Goal: Task Accomplishment & Management: Use online tool/utility

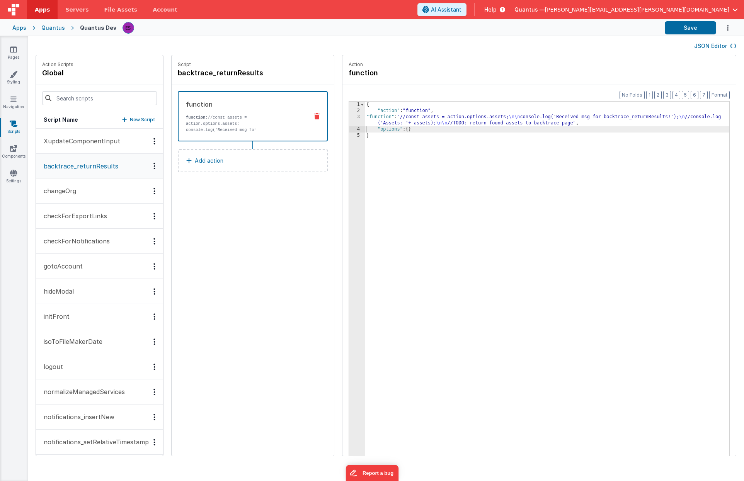
click at [371, 121] on div "{ "action" : "function" , "function" : "//const assets = action.options.assets;…" at bounding box center [548, 297] width 367 height 391
click at [355, 120] on div "3" at bounding box center [357, 120] width 16 height 12
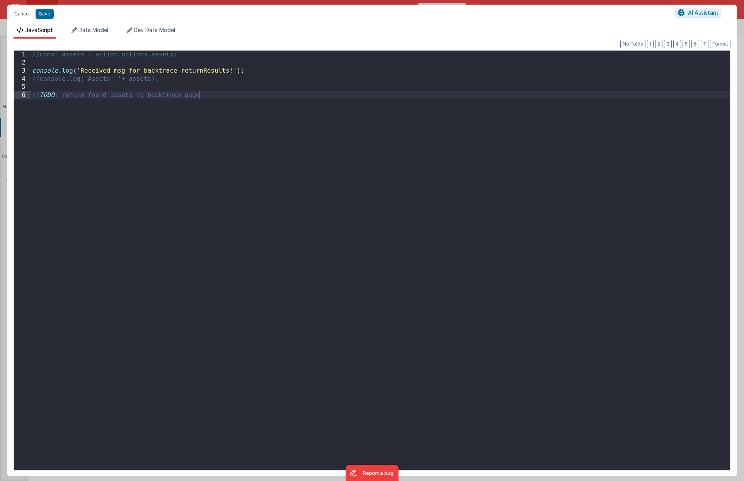
click at [39, 79] on div "//const assets = action.options.assets; console . log ( 'Received msg for backt…" at bounding box center [380, 269] width 699 height 436
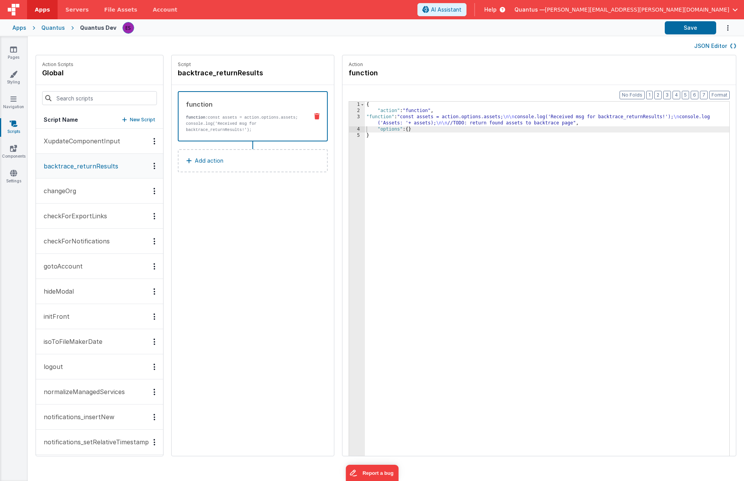
click at [354, 117] on div "3" at bounding box center [357, 120] width 16 height 12
click at [353, 121] on div "3" at bounding box center [357, 120] width 16 height 12
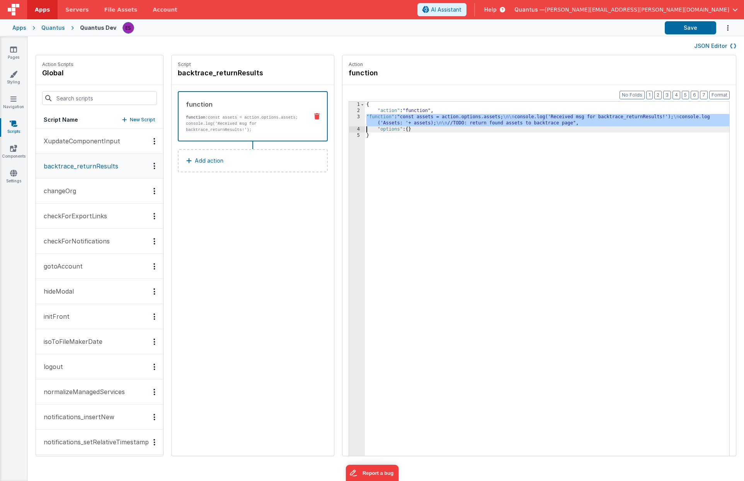
click at [355, 117] on div "3" at bounding box center [357, 120] width 16 height 12
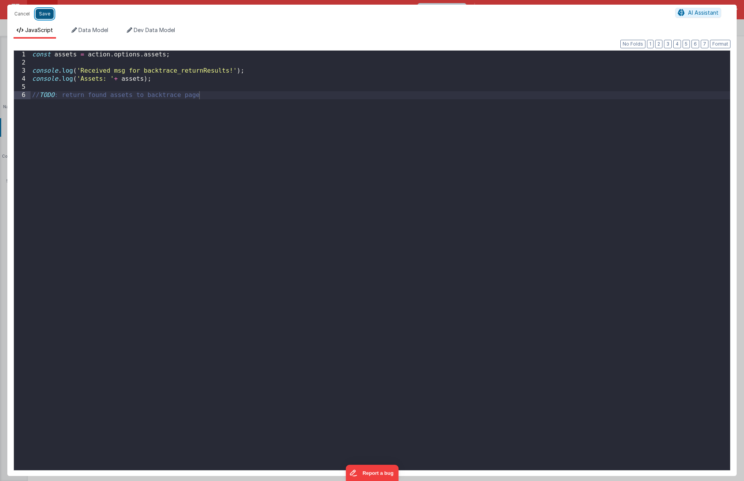
click at [52, 14] on button "Save" at bounding box center [45, 14] width 18 height 10
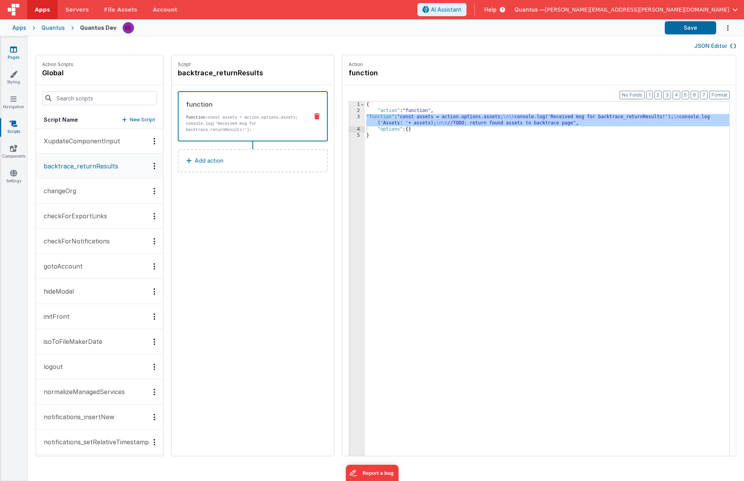
click at [12, 51] on icon at bounding box center [13, 50] width 7 height 8
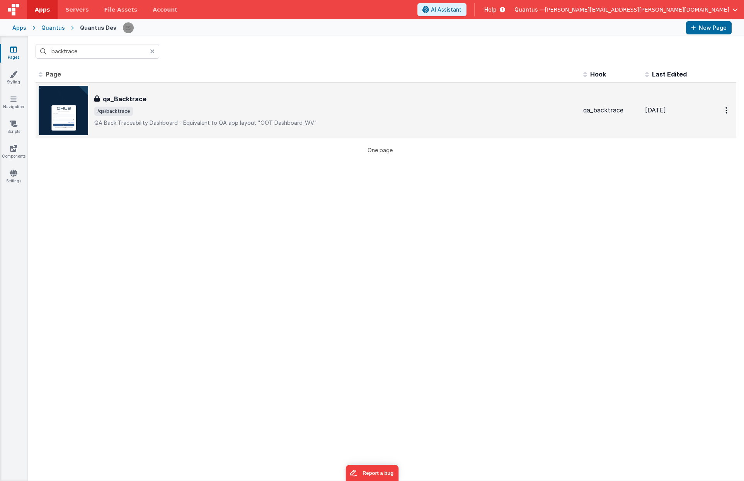
click at [151, 110] on span "/qa/backtrace" at bounding box center [335, 111] width 483 height 9
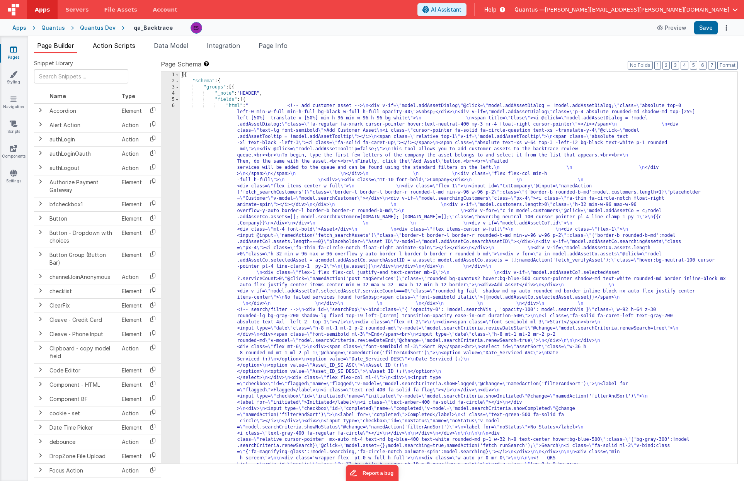
click at [110, 49] on span "Action Scripts" at bounding box center [114, 46] width 43 height 8
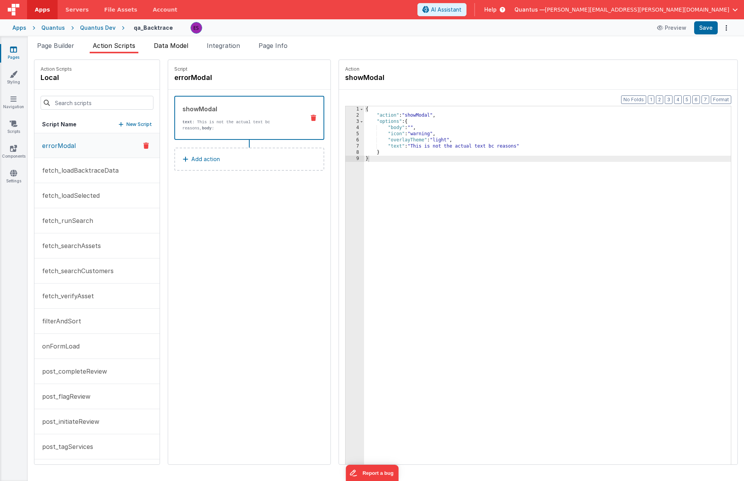
click at [183, 44] on span "Data Model" at bounding box center [171, 46] width 34 height 8
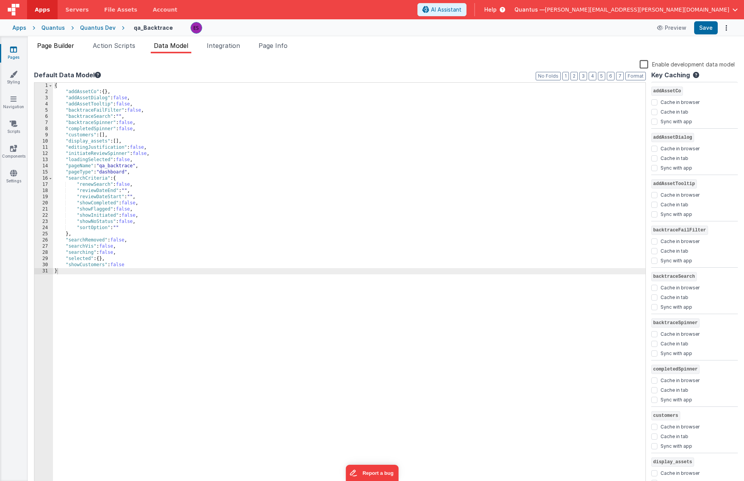
click at [71, 47] on span "Page Builder" at bounding box center [55, 46] width 37 height 8
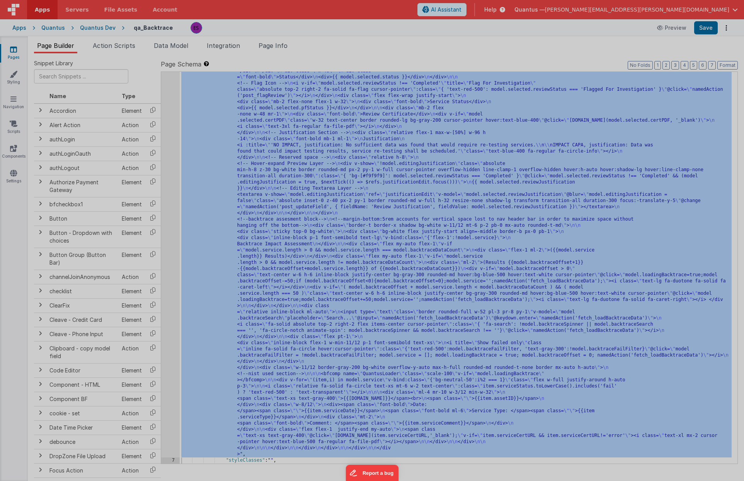
scroll to position [709, 0]
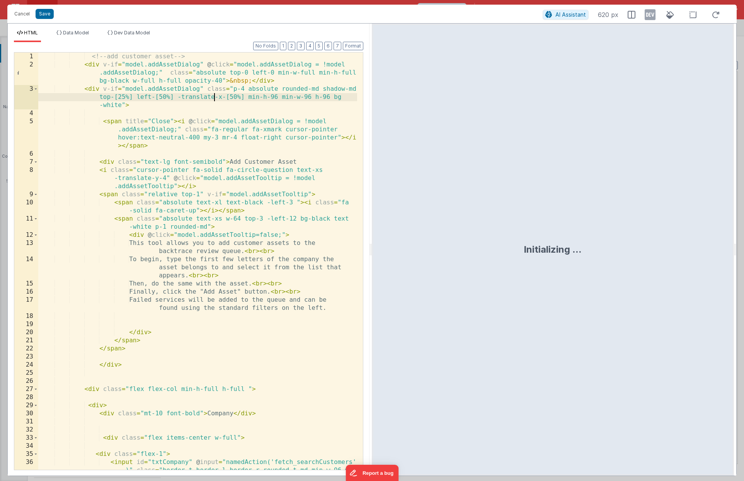
click at [214, 100] on div "<!-- add customer asset --> < div v-if = "model.addAssetDialog" @ click = "mode…" at bounding box center [197, 286] width 319 height 466
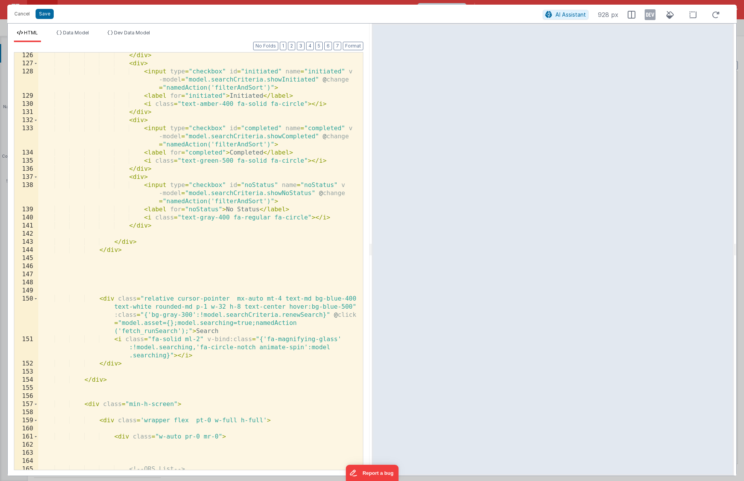
scroll to position [1739, 0]
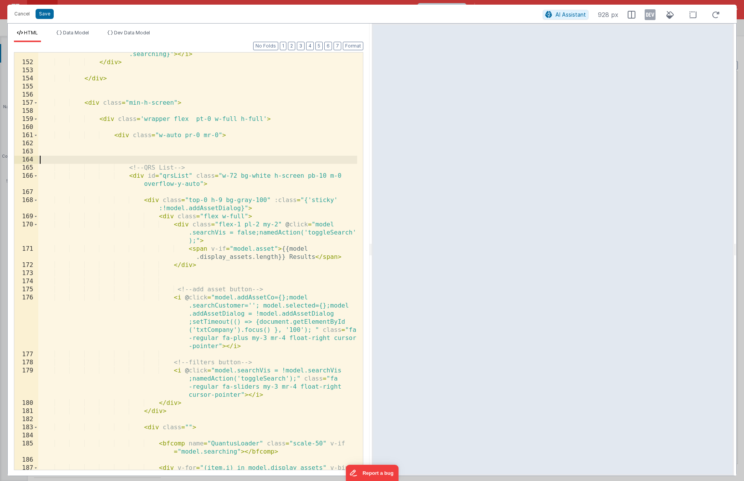
click at [196, 160] on div "< i class = "fa-solid ml-2" v-bind:class = "{'fa-magnifying-glass' :!model.sear…" at bounding box center [197, 291] width 319 height 515
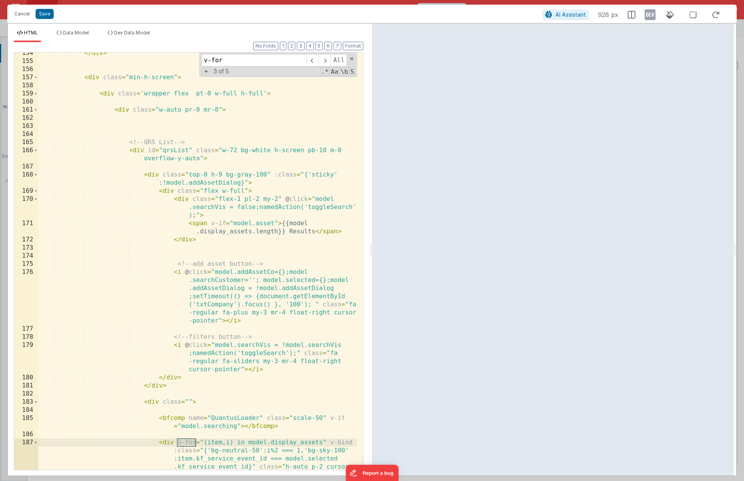
scroll to position [1857, 0]
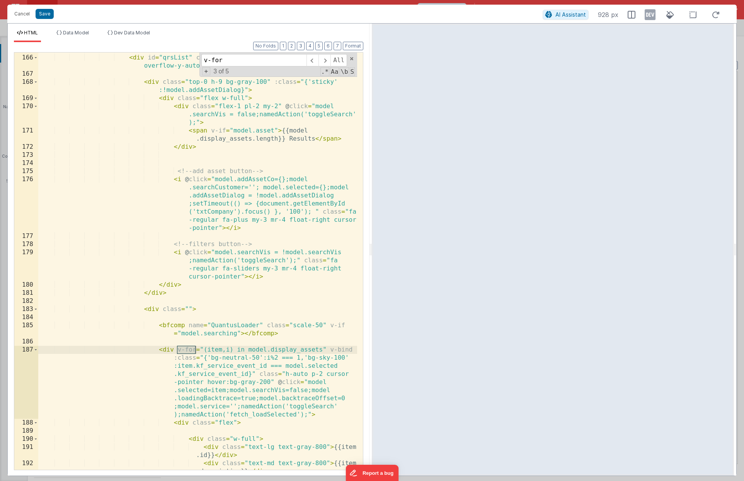
type input "v-for"
click at [84, 34] on span "Data Model" at bounding box center [76, 33] width 26 height 6
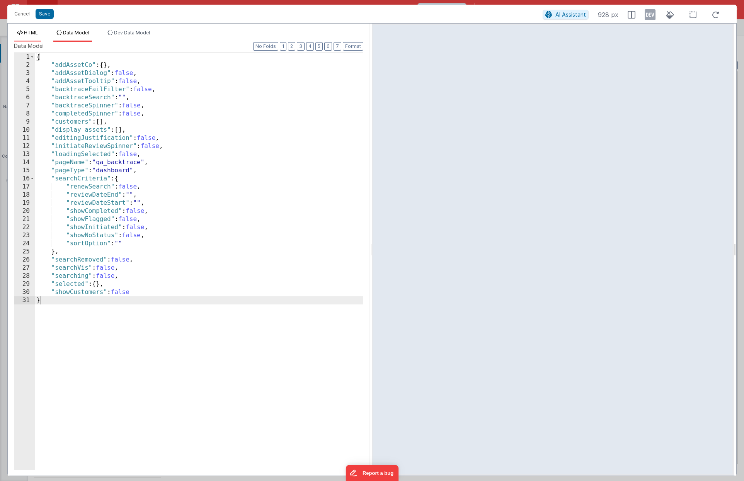
click at [29, 32] on span "HTML" at bounding box center [31, 33] width 14 height 6
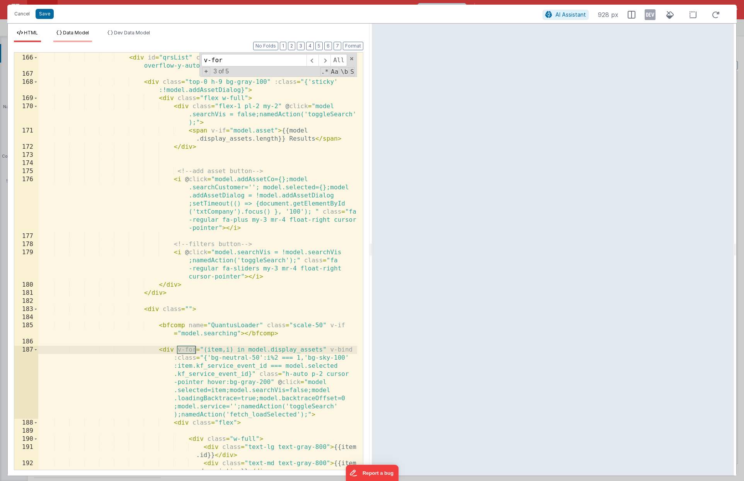
click at [55, 33] on li "Data Model" at bounding box center [72, 36] width 39 height 12
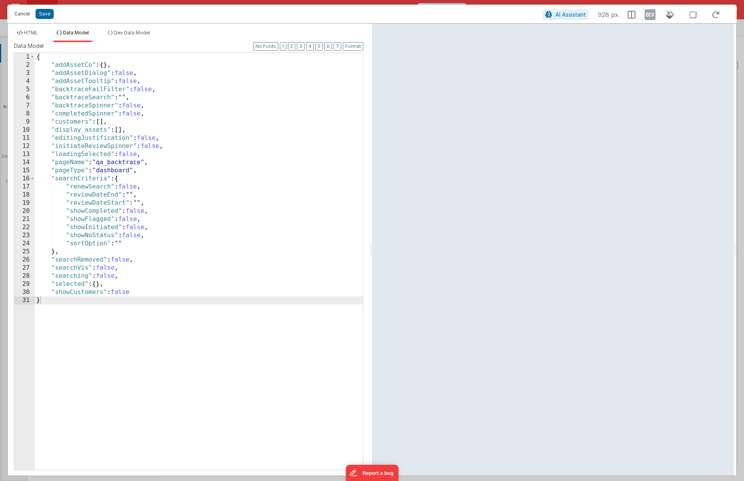
click at [23, 16] on button "Cancel" at bounding box center [21, 14] width 23 height 11
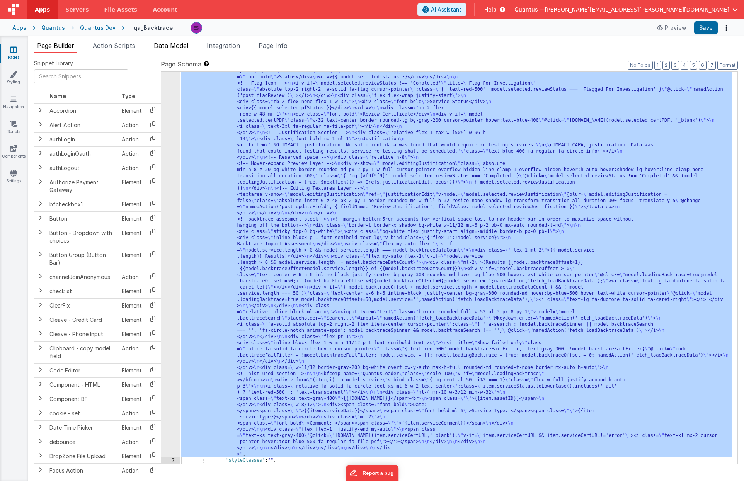
click at [168, 46] on span "Data Model" at bounding box center [171, 46] width 34 height 8
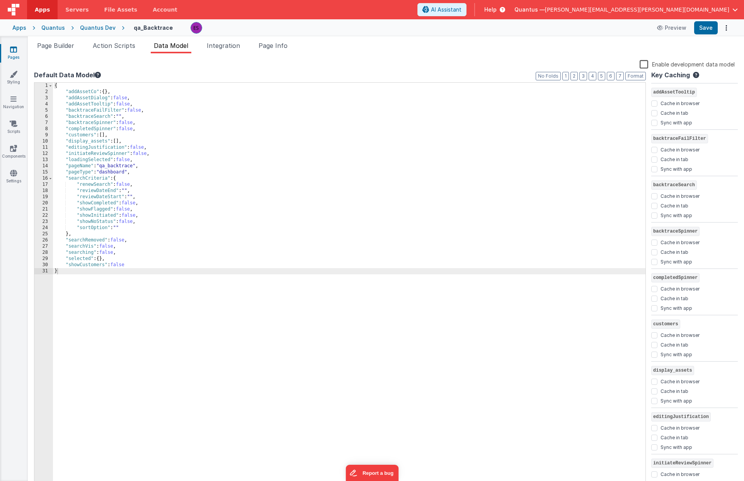
scroll to position [126, 0]
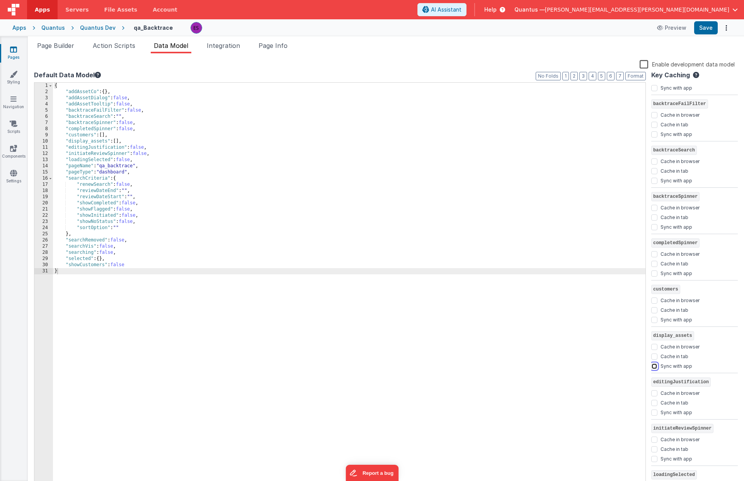
click at [656, 366] on input "Sync with app" at bounding box center [654, 366] width 6 height 6
checkbox input "true"
click at [641, 378] on div "{ "addAssetCo" : { } , "addAssetDialog" : false , "addAssetTooltip" : false , "…" at bounding box center [349, 291] width 592 height 417
click at [17, 124] on icon at bounding box center [14, 124] width 8 height 8
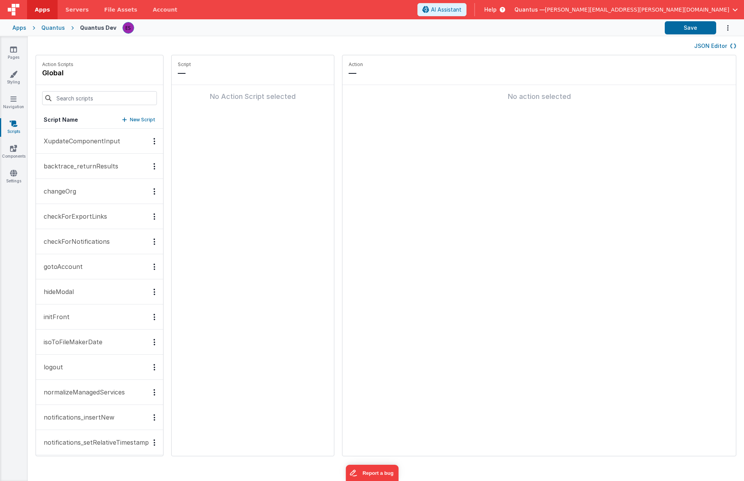
click at [88, 169] on p "backtrace_returnResults" at bounding box center [78, 166] width 79 height 9
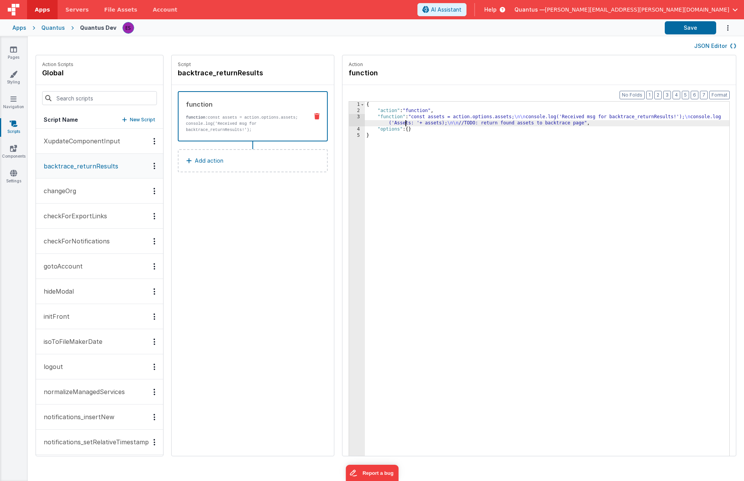
click at [402, 122] on div "{ "action" : "function" , "function" : "const assets = action.options.assets; \…" at bounding box center [548, 297] width 367 height 391
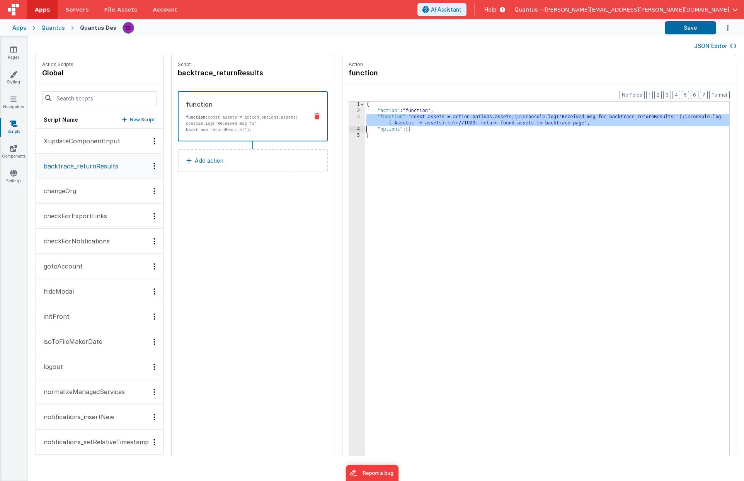
click at [354, 123] on div "3" at bounding box center [357, 120] width 16 height 12
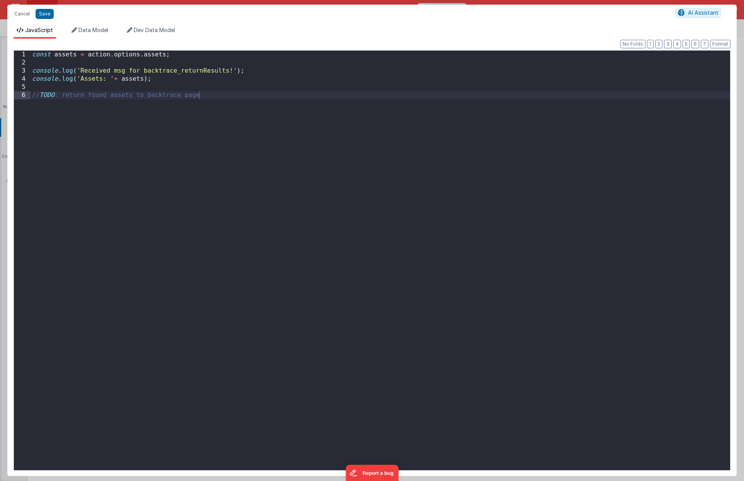
click at [248, 107] on div "const assets = action . options . assets ; console . log ( 'Received msg for ba…" at bounding box center [380, 269] width 699 height 436
click at [317, 142] on div "const assets = action . options . assets ; console . log ( 'Received msg for ba…" at bounding box center [380, 269] width 699 height 436
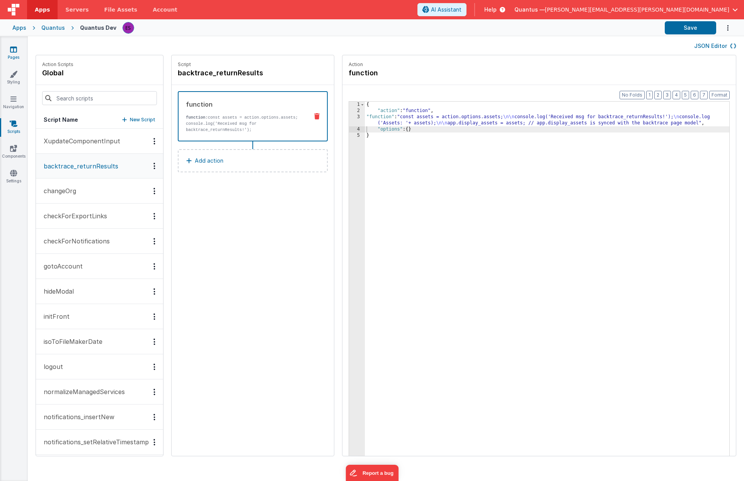
click at [14, 58] on link "Pages" at bounding box center [14, 53] width 28 height 15
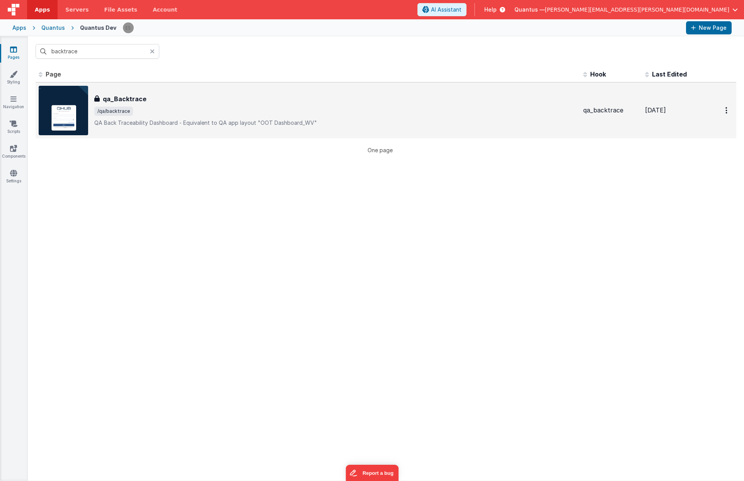
click at [169, 109] on span "/qa/backtrace" at bounding box center [335, 111] width 483 height 9
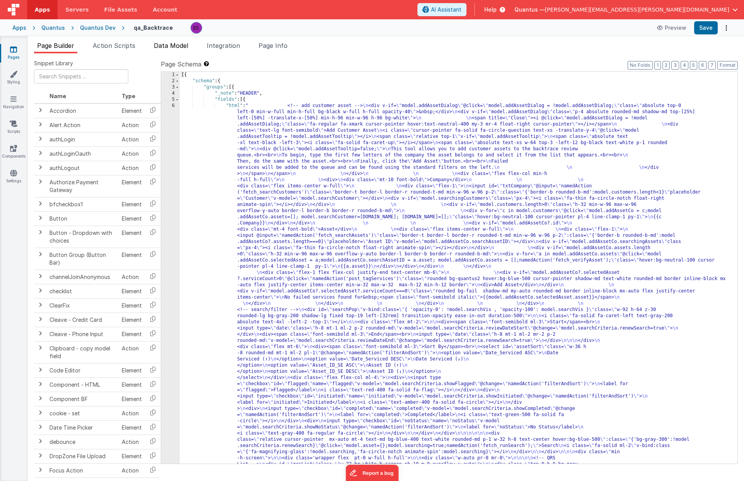
click at [162, 45] on span "Data Model" at bounding box center [171, 46] width 34 height 8
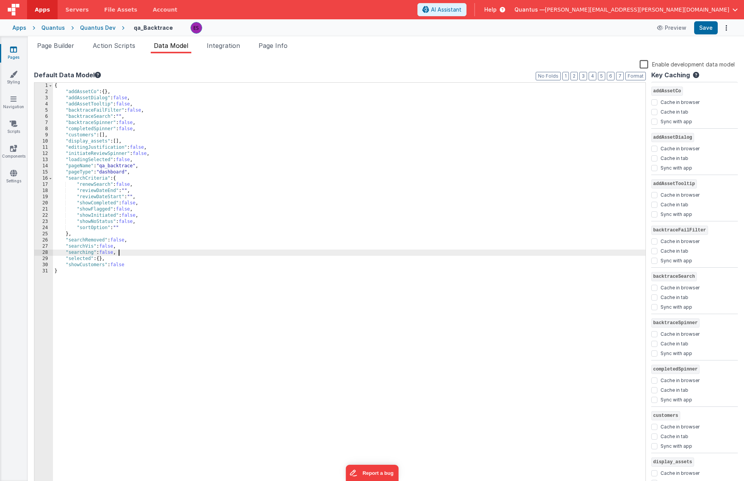
click at [133, 250] on div "{ "addAssetCo" : { } , "addAssetDialog" : false , "addAssetTooltip" : false , "…" at bounding box center [349, 291] width 592 height 417
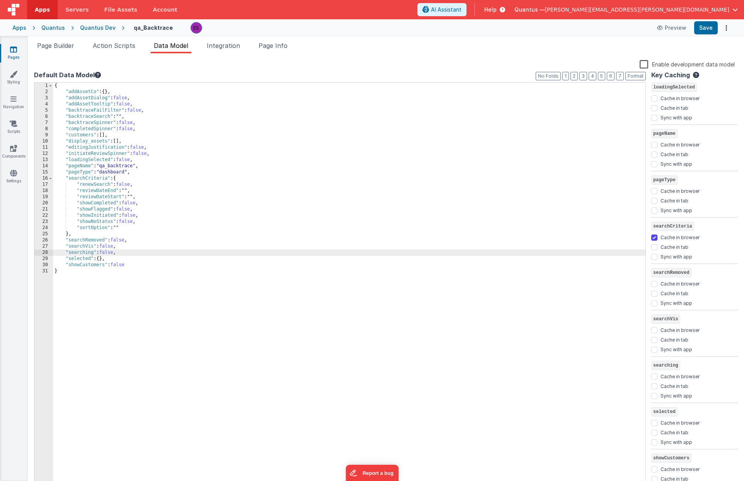
scroll to position [522, 0]
click at [655, 390] on input "Sync with app" at bounding box center [654, 388] width 6 height 6
checkbox input "true"
click at [277, 351] on div "{ "addAssetCo" : { } , "addAssetDialog" : false , "addAssetTooltip" : false , "…" at bounding box center [349, 291] width 592 height 417
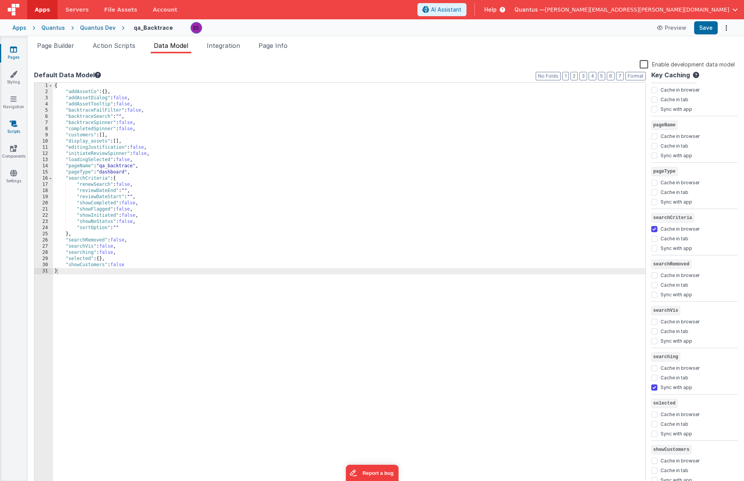
click at [11, 127] on link "Scripts" at bounding box center [14, 127] width 28 height 15
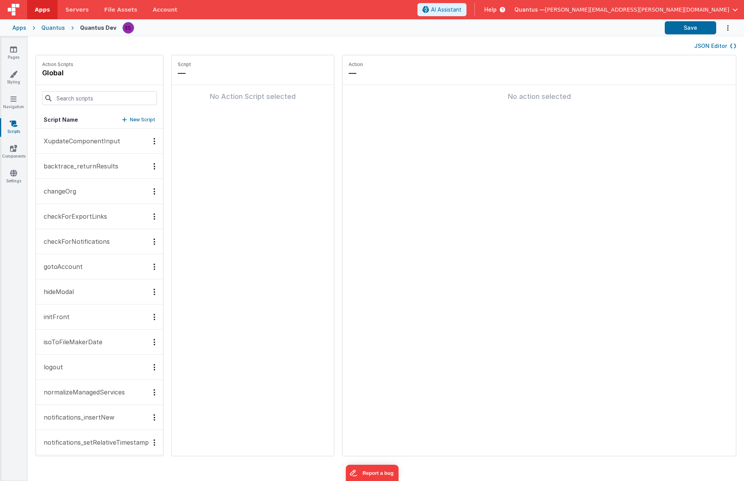
click at [83, 163] on p "backtrace_returnResults" at bounding box center [78, 166] width 79 height 9
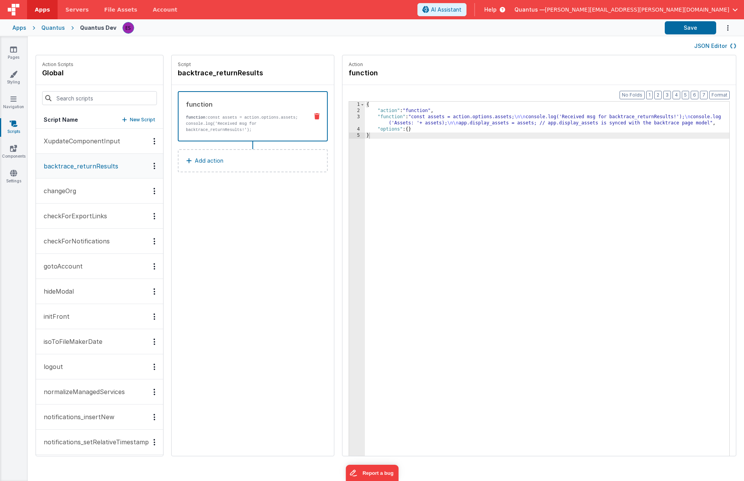
click at [352, 121] on div "3" at bounding box center [357, 120] width 16 height 12
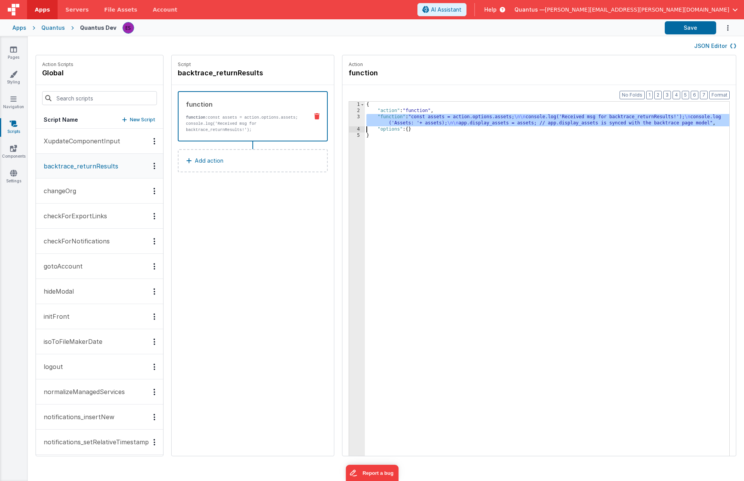
click at [354, 121] on div "3" at bounding box center [357, 120] width 16 height 12
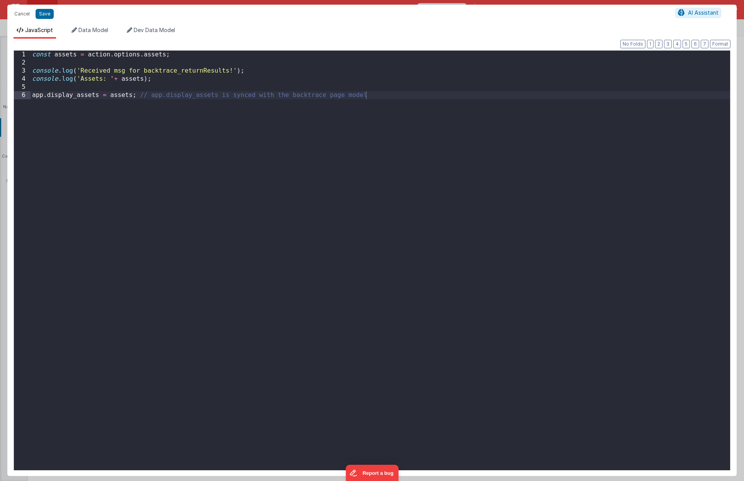
click at [241, 138] on div "const assets = action . options . assets ; console . log ( 'Received msg for ba…" at bounding box center [380, 269] width 699 height 436
drag, startPoint x: 233, startPoint y: 96, endPoint x: 150, endPoint y: 93, distance: 83.9
click at [150, 93] on div "const assets = action . options . assets ; console . log ( 'Received msg for ba…" at bounding box center [380, 269] width 699 height 436
click at [199, 95] on div "const assets = action . options . assets ; console . log ( 'Received msg for ba…" at bounding box center [380, 269] width 699 height 436
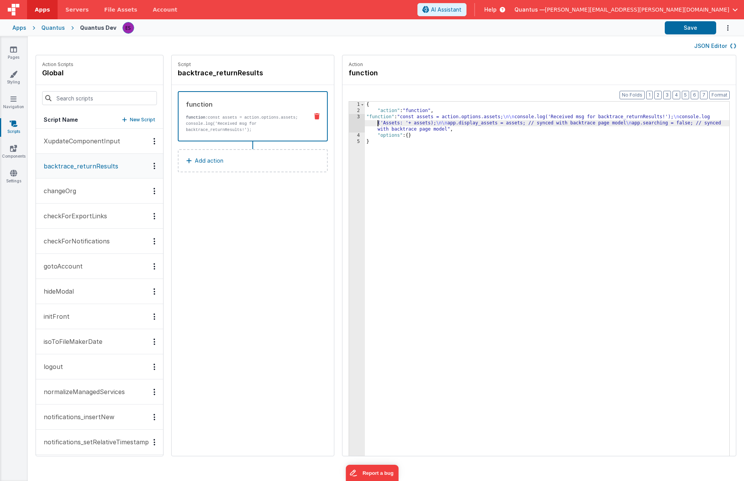
click at [366, 123] on div "{ "action" : "function" , "function" : "const assets = action.options.assets; \…" at bounding box center [548, 297] width 367 height 391
click at [354, 123] on div "3" at bounding box center [357, 123] width 16 height 19
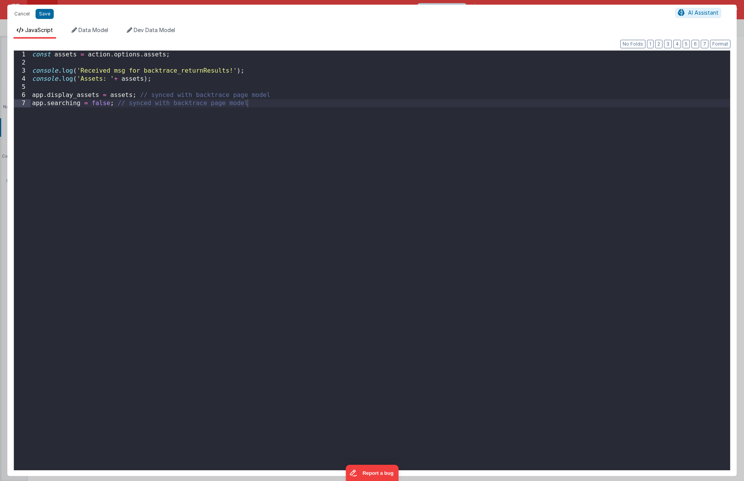
click at [33, 105] on div "const assets = action . options . assets ; console . log ( 'Received msg for ba…" at bounding box center [380, 269] width 699 height 436
click at [88, 31] on span "Data Model" at bounding box center [93, 30] width 30 height 7
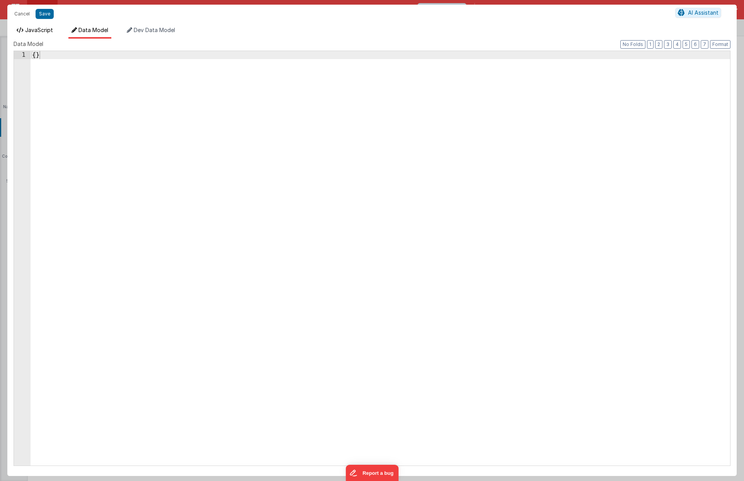
click at [48, 27] on span "JavaScript" at bounding box center [39, 30] width 28 height 7
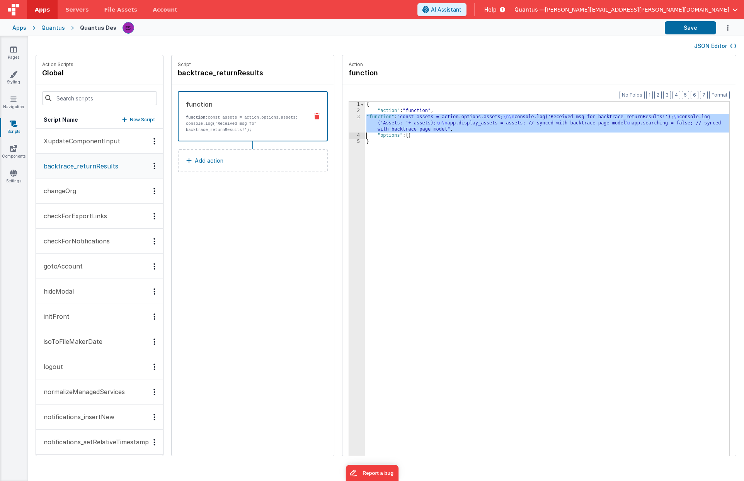
click at [359, 118] on div "3" at bounding box center [357, 123] width 16 height 19
click at [352, 121] on div "3" at bounding box center [357, 123] width 16 height 19
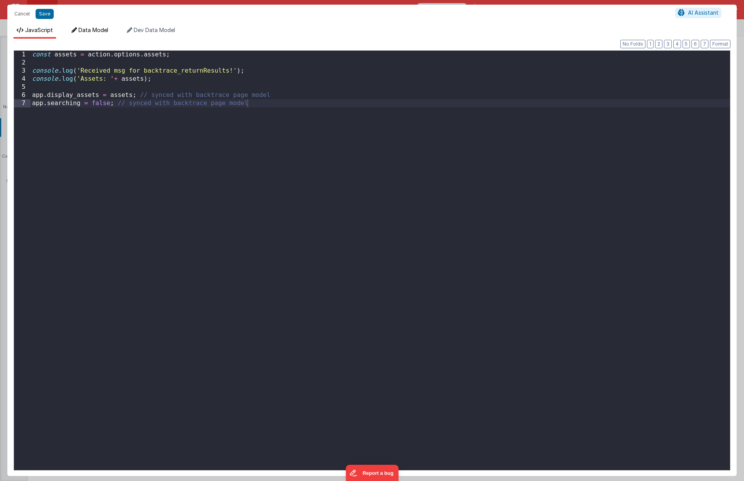
click at [80, 30] on span "Data Model" at bounding box center [93, 30] width 30 height 7
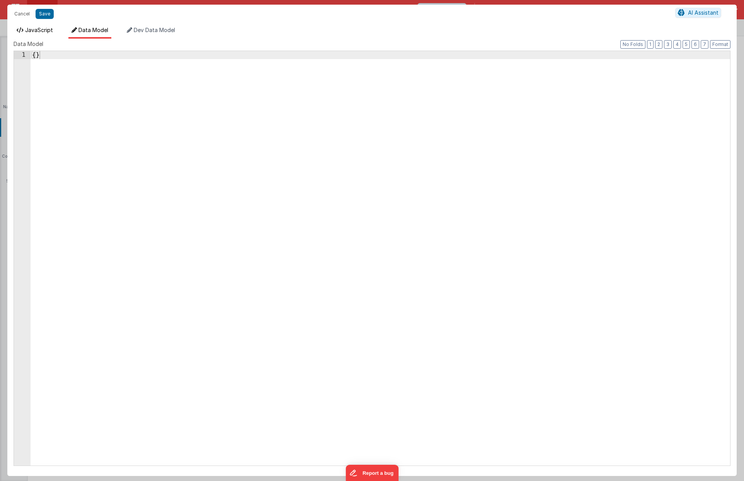
click at [44, 30] on span "JavaScript" at bounding box center [39, 30] width 28 height 7
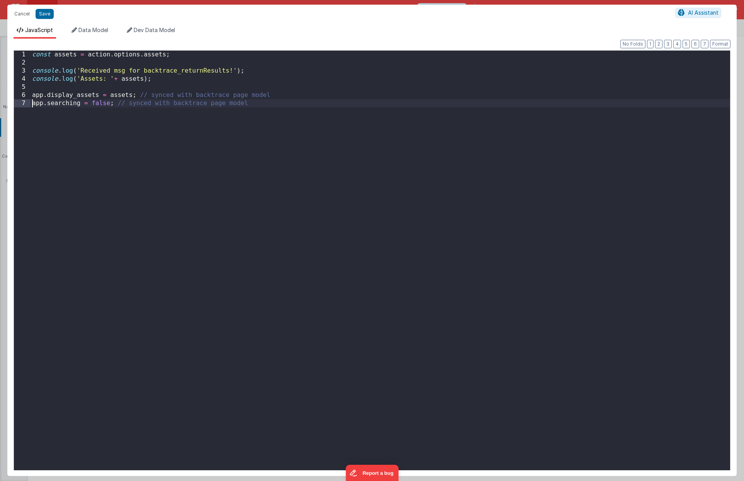
click at [32, 103] on div "const assets = action . options . assets ; console . log ( 'Received msg for ba…" at bounding box center [380, 269] width 699 height 436
click at [109, 164] on div "const assets = action . options . assets ; console . log ( 'Received msg for ba…" at bounding box center [380, 269] width 699 height 436
click at [131, 95] on div "const assets = action . options . assets ; console . log ( 'Received msg for ba…" at bounding box center [380, 269] width 699 height 436
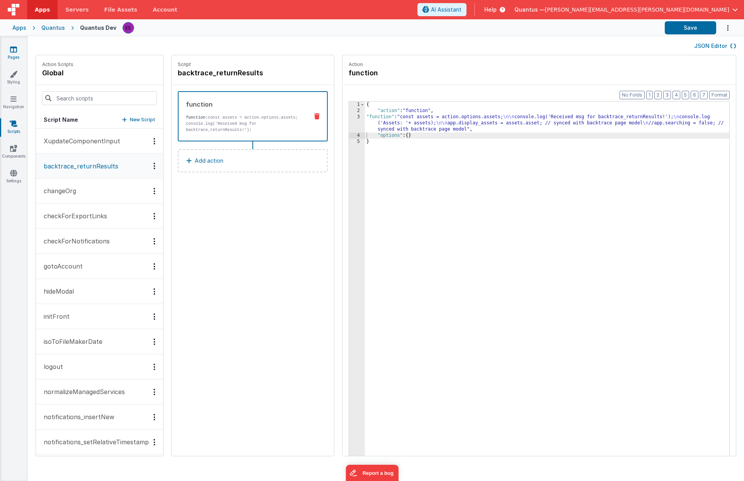
click at [15, 52] on icon at bounding box center [13, 50] width 7 height 8
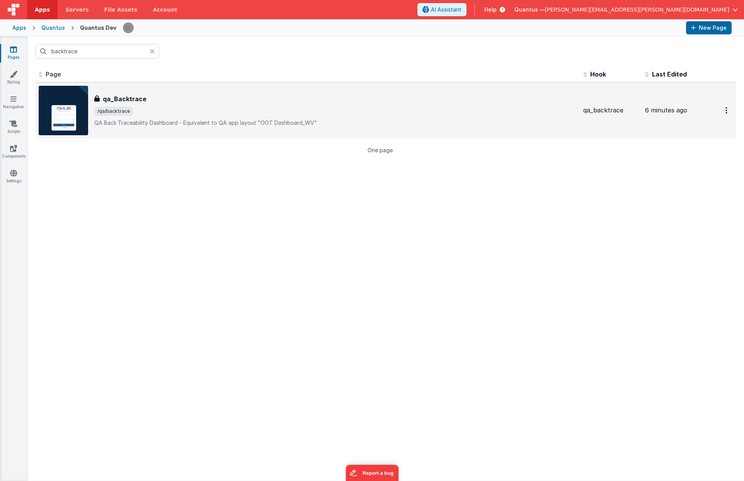
click at [295, 84] on td "qa_Backtrace qa_Backtrace /qa/backtrace QA Back Traceability Dashboard - Equiva…" at bounding box center [308, 110] width 545 height 56
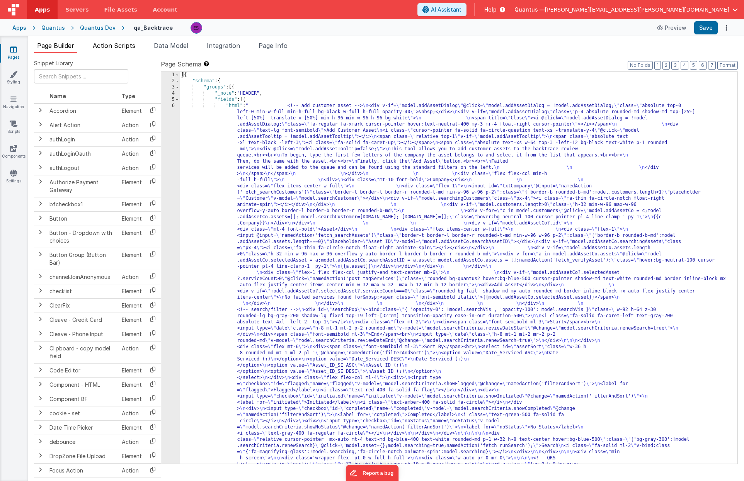
click at [123, 49] on span "Action Scripts" at bounding box center [114, 46] width 43 height 8
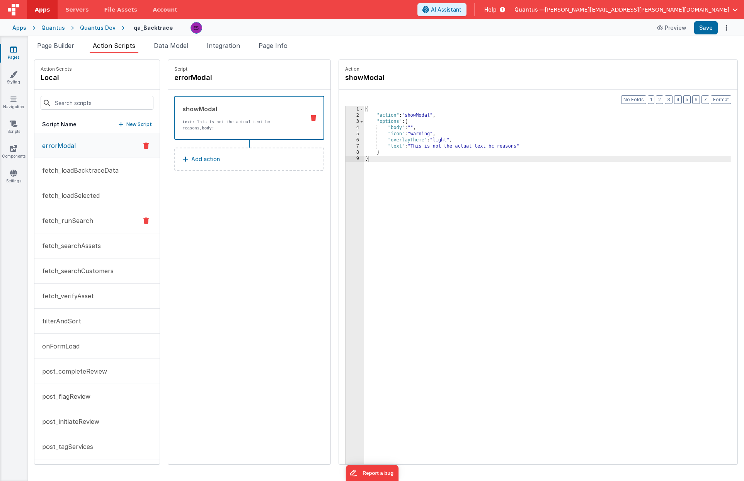
click at [56, 220] on p "fetch_runSearch" at bounding box center [65, 220] width 56 height 9
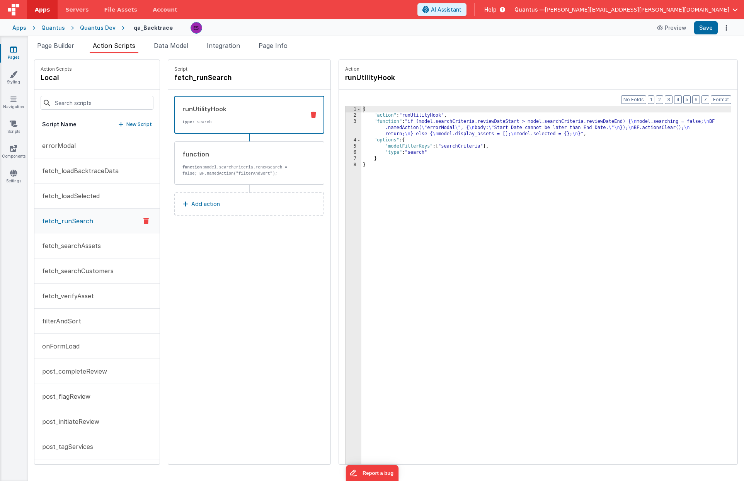
click at [345, 131] on div "3" at bounding box center [353, 128] width 16 height 19
click at [345, 128] on div "3" at bounding box center [353, 128] width 16 height 19
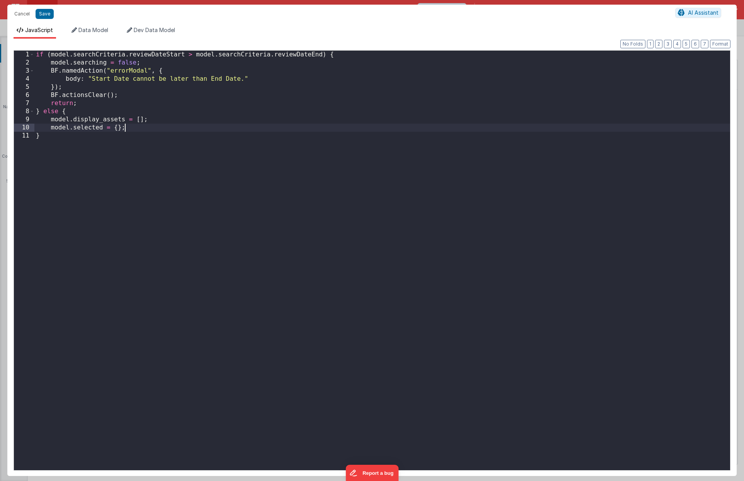
click at [140, 125] on div "if ( model . searchCriteria . reviewDateStart > model . searchCriteria . review…" at bounding box center [382, 269] width 696 height 436
click at [49, 137] on div "if ( model . searchCriteria . reviewDateStart > model . searchCriteria . review…" at bounding box center [382, 269] width 696 height 436
drag, startPoint x: 57, startPoint y: 120, endPoint x: 69, endPoint y: 118, distance: 11.8
click at [69, 118] on div "if ( model . searchCriteria . reviewDateStart > model . searchCriteria . review…" at bounding box center [382, 269] width 696 height 436
click at [158, 117] on div "if ( model . searchCriteria . reviewDateStart > model . searchCriteria . review…" at bounding box center [382, 269] width 696 height 436
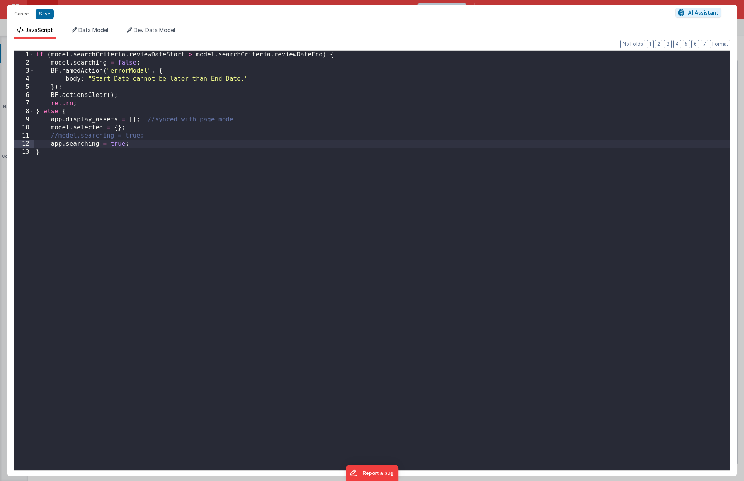
click at [155, 143] on div "if ( model . searchCriteria . reviewDateStart > model . searchCriteria . review…" at bounding box center [382, 269] width 696 height 436
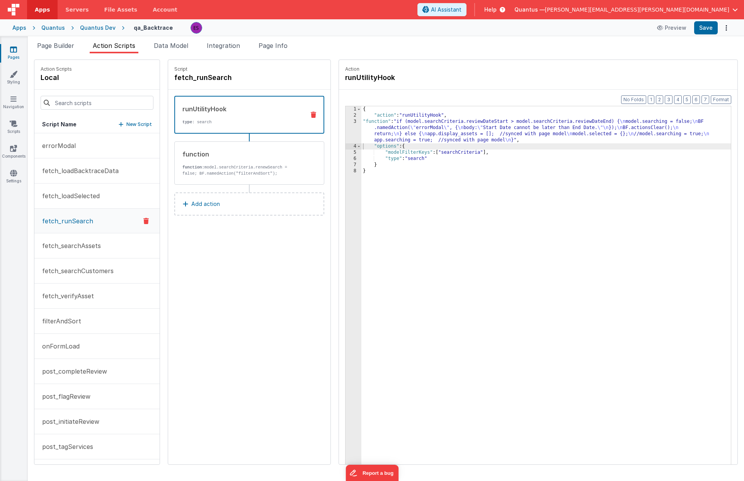
click at [378, 124] on div "{ "action" : "runUtilityHook" , "function" : "if (model.searchCriteria.reviewDa…" at bounding box center [556, 303] width 390 height 395
click at [345, 135] on div "3" at bounding box center [353, 131] width 16 height 25
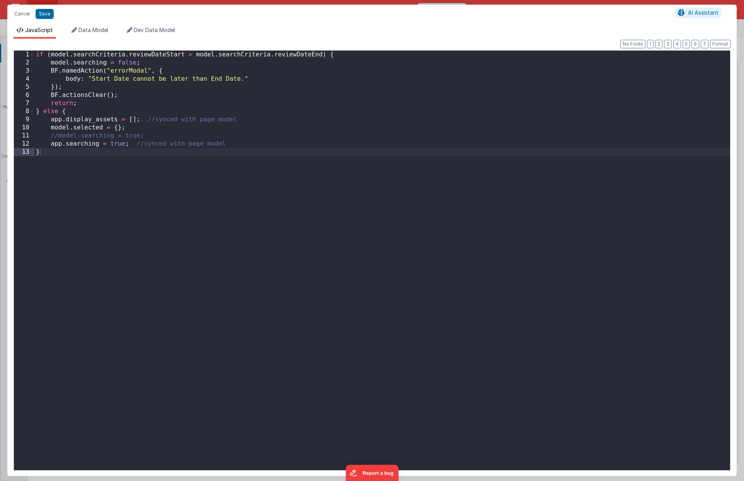
drag, startPoint x: 58, startPoint y: 139, endPoint x: 60, endPoint y: 143, distance: 4.7
click at [58, 139] on div "if ( model . searchCriteria . reviewDateStart > model . searchCriteria . review…" at bounding box center [382, 269] width 696 height 436
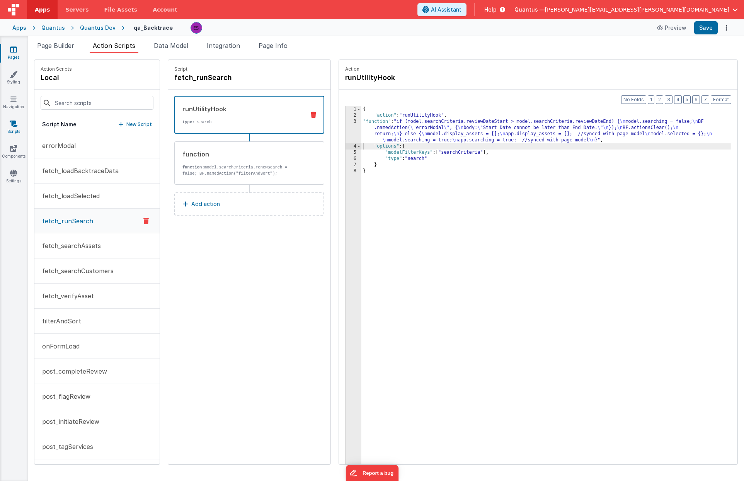
click at [15, 130] on link "Scripts" at bounding box center [14, 127] width 28 height 15
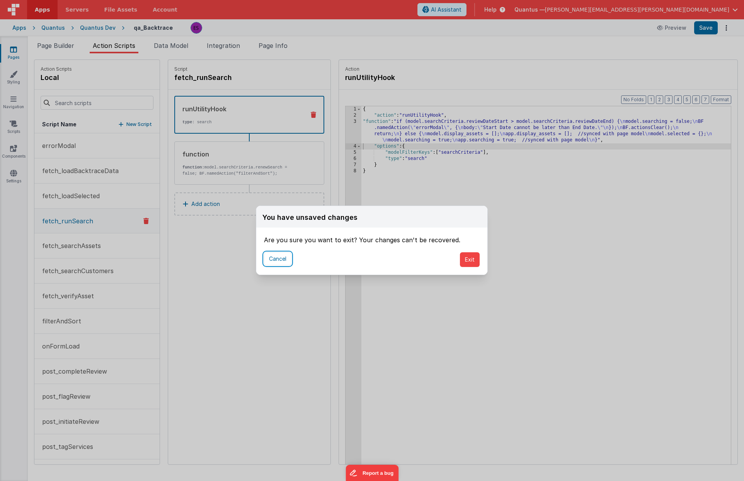
drag, startPoint x: 275, startPoint y: 255, endPoint x: 374, endPoint y: 231, distance: 101.8
click at [275, 255] on button "Cancel" at bounding box center [277, 258] width 27 height 13
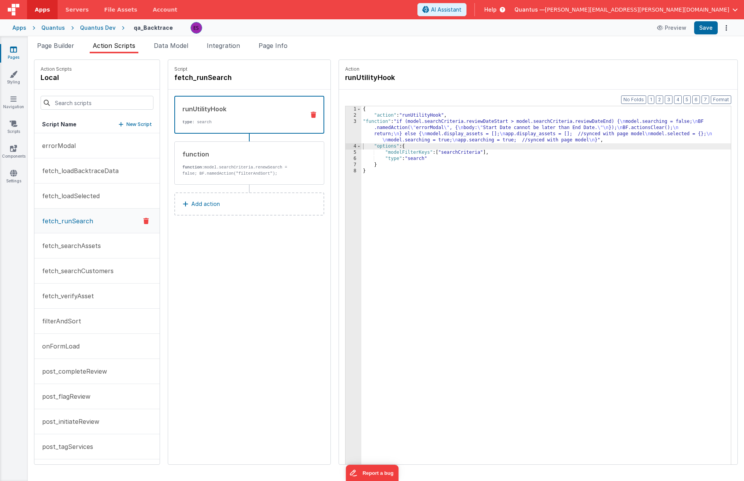
click at [441, 212] on div "{ "action" : "runUtilityHook" , "function" : "if (model.searchCriteria.reviewDa…" at bounding box center [556, 303] width 390 height 395
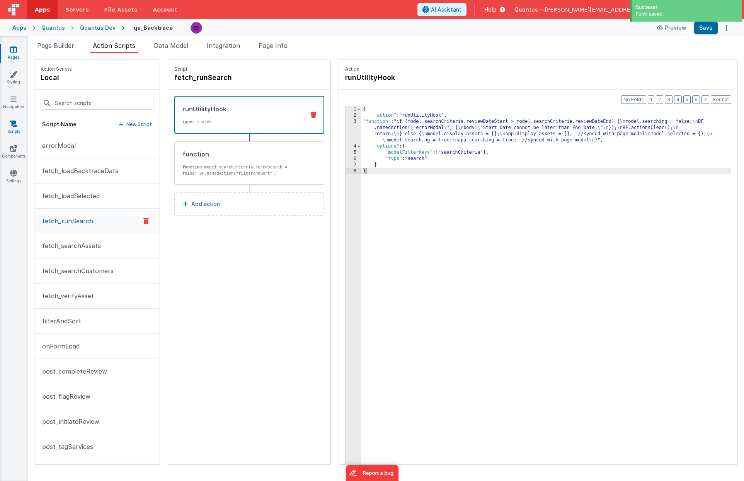
click at [12, 125] on icon at bounding box center [14, 124] width 8 height 8
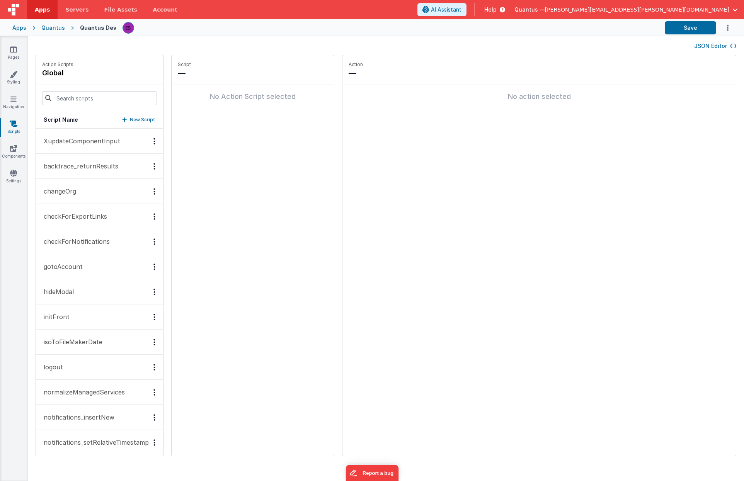
click at [61, 166] on p "backtrace_returnResults" at bounding box center [78, 166] width 79 height 9
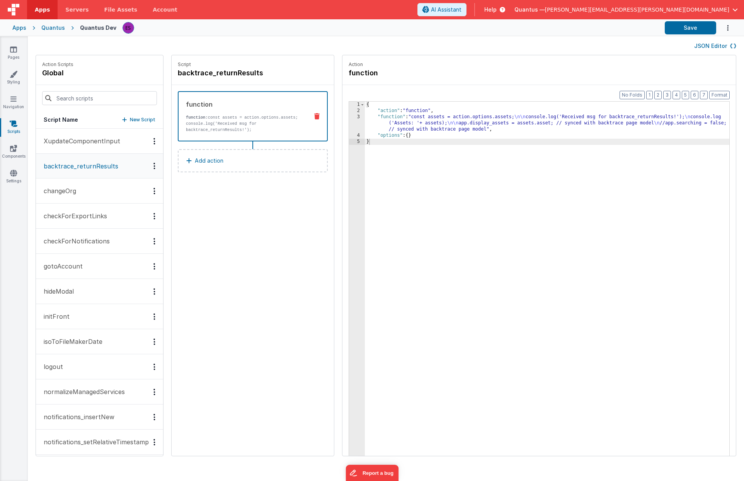
click at [353, 128] on div "3" at bounding box center [357, 123] width 16 height 19
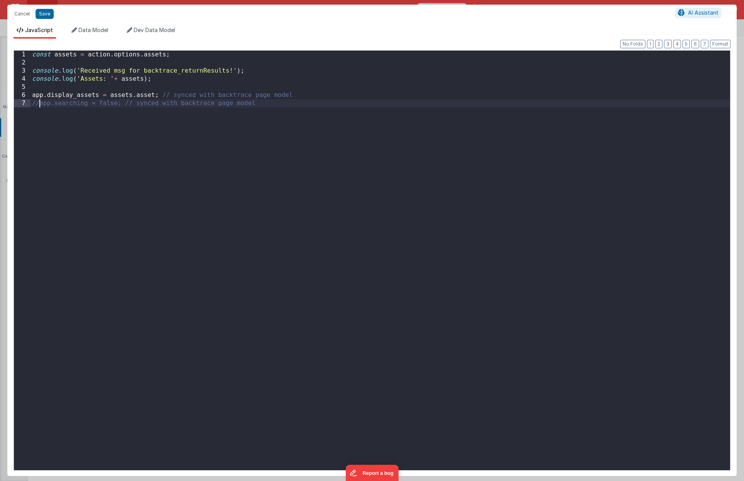
click at [41, 104] on div "const assets = action . options . assets ; console . log ( 'Received msg for ba…" at bounding box center [380, 269] width 699 height 436
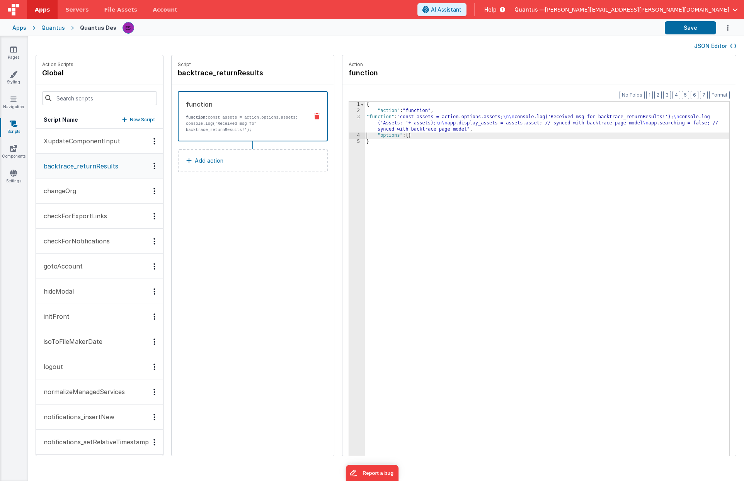
click at [381, 132] on div "{ "action" : "function" , "function" : "const assets = action.options.assets; \…" at bounding box center [548, 297] width 367 height 391
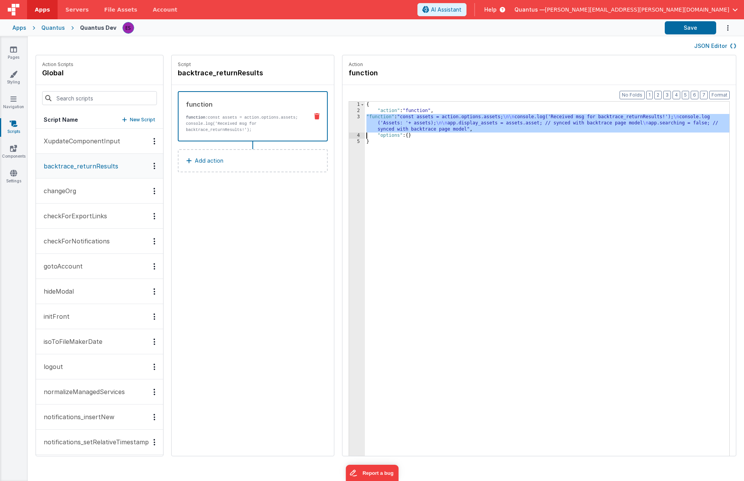
click at [351, 129] on div "3" at bounding box center [357, 123] width 16 height 19
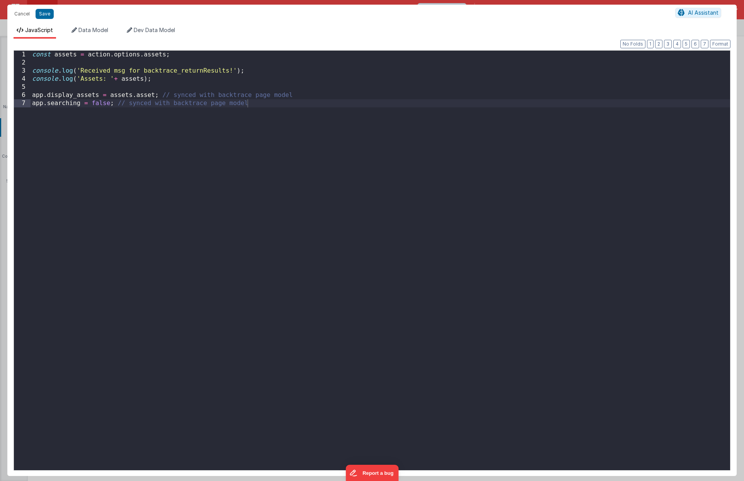
click at [33, 70] on div "const assets = action . options . assets ; console . log ( 'Received msg for ba…" at bounding box center [380, 269] width 699 height 436
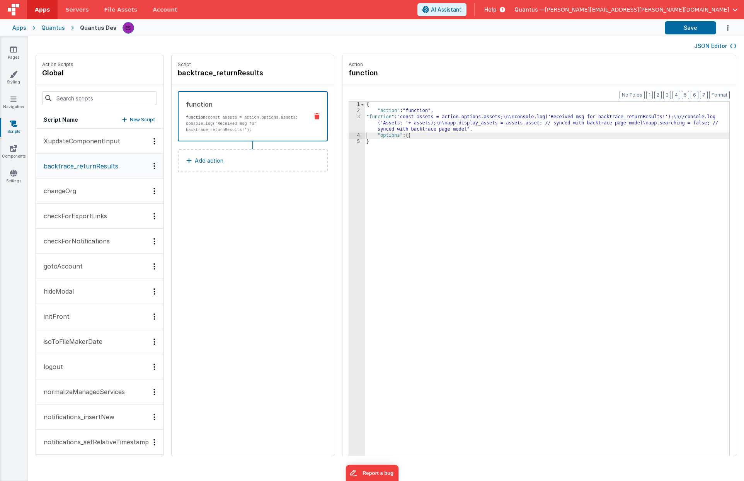
click at [353, 128] on div "3" at bounding box center [357, 123] width 16 height 19
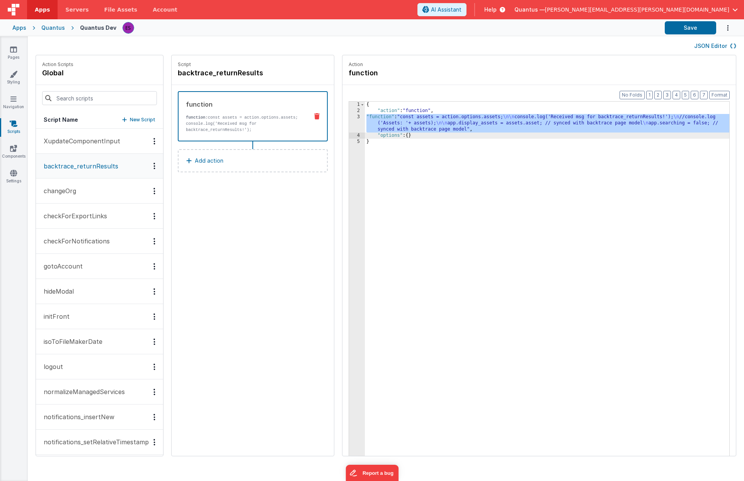
click at [351, 123] on div "3" at bounding box center [357, 123] width 16 height 19
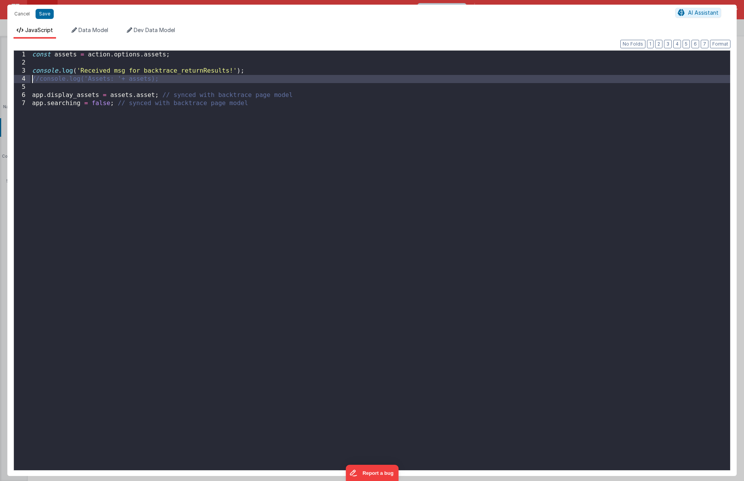
drag, startPoint x: 72, startPoint y: 92, endPoint x: 7, endPoint y: 79, distance: 66.3
click at [7, 79] on div "Format 7 6 5 4 3 2 1 No Folds 1 2 3 4 5 6 7 const assets = action . options . a…" at bounding box center [371, 257] width 729 height 437
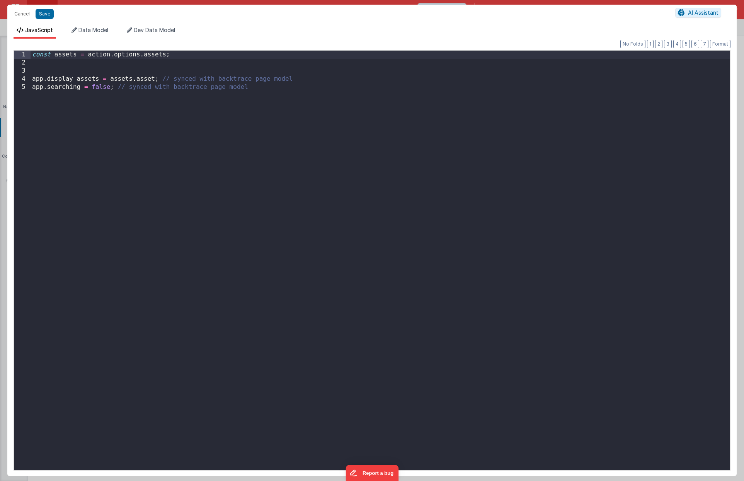
paste textarea
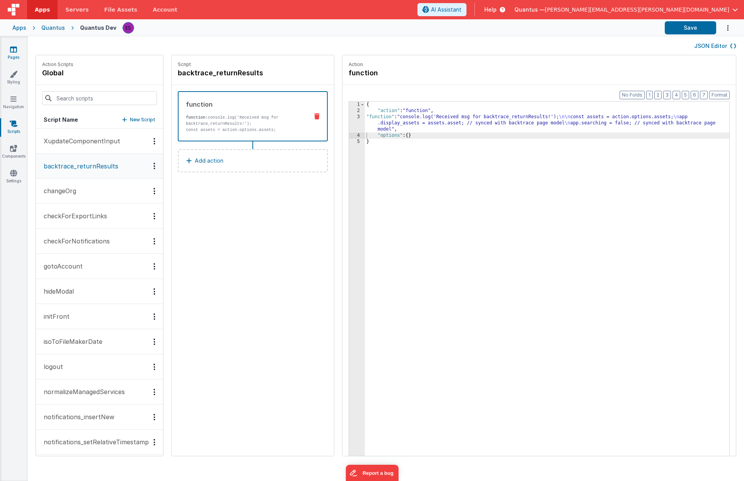
click at [14, 50] on icon at bounding box center [13, 50] width 7 height 8
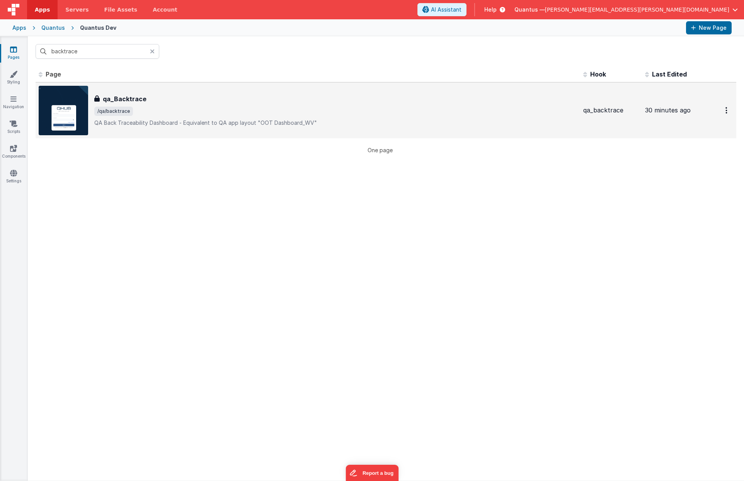
click at [213, 94] on div "qa_Backtrace qa_Backtrace /qa/backtrace QA Back Traceability Dashboard - Equiva…" at bounding box center [308, 110] width 538 height 49
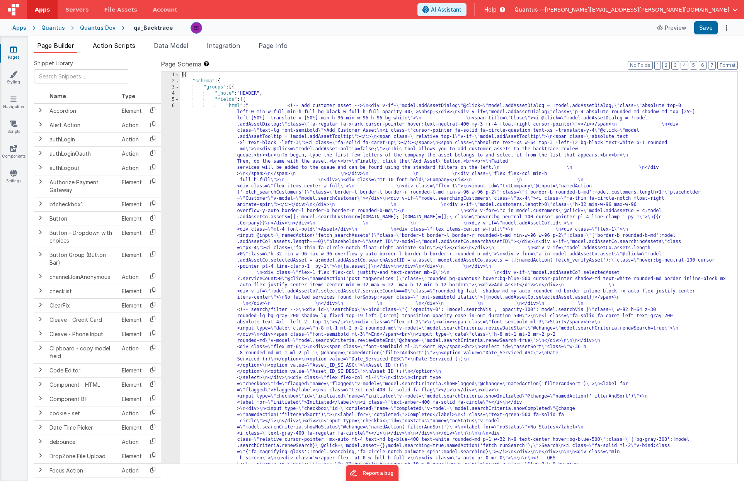
click at [109, 47] on span "Action Scripts" at bounding box center [114, 46] width 43 height 8
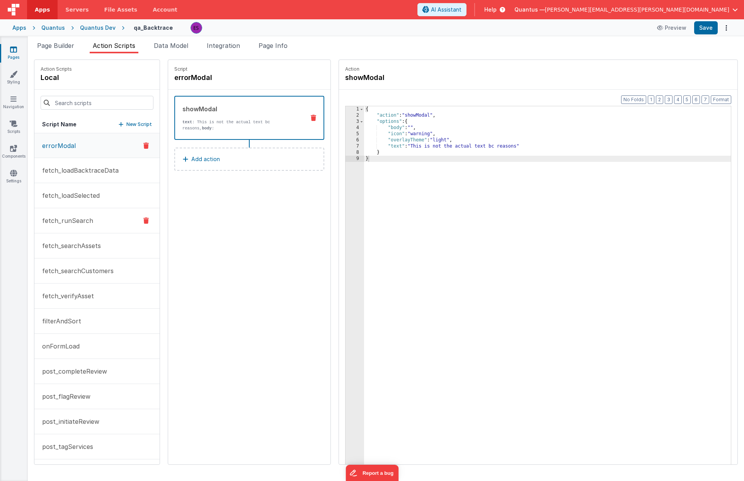
click at [65, 229] on button "fetch_runSearch" at bounding box center [96, 220] width 125 height 25
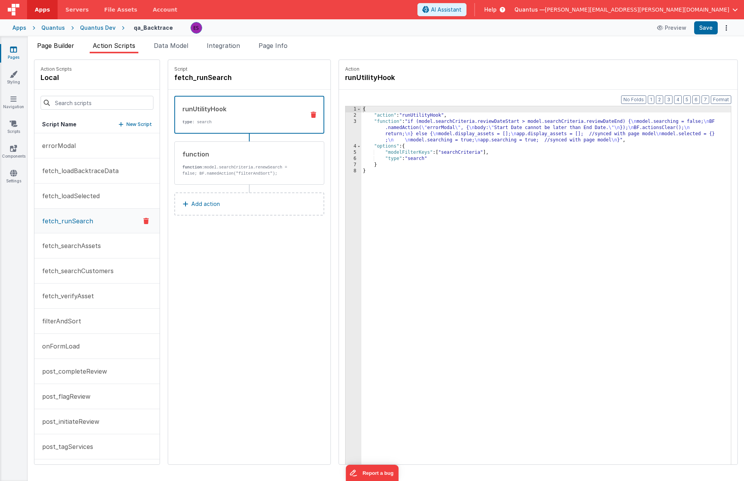
click at [58, 49] on span "Page Builder" at bounding box center [55, 46] width 37 height 8
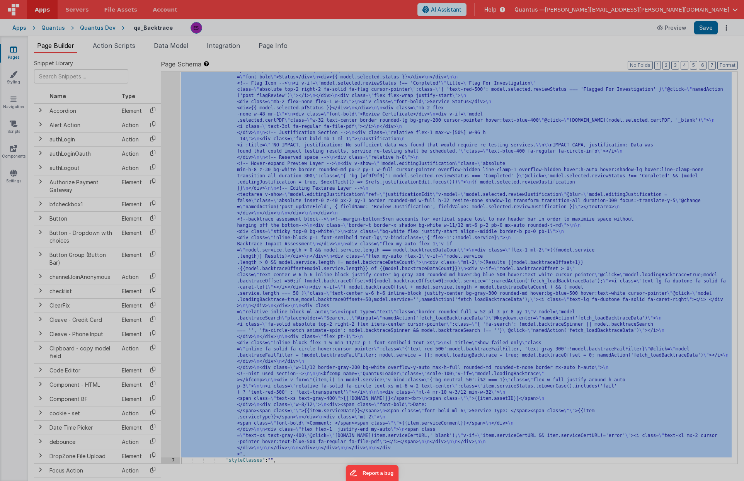
scroll to position [709, 0]
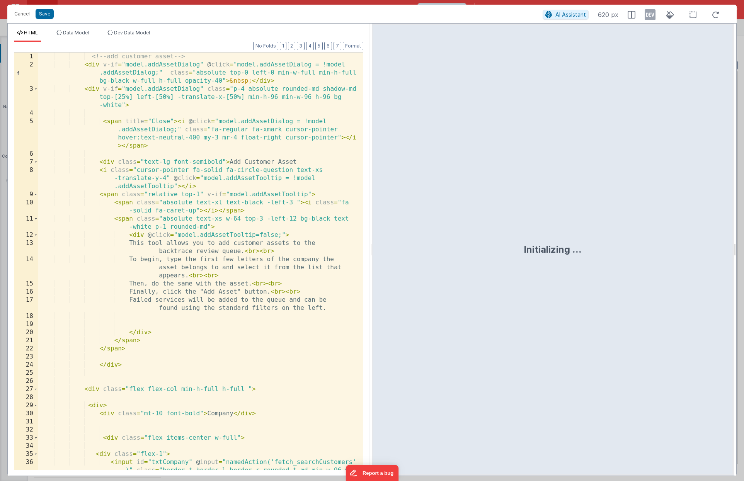
click at [249, 127] on div "<!-- add customer asset --> < div v-if = "model.addAssetDialog" @ click = "mode…" at bounding box center [197, 286] width 319 height 466
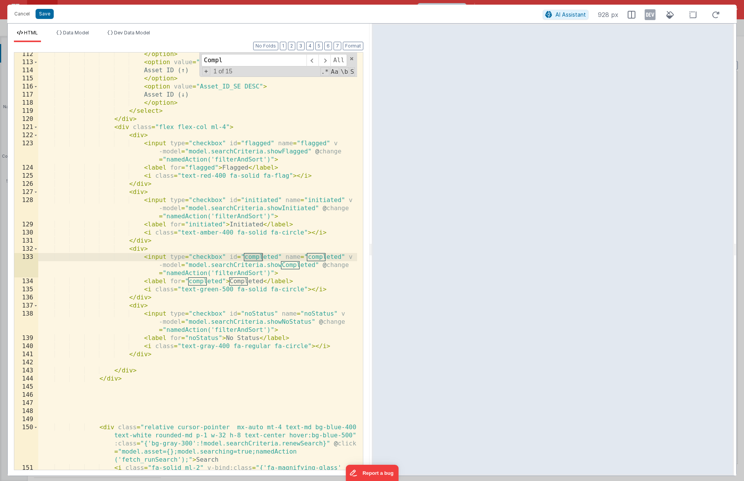
scroll to position [1309, 0]
type input "Completed"
click at [20, 15] on button "Cancel" at bounding box center [21, 14] width 23 height 11
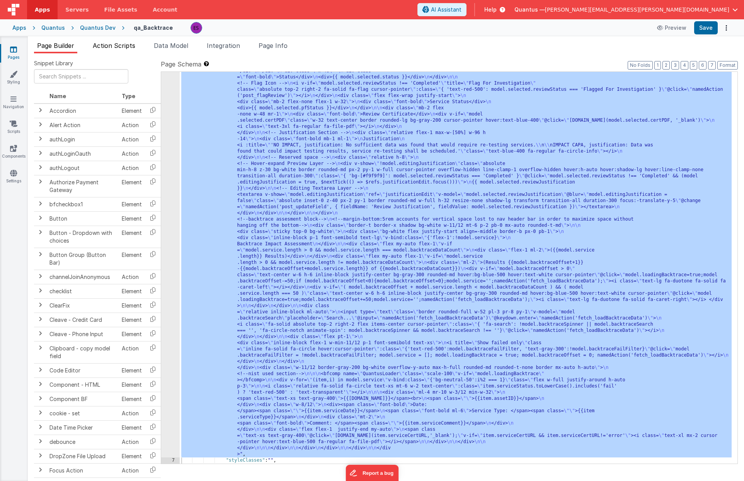
click at [109, 43] on span "Action Scripts" at bounding box center [114, 46] width 43 height 8
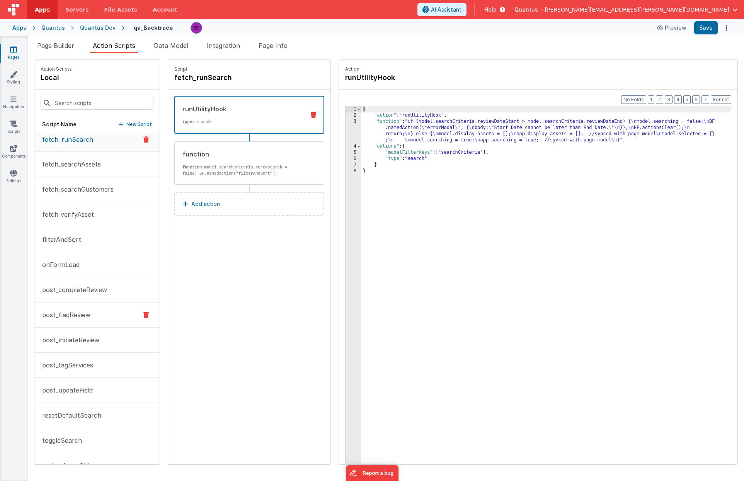
scroll to position [102, 0]
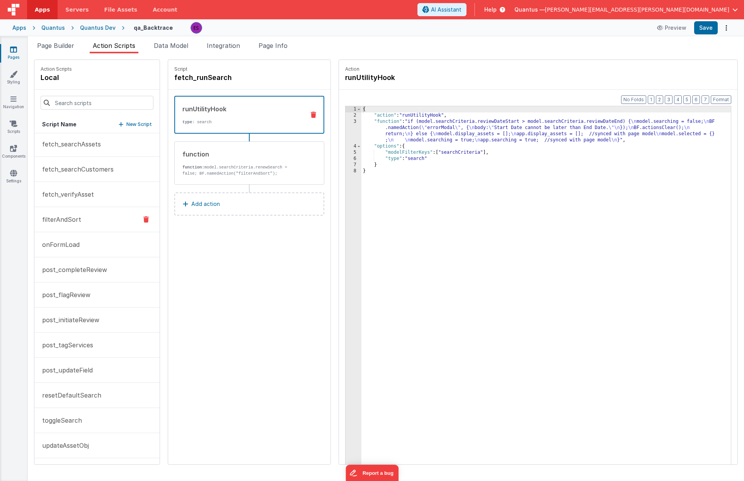
click at [66, 226] on button "filterAndSort" at bounding box center [96, 219] width 125 height 25
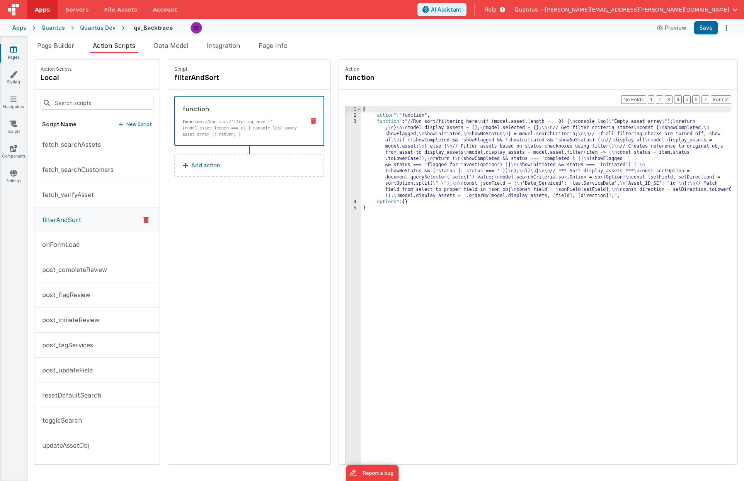
click at [370, 168] on div "{ "action" : "function" , "function" : "//Run sort/filtering here \n if (model.…" at bounding box center [556, 303] width 390 height 395
click at [345, 163] on div "3" at bounding box center [353, 159] width 16 height 80
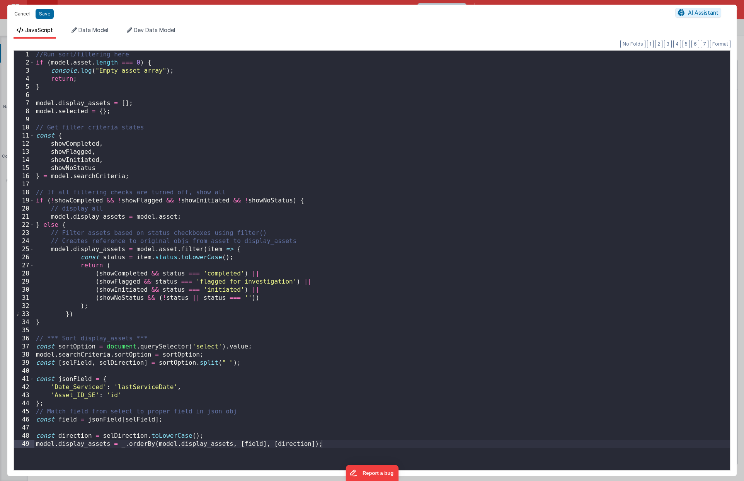
click at [19, 17] on button "Cancel" at bounding box center [21, 14] width 23 height 11
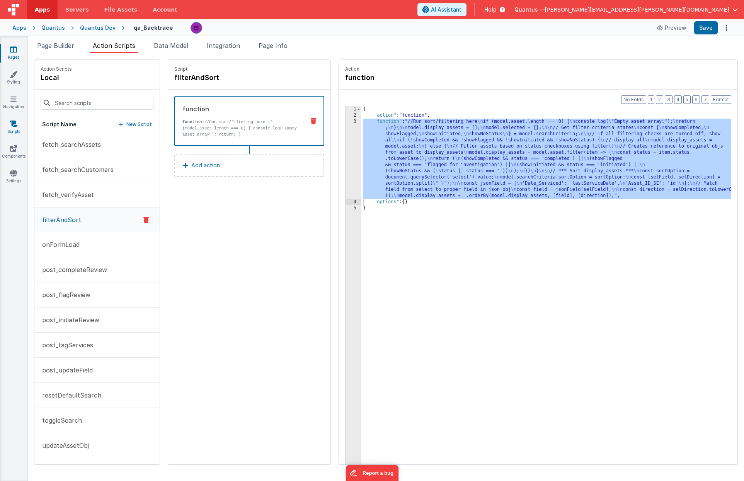
click at [9, 134] on link "Scripts" at bounding box center [14, 127] width 28 height 15
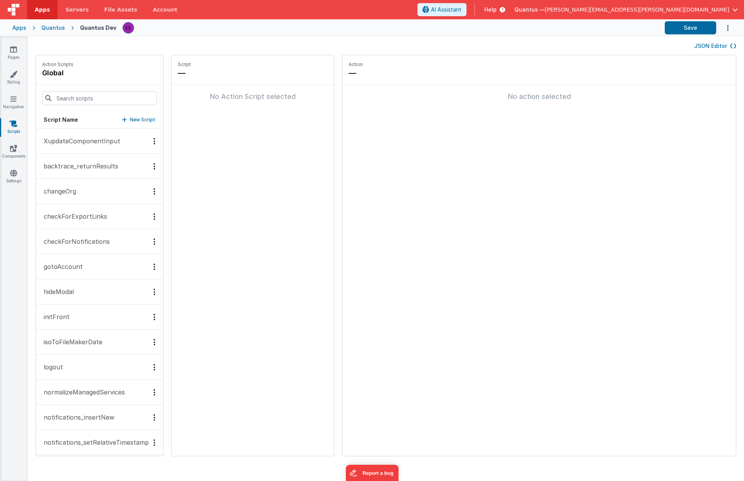
click at [79, 168] on p "backtrace_returnResults" at bounding box center [78, 166] width 79 height 9
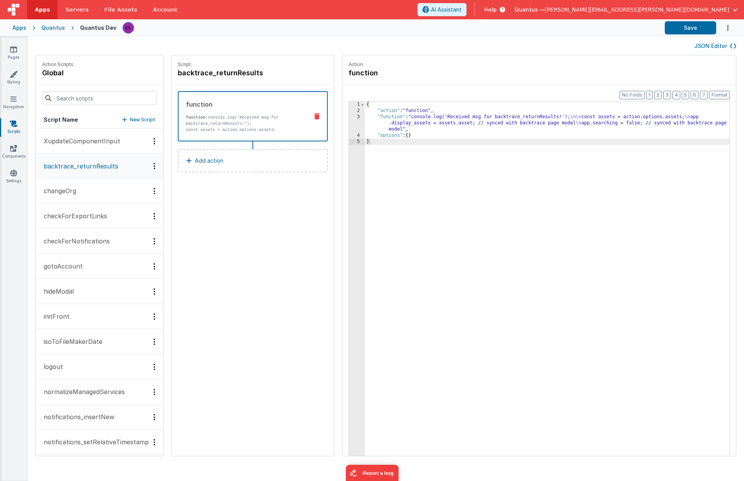
click at [354, 125] on div "3" at bounding box center [357, 123] width 16 height 19
click at [352, 124] on div "3" at bounding box center [357, 123] width 16 height 19
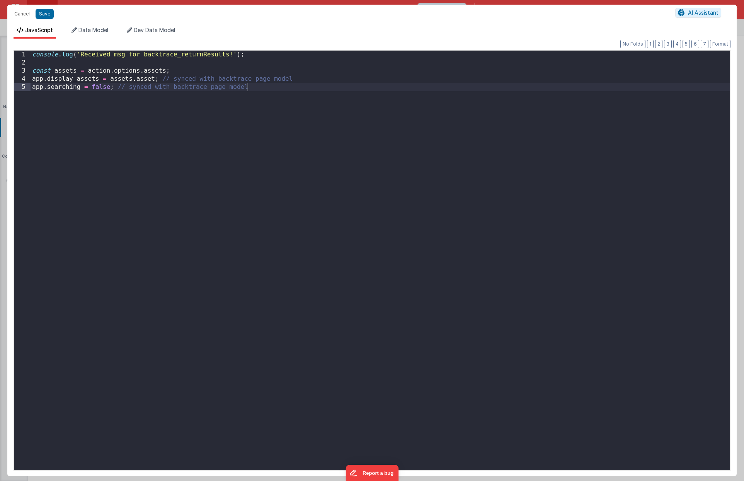
click at [301, 79] on div "console . log ( 'Received msg for backtrace_returnResults!' ) ; const assets = …" at bounding box center [380, 269] width 699 height 436
click at [257, 131] on div "console . log ( 'Received msg for backtrace_returnResults!' ) ; const assets = …" at bounding box center [380, 269] width 699 height 436
click at [49, 14] on button "Save" at bounding box center [45, 14] width 18 height 10
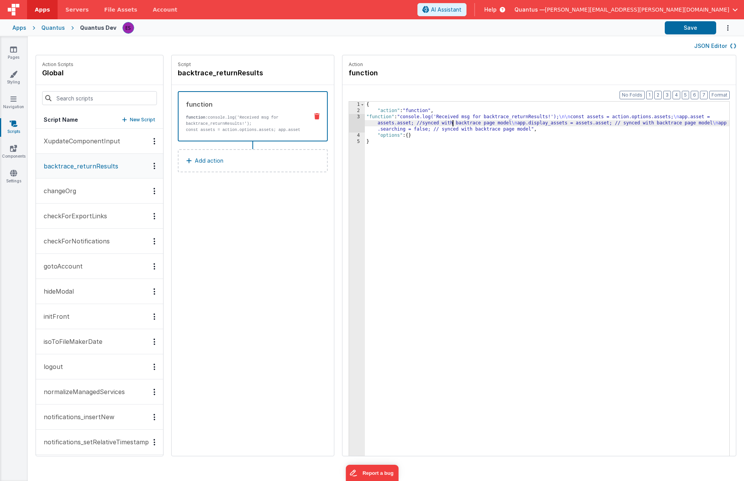
drag, startPoint x: 449, startPoint y: 124, endPoint x: 391, endPoint y: 130, distance: 58.0
click at [449, 124] on div "{ "action" : "function" , "function" : "console.log('Received msg for backtrace…" at bounding box center [548, 297] width 367 height 391
click at [353, 124] on div "3" at bounding box center [357, 123] width 16 height 19
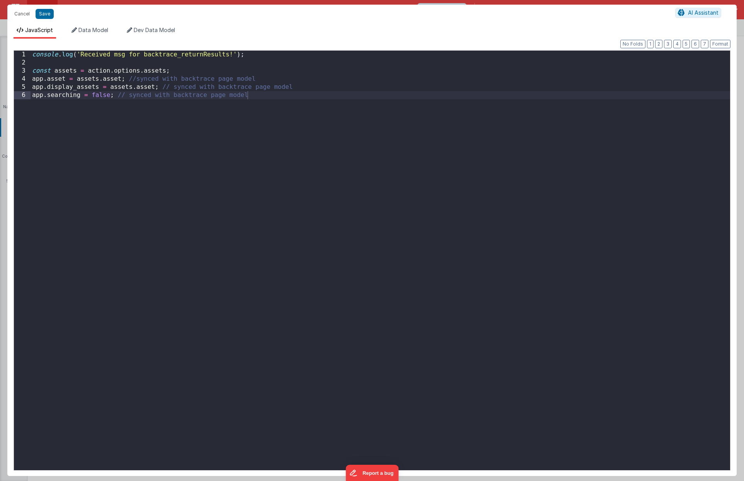
click at [164, 70] on div "console . log ( 'Received msg for backtrace_returnResults!' ) ; const assets = …" at bounding box center [380, 269] width 699 height 436
drag, startPoint x: 122, startPoint y: 79, endPoint x: 120, endPoint y: 85, distance: 6.1
click at [122, 79] on div "console . log ( 'Received msg for backtrace_returnResults!' ) ; const assets = …" at bounding box center [380, 269] width 699 height 436
drag, startPoint x: 154, startPoint y: 88, endPoint x: 114, endPoint y: 143, distance: 67.3
click at [154, 89] on div "console . log ( 'Received msg for backtrace_returnResults!' ) ; const assets = …" at bounding box center [380, 269] width 699 height 436
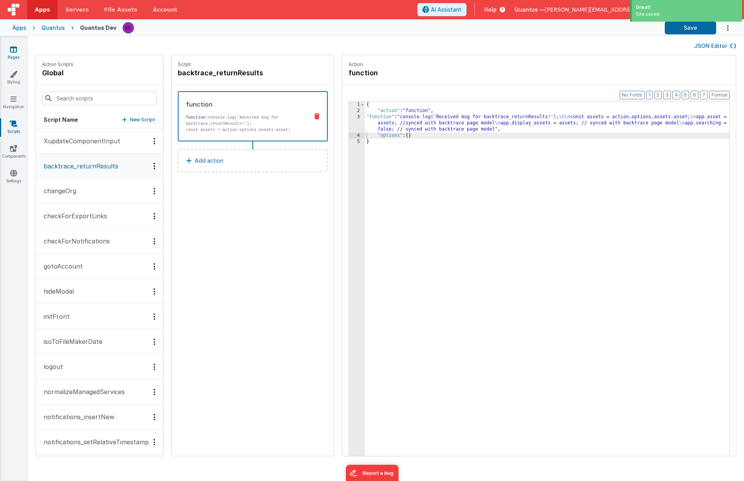
click at [12, 50] on icon at bounding box center [13, 50] width 7 height 8
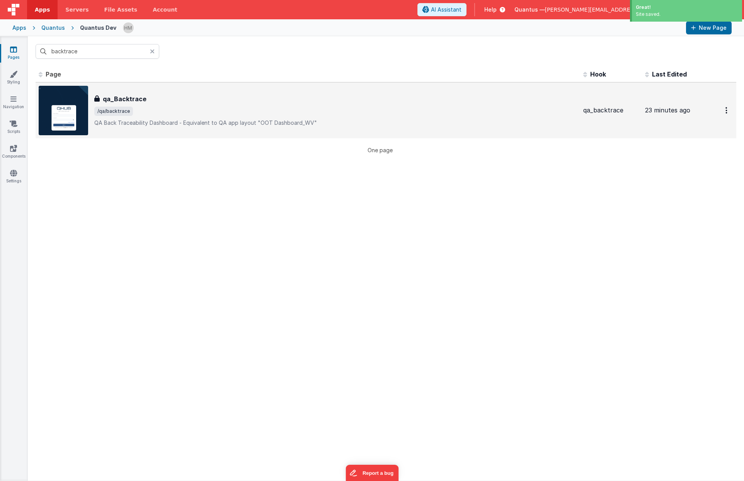
click at [133, 108] on span "/qa/backtrace" at bounding box center [335, 111] width 483 height 9
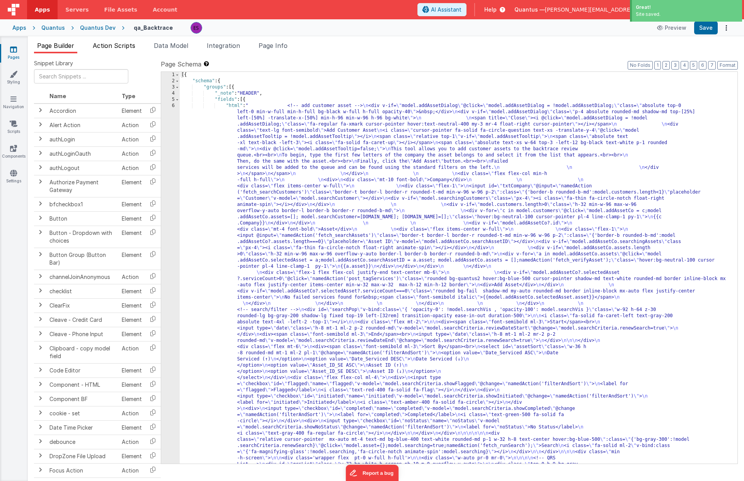
click at [97, 46] on span "Action Scripts" at bounding box center [114, 46] width 43 height 8
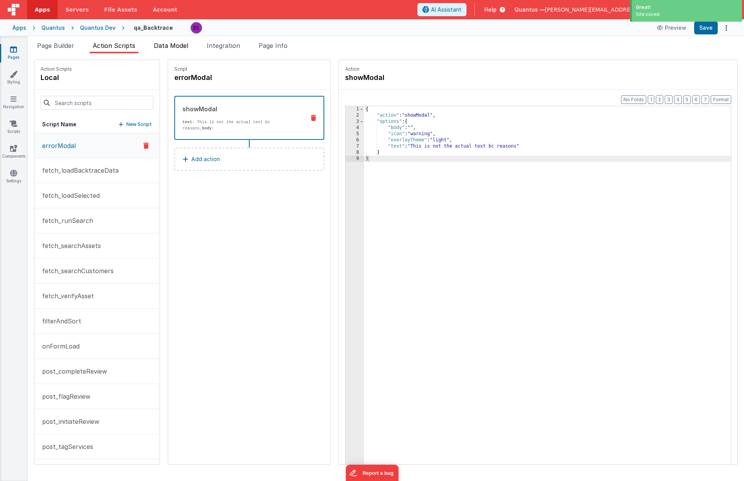
click at [163, 49] on span "Data Model" at bounding box center [171, 46] width 34 height 8
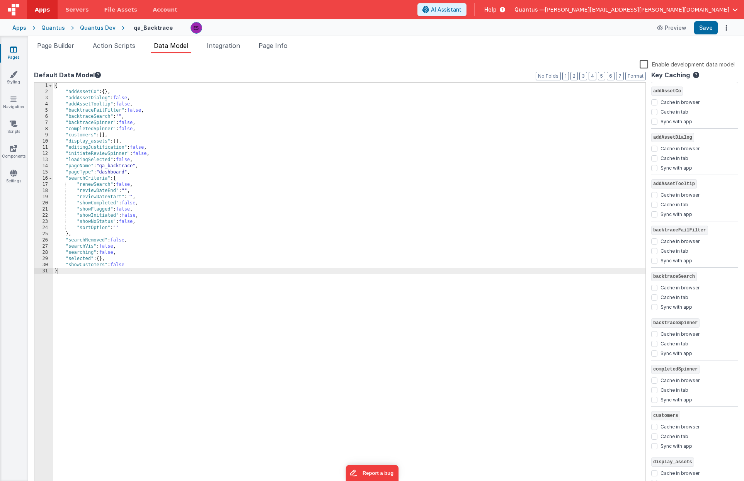
click at [158, 98] on div "{ "addAssetCo" : { } , "addAssetDialog" : false , "addAssetTooltip" : false , "…" at bounding box center [349, 291] width 592 height 417
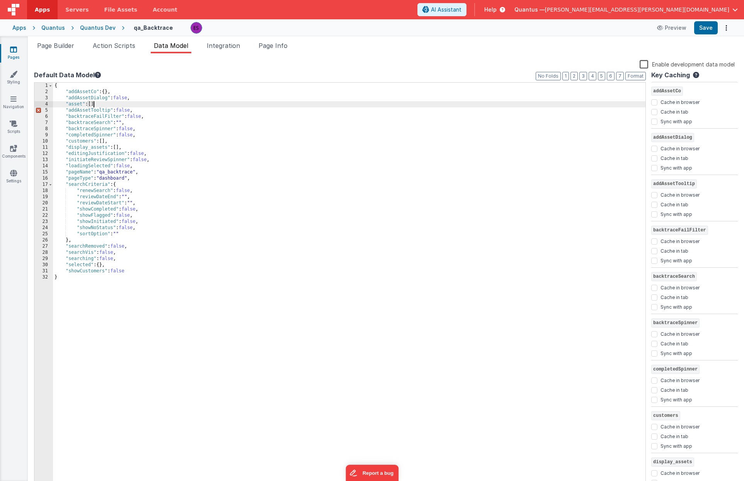
checkbox input "false"
checkbox input "true"
checkbox input "false"
checkbox input "true"
checkbox input "false"
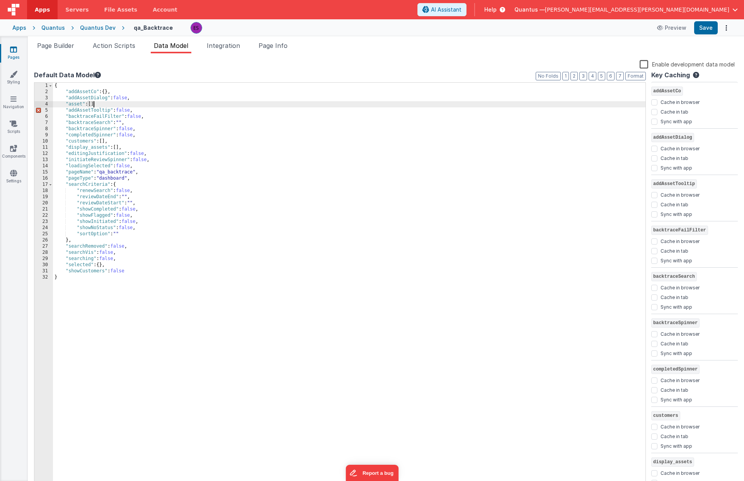
checkbox input "true"
click at [121, 41] on li "Action Scripts" at bounding box center [114, 47] width 49 height 12
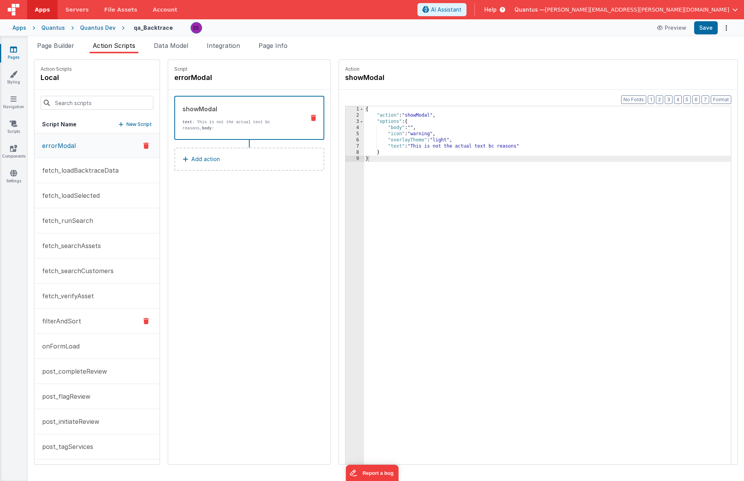
drag, startPoint x: 71, startPoint y: 317, endPoint x: 88, endPoint y: 311, distance: 17.5
click at [71, 318] on p "filterAndSort" at bounding box center [59, 321] width 44 height 9
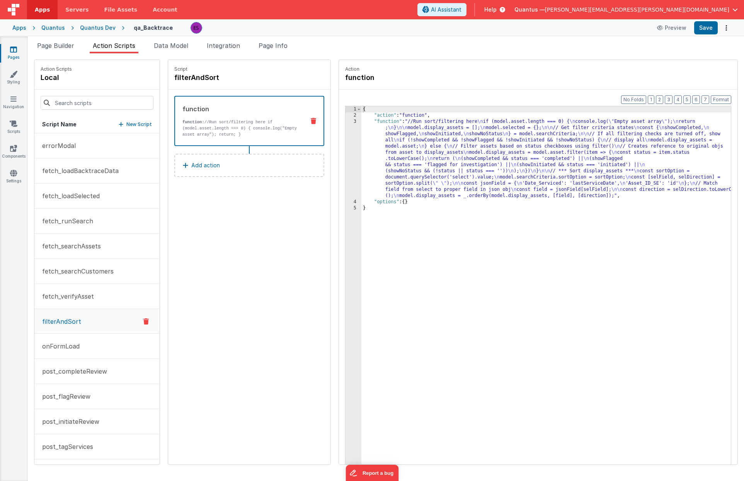
click at [386, 157] on div "{ "action" : "function" , "function" : "//Run sort/filtering here \n if (model.…" at bounding box center [556, 303] width 390 height 395
click at [345, 167] on div "3" at bounding box center [353, 159] width 16 height 80
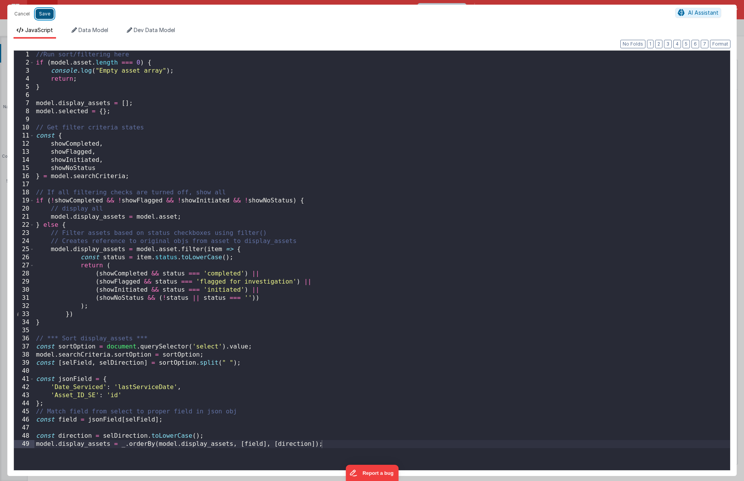
click at [38, 10] on button "Save" at bounding box center [45, 14] width 18 height 10
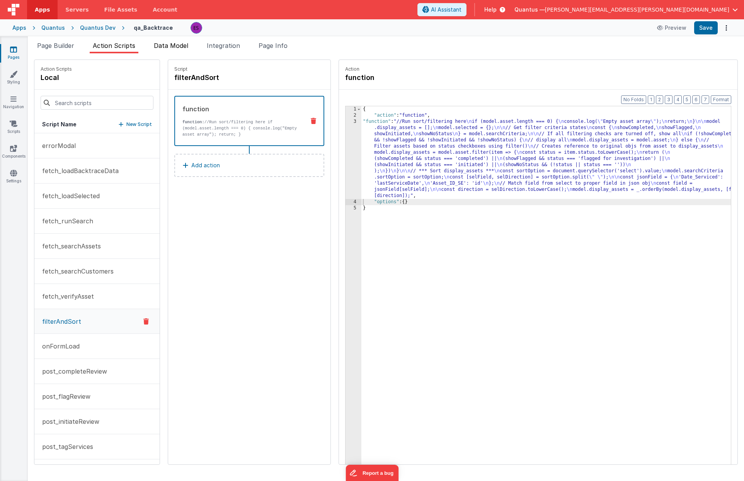
click at [171, 46] on span "Data Model" at bounding box center [171, 46] width 34 height 8
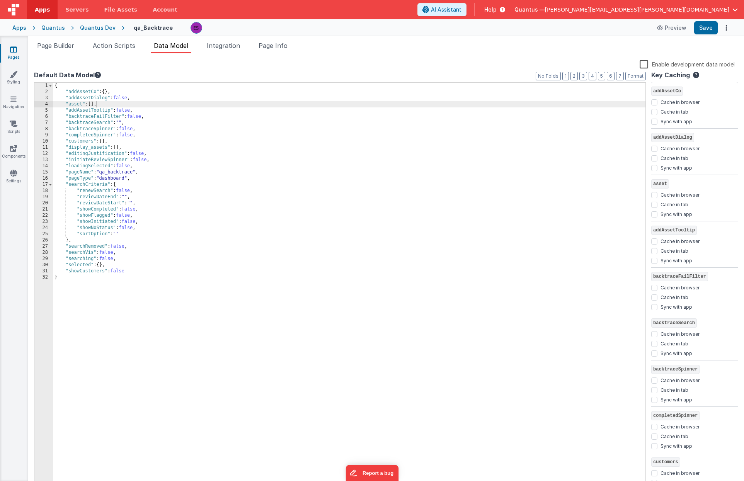
click at [312, 190] on div "{ "addAssetCo" : { } , "addAssetDialog" : false , "asset" : [ ] , "addAssetTool…" at bounding box center [349, 291] width 592 height 417
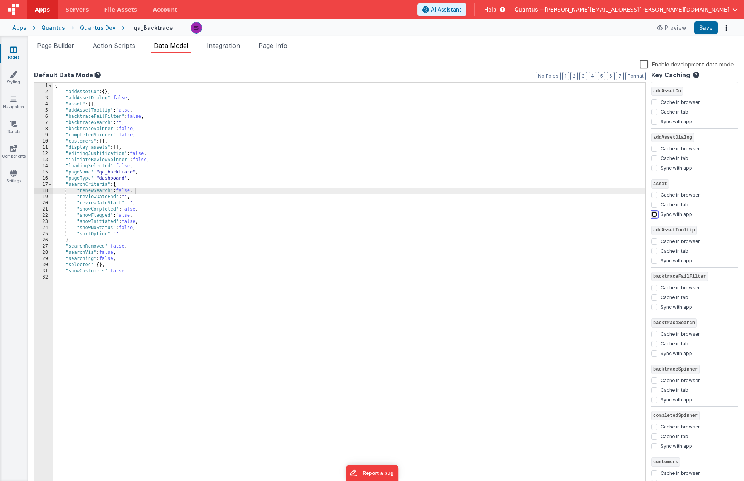
click at [657, 216] on input "Sync with app" at bounding box center [654, 214] width 6 height 6
checkbox input "true"
click at [599, 274] on div "{ "addAssetCo" : { } , "addAssetDialog" : false , "asset" : [ ] , "addAssetTool…" at bounding box center [349, 291] width 592 height 417
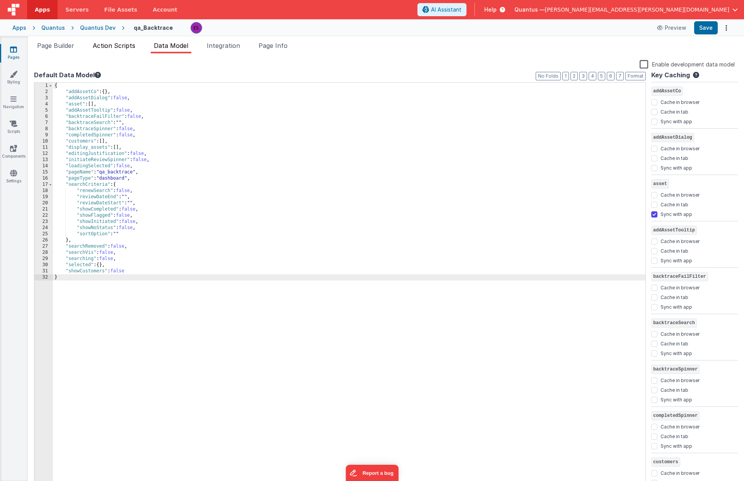
click at [113, 45] on span "Action Scripts" at bounding box center [114, 46] width 43 height 8
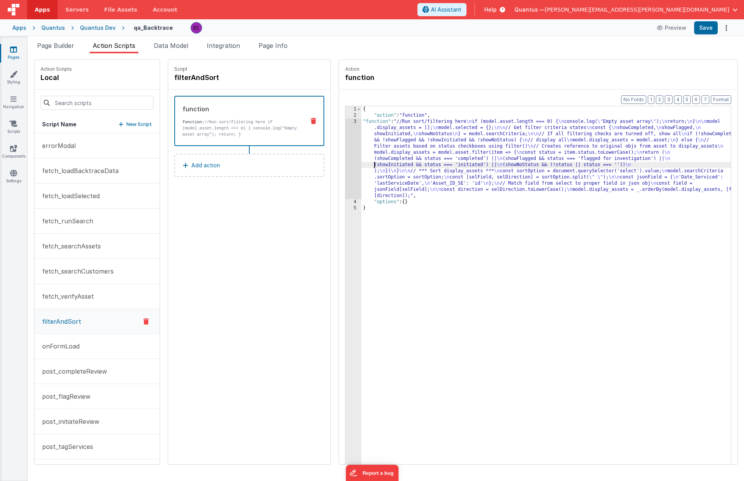
click at [361, 167] on div "{ "action" : "function" , "function" : "//Run sort/filtering here \n if (model.…" at bounding box center [556, 303] width 390 height 395
click at [345, 173] on div "3" at bounding box center [353, 159] width 16 height 80
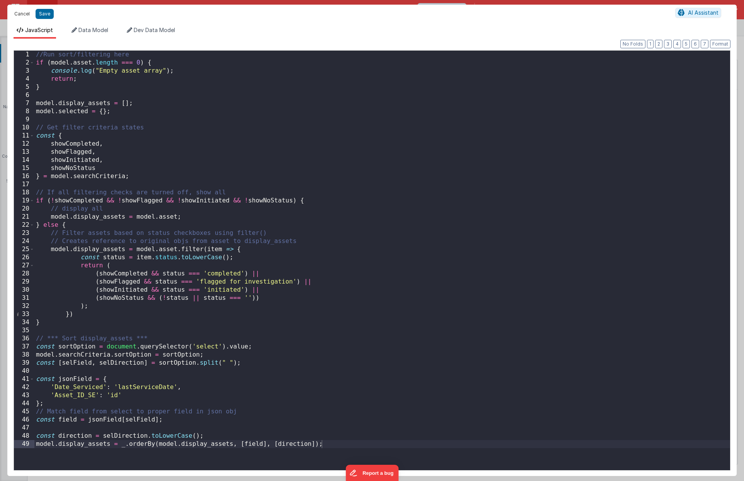
click at [28, 11] on button "Cancel" at bounding box center [21, 14] width 23 height 11
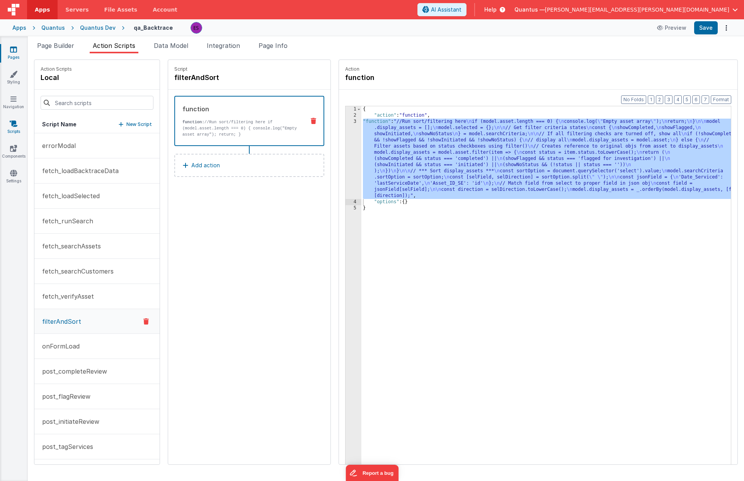
click at [12, 123] on icon at bounding box center [14, 124] width 8 height 8
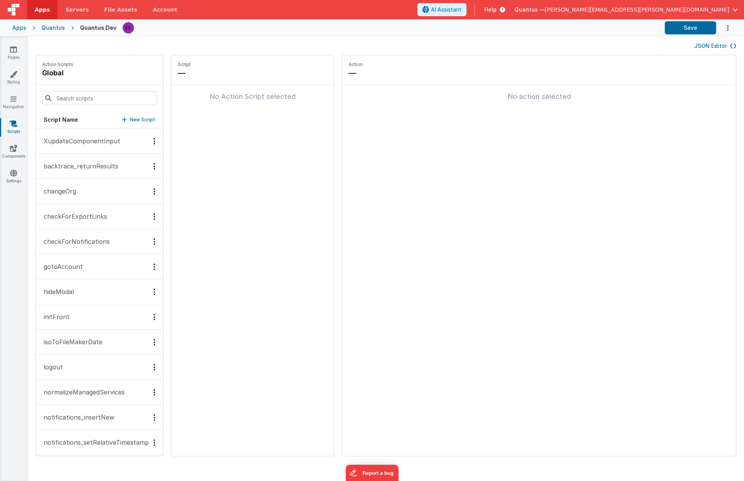
click at [86, 168] on p "backtrace_returnResults" at bounding box center [78, 166] width 79 height 9
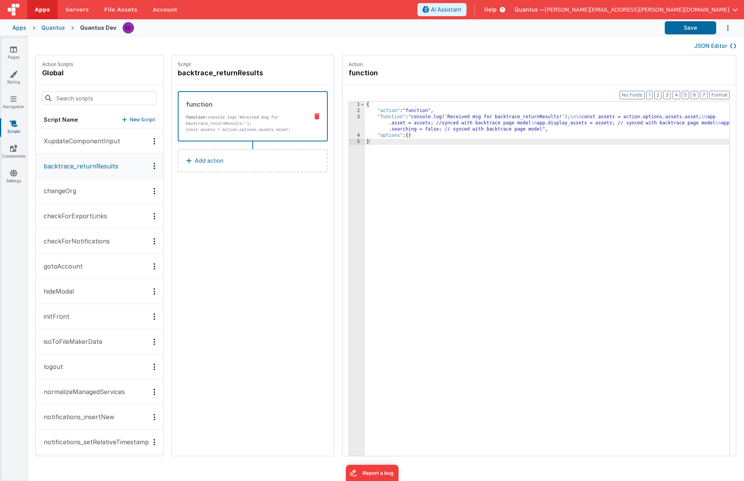
click at [377, 118] on div "{ "action" : "function" , "function" : "console.log('Received msg for backtrace…" at bounding box center [548, 297] width 367 height 391
click at [356, 125] on div "3" at bounding box center [357, 123] width 16 height 19
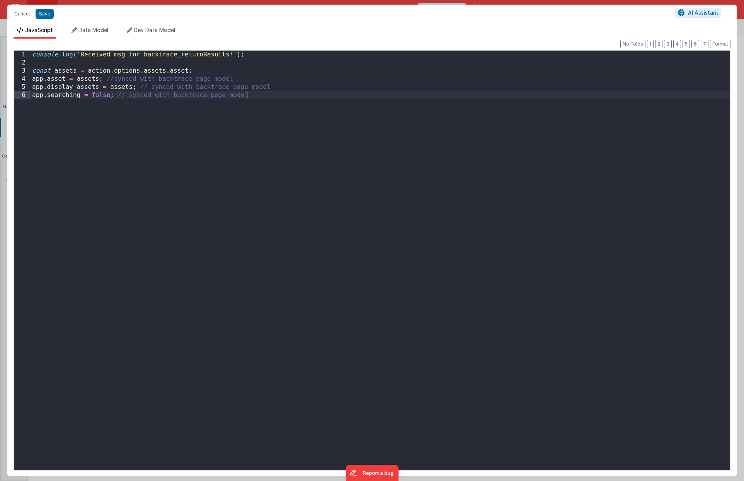
click at [384, 220] on div "console . log ( 'Received msg for backtrace_returnResults!' ) ; const assets = …" at bounding box center [380, 269] width 699 height 436
click at [704, 14] on span "AI Assistant" at bounding box center [703, 12] width 31 height 7
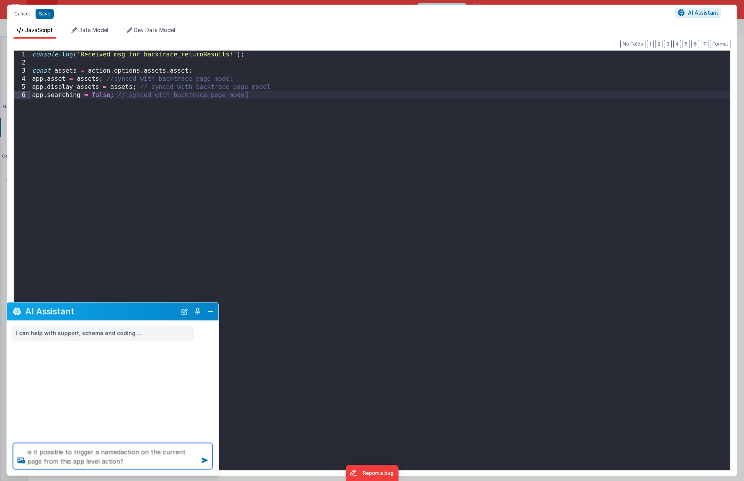
type textarea "is it possible to trigger a namedaction on the current page from this app level…"
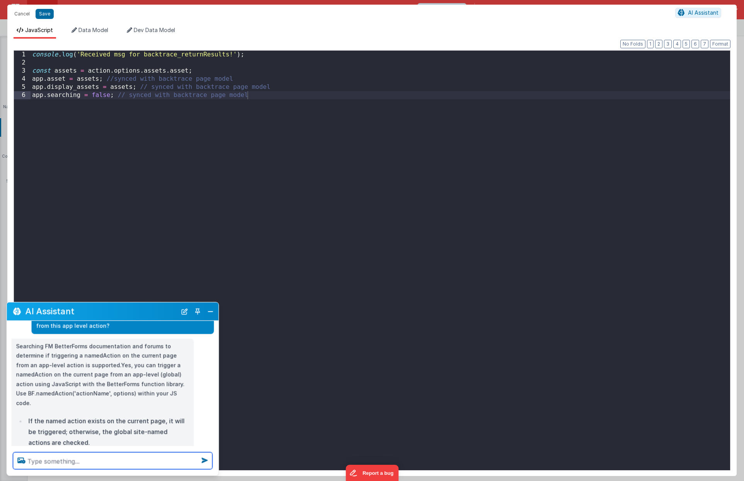
scroll to position [34, 0]
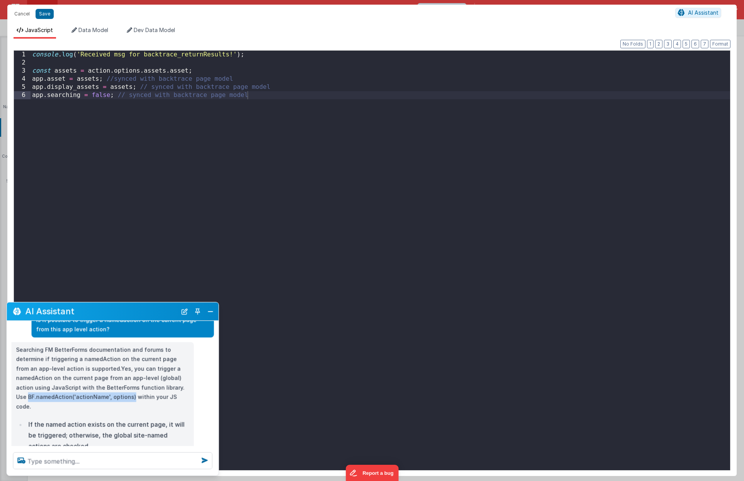
drag, startPoint x: 16, startPoint y: 399, endPoint x: 119, endPoint y: 397, distance: 102.4
click at [119, 397] on p "Searching FM BetterForms documentation and forums to determine if triggering a …" at bounding box center [102, 378] width 173 height 66
copy p "BF.namedAction('actionName', options)"
click at [310, 196] on div "console . log ( 'Received msg for backtrace_returnResults!' ) ; const assets = …" at bounding box center [380, 269] width 699 height 436
click at [109, 109] on div "console . log ( 'Received msg for backtrace_returnResults!' ) ; const assets = …" at bounding box center [380, 269] width 699 height 436
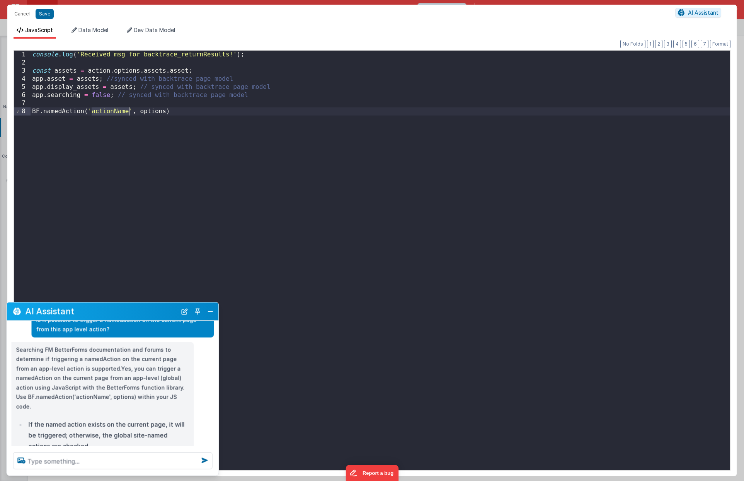
click at [109, 109] on div "console . log ( 'Received msg for backtrace_returnResults!' ) ; const assets = …" at bounding box center [380, 269] width 699 height 436
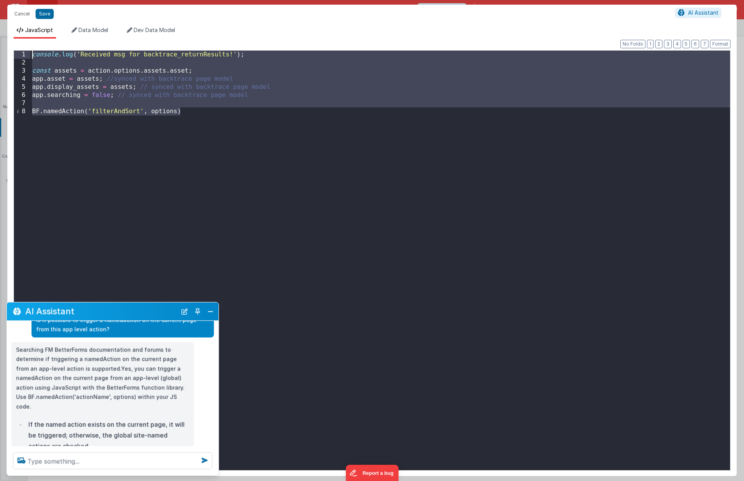
drag, startPoint x: 276, startPoint y: 173, endPoint x: 30, endPoint y: 48, distance: 276.7
click at [30, 48] on div "Format 7 6 5 4 3 2 1 No Folds 1 2 3 4 5 6 7 8 console . log ( 'Received msg for…" at bounding box center [372, 257] width 717 height 425
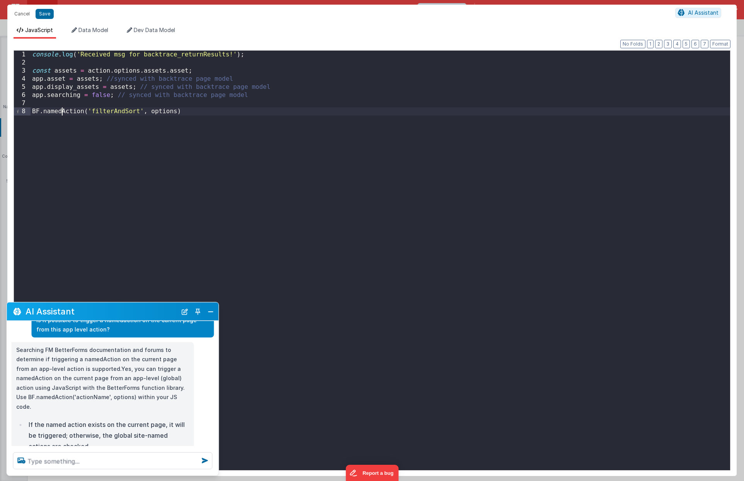
click at [61, 110] on div "console . log ( 'Received msg for backtrace_returnResults!' ) ; const assets = …" at bounding box center [380, 269] width 699 height 436
click at [33, 111] on div "console . log ( 'Received msg for backtrace_returnResults!' ) ; const assets = …" at bounding box center [380, 269] width 699 height 436
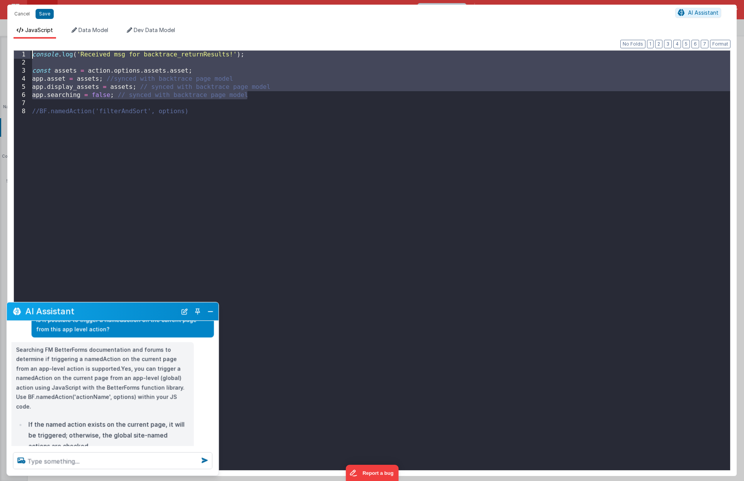
drag, startPoint x: 260, startPoint y: 95, endPoint x: 1, endPoint y: 35, distance: 265.6
click at [1, 35] on div "Cancel Save AI Assistant JavaScript Data Model Dev Data Model Format 7 6 5 4 3 …" at bounding box center [372, 240] width 744 height 481
click at [35, 54] on div "console . log ( 'Received msg for backtrace_returnResults!' ) ; const assets = …" at bounding box center [380, 269] width 699 height 436
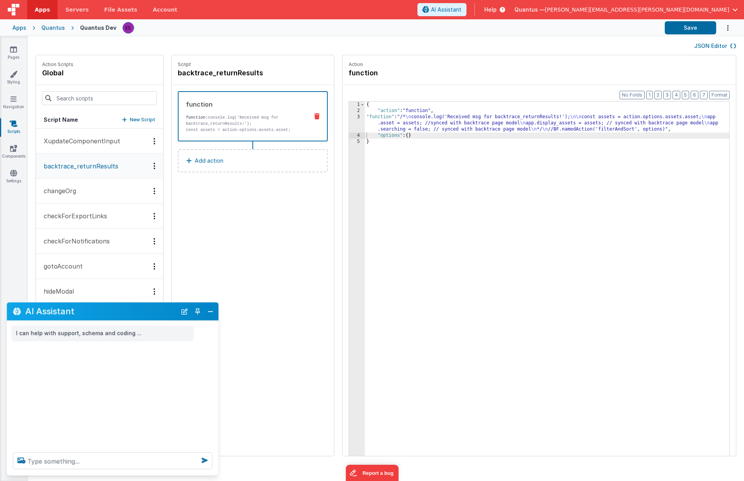
scroll to position [0, 0]
click at [208, 314] on button "Close" at bounding box center [211, 311] width 10 height 11
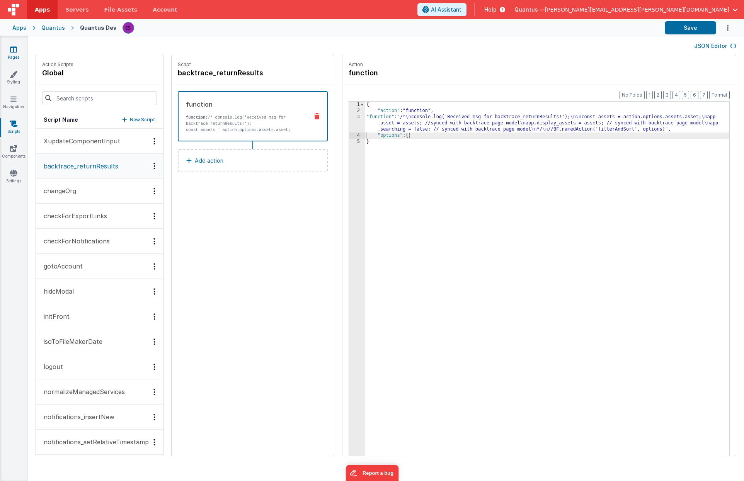
click at [12, 51] on icon at bounding box center [13, 50] width 7 height 8
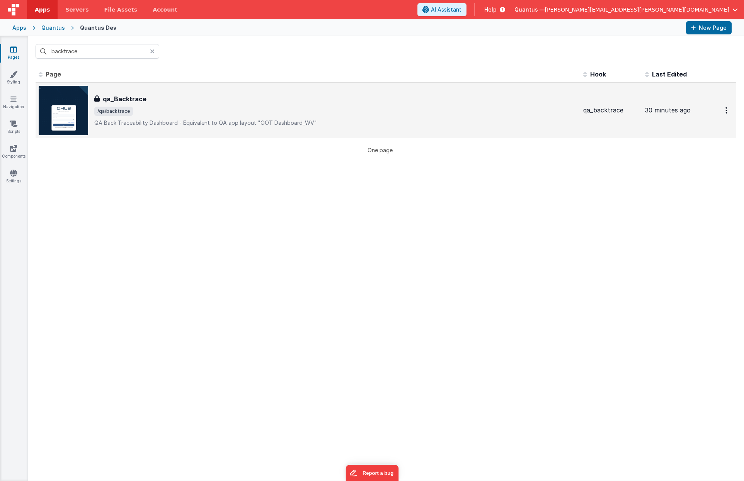
click at [169, 102] on div "qa_Backtrace" at bounding box center [335, 98] width 483 height 9
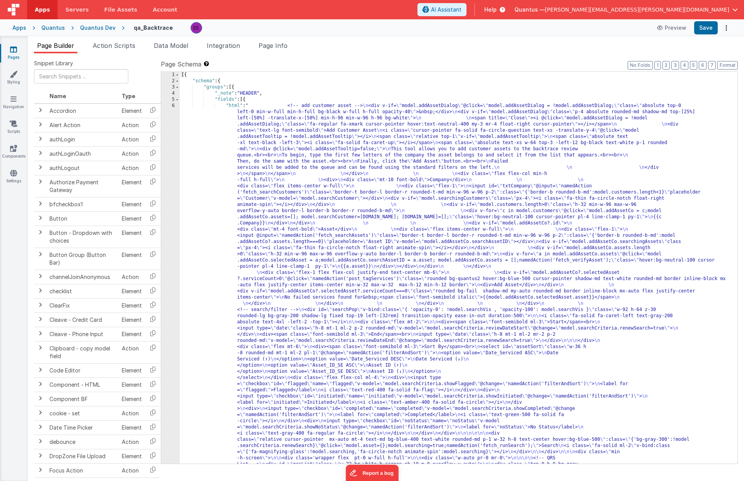
click at [107, 49] on span "Action Scripts" at bounding box center [114, 46] width 43 height 8
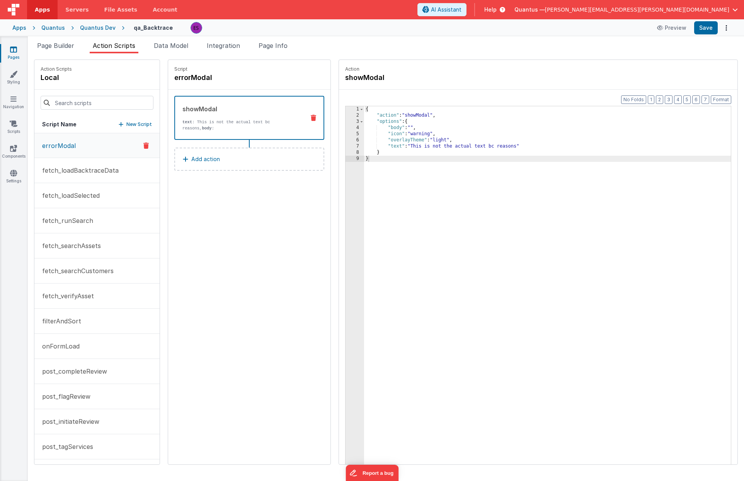
click at [119, 124] on button "New Script" at bounding box center [135, 125] width 33 height 8
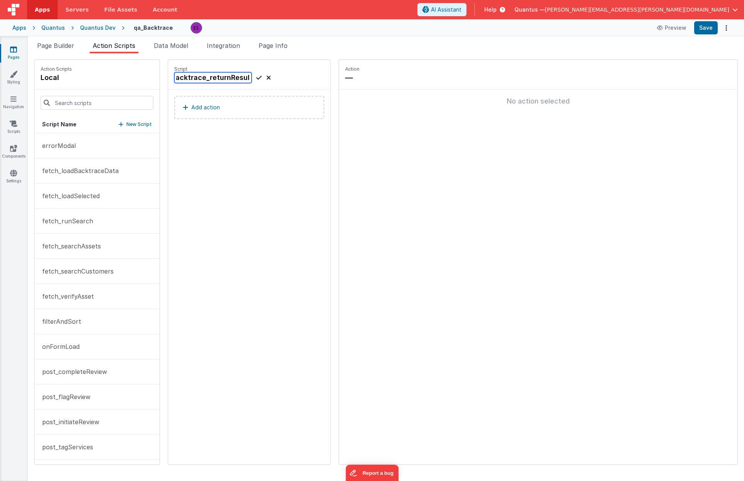
scroll to position [0, 9]
type input "backtrace_returnResults"
click at [256, 79] on icon at bounding box center [258, 77] width 5 height 9
click at [216, 100] on button "Add action" at bounding box center [249, 107] width 150 height 23
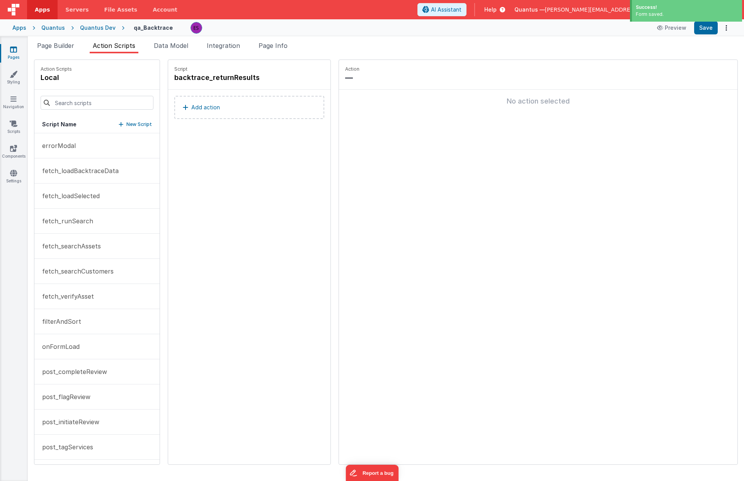
click at [228, 112] on button "Add action" at bounding box center [249, 107] width 150 height 23
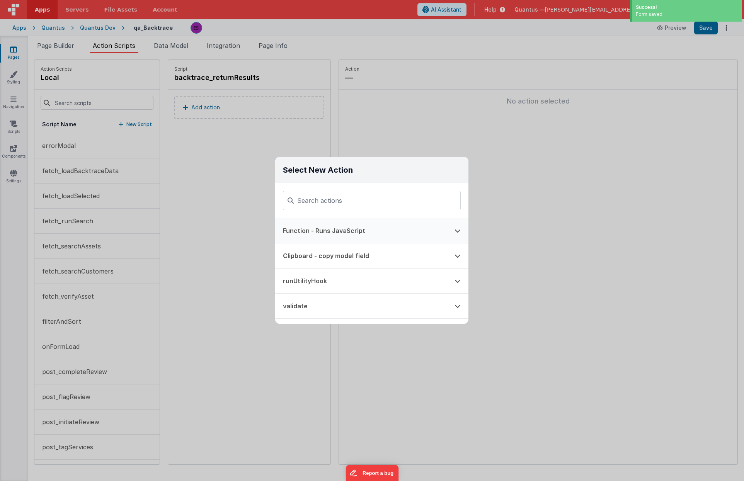
click at [316, 230] on button "Function - Runs JavaScript" at bounding box center [361, 230] width 172 height 25
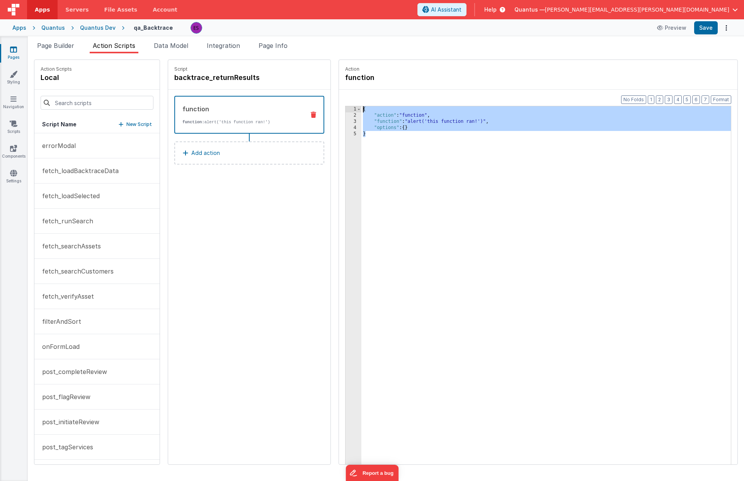
drag, startPoint x: 425, startPoint y: 197, endPoint x: 262, endPoint y: 10, distance: 248.2
click at [262, 10] on div "Apps Servers File Assets Account Some FUTURE Slot AI Assistant Help [PERSON_NAM…" at bounding box center [372, 240] width 744 height 481
drag, startPoint x: 377, startPoint y: 150, endPoint x: 381, endPoint y: 140, distance: 10.6
click at [376, 150] on div "{ "action" : "function" , "function" : "alert('this function ran!')" , "options…" at bounding box center [556, 303] width 390 height 395
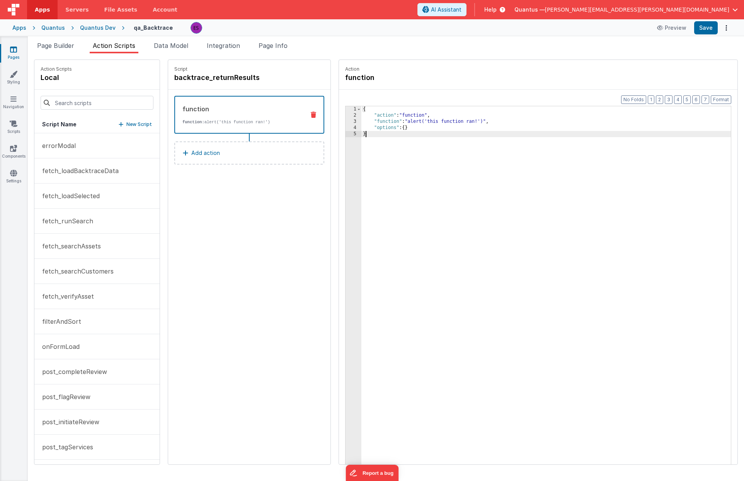
click at [404, 122] on div "{ "action" : "function" , "function" : "alert('this function ran!')" , "options…" at bounding box center [556, 303] width 390 height 395
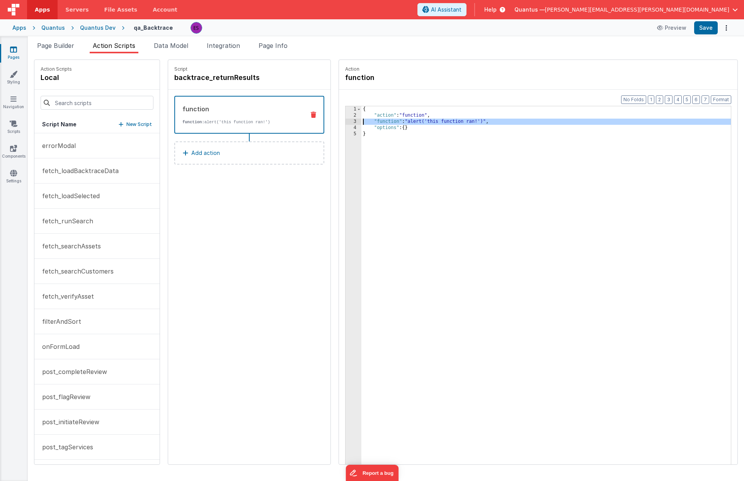
click at [345, 122] on div "3" at bounding box center [353, 122] width 16 height 6
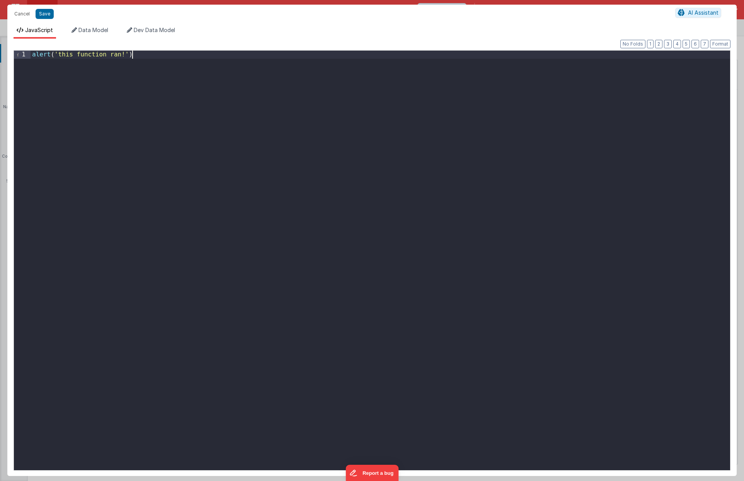
click at [353, 143] on div "alert ( 'this function ran!' )" at bounding box center [380, 269] width 699 height 436
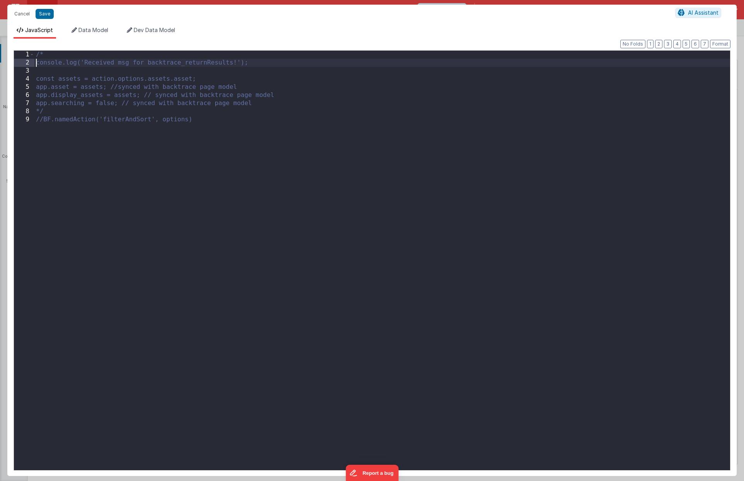
drag, startPoint x: 37, startPoint y: 64, endPoint x: 34, endPoint y: 52, distance: 12.2
click at [34, 51] on div "1 2 3 4 5 6 7 8 9 /* console.log('Received msg for backtrace_returnResults!'); …" at bounding box center [372, 260] width 717 height 420
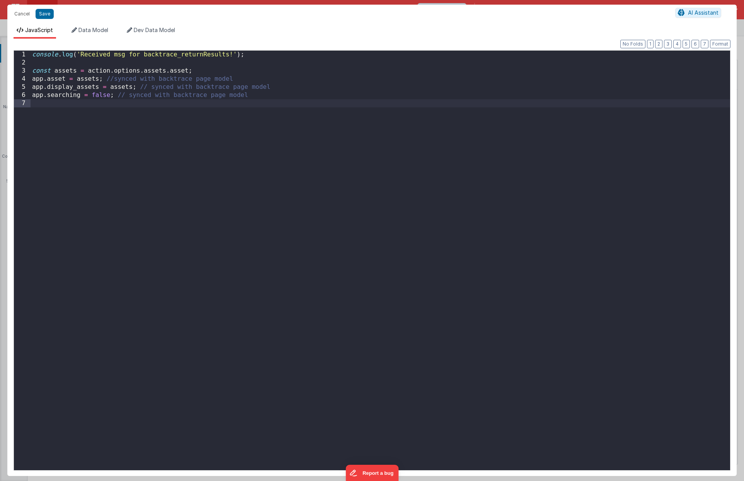
click at [34, 76] on div "console . log ( 'Received msg for backtrace_returnResults!' ) ; const assets = …" at bounding box center [380, 269] width 699 height 436
click at [37, 88] on div "console . log ( 'Received msg for backtrace_returnResults!' ) ; const assets = …" at bounding box center [380, 269] width 699 height 436
click at [37, 87] on div "console . log ( 'Received msg for backtrace_returnResults!' ) ; const assets = …" at bounding box center [380, 269] width 699 height 436
click at [39, 95] on div "console . log ( 'Received msg for backtrace_returnResults!' ) ; const assets = …" at bounding box center [380, 269] width 699 height 436
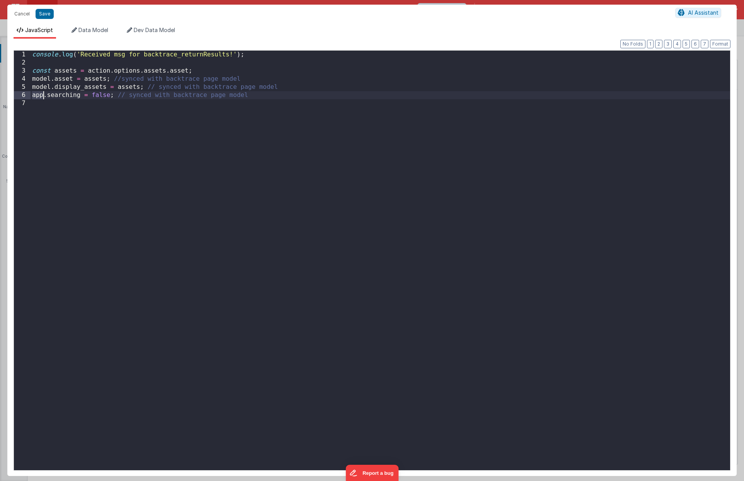
click at [39, 95] on div "console . log ( 'Received msg for backtrace_returnResults!' ) ; const assets = …" at bounding box center [380, 269] width 699 height 436
click at [32, 88] on div "console . log ( 'Received msg for backtrace_returnResults!' ) ; const assets = …" at bounding box center [380, 269] width 699 height 436
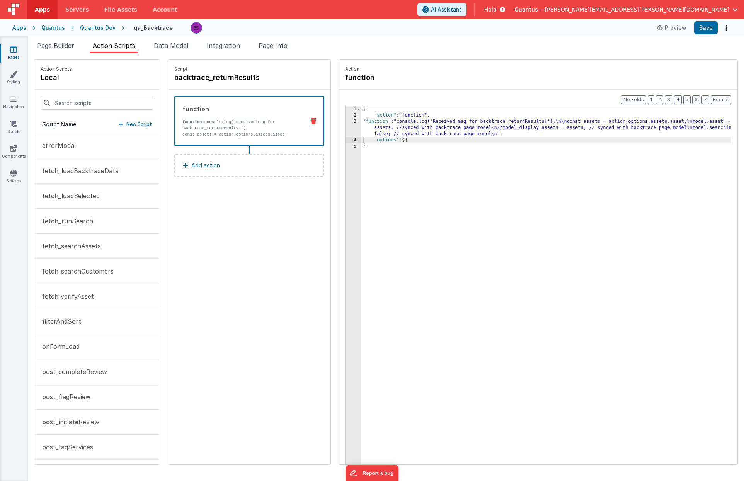
click at [191, 168] on p "Add action" at bounding box center [205, 165] width 29 height 9
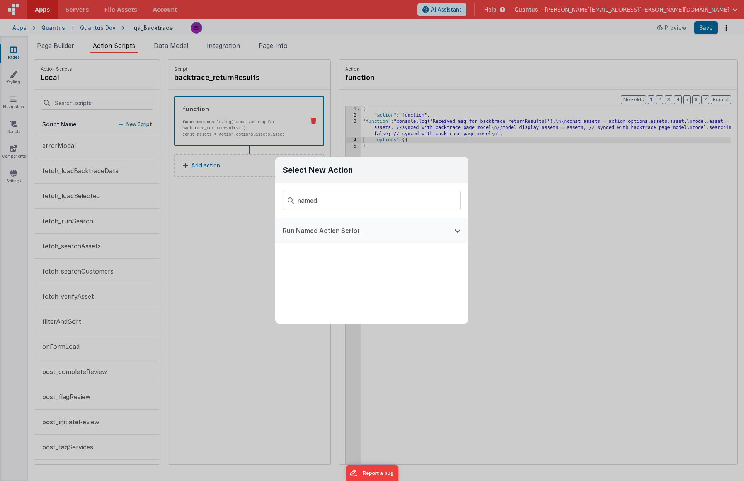
type input "named"
click at [300, 237] on button "Run Named Action Script" at bounding box center [361, 230] width 172 height 25
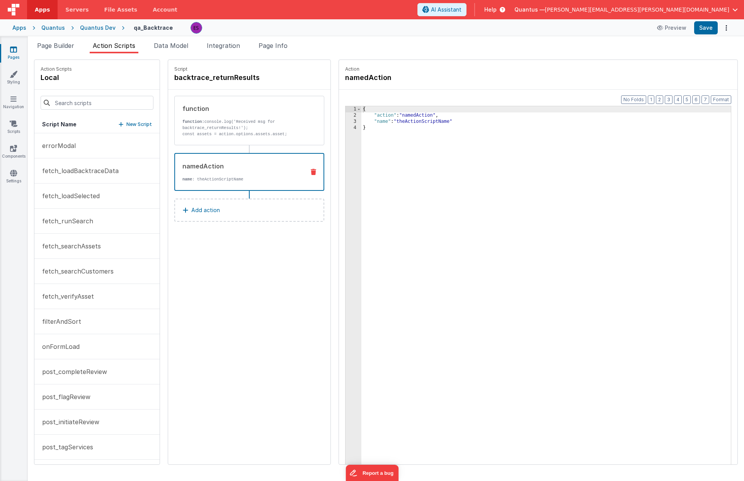
click at [397, 123] on div "{ "action" : "namedAction" , "name" : "theActionScriptName" }" at bounding box center [556, 303] width 390 height 395
click at [70, 225] on p "fetch_runSearch" at bounding box center [65, 220] width 56 height 9
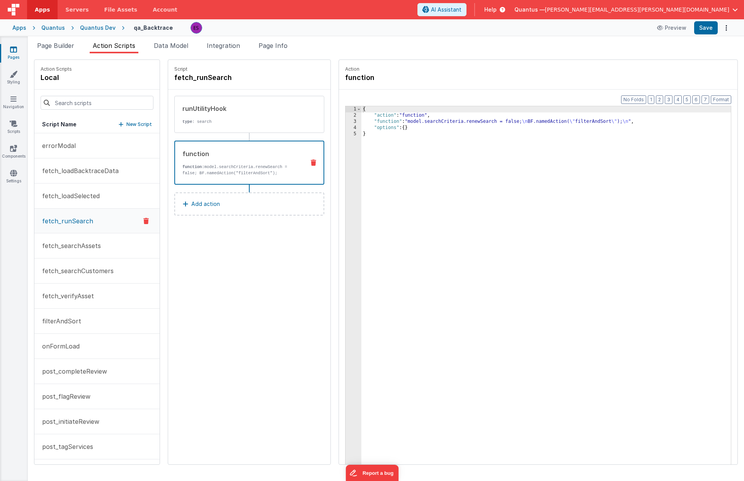
click at [186, 169] on p "function: model.searchCriteria.renewSearch = false; BF.namedAction("filterAndSo…" at bounding box center [240, 170] width 116 height 12
click at [484, 121] on div "{ "action" : "function" , "function" : "model.searchCriteria.renewSearch = fals…" at bounding box center [556, 303] width 390 height 395
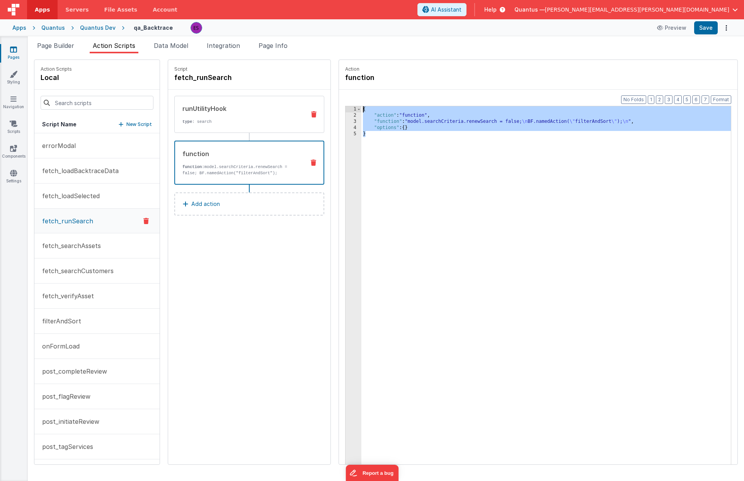
drag, startPoint x: 432, startPoint y: 206, endPoint x: 293, endPoint y: 98, distance: 175.9
click at [293, 98] on div "Action Scripts local Script Name New Script errorModal fetch_loadBacktraceData …" at bounding box center [386, 262] width 704 height 405
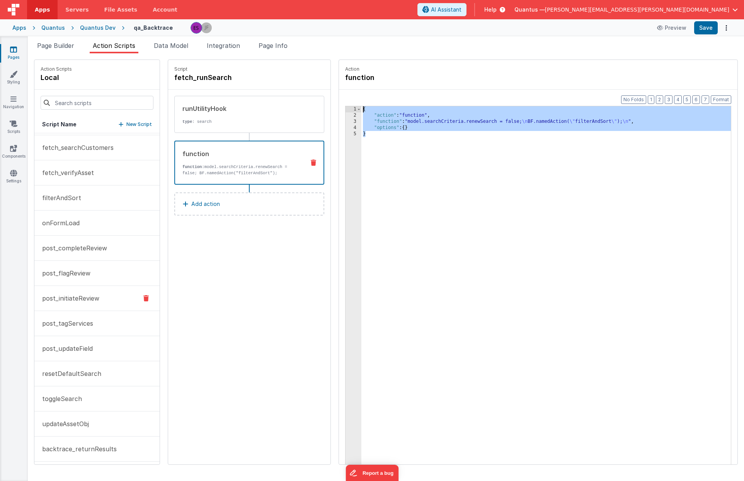
scroll to position [127, 0]
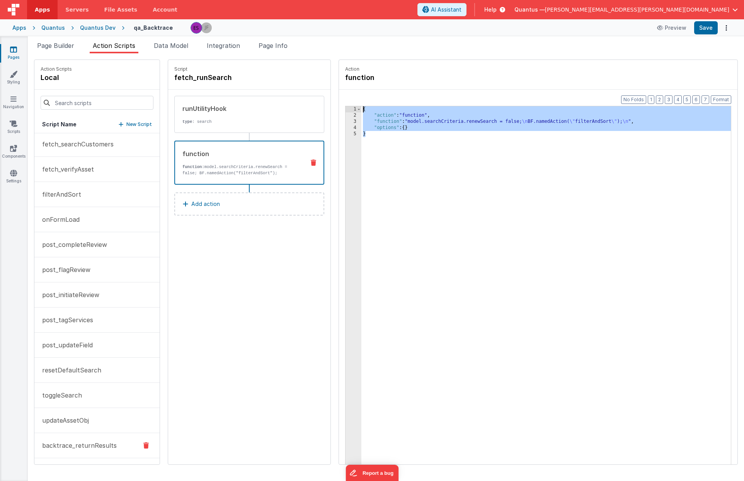
click at [57, 446] on p "backtrace_returnResults" at bounding box center [76, 445] width 79 height 9
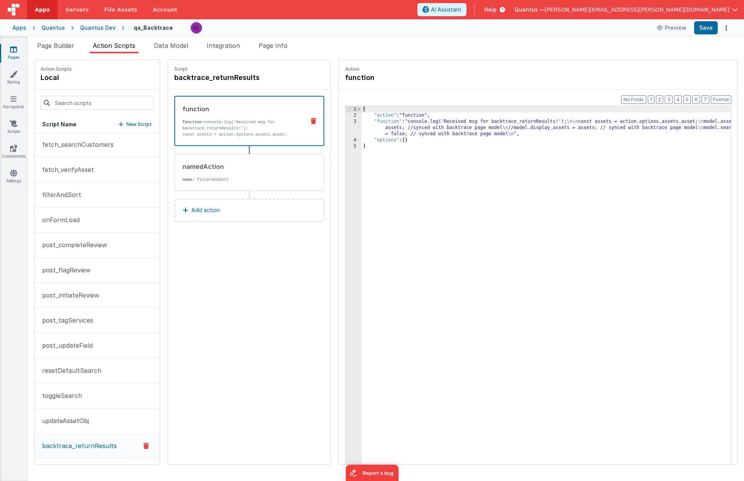
click at [204, 209] on button "Add action" at bounding box center [249, 210] width 150 height 23
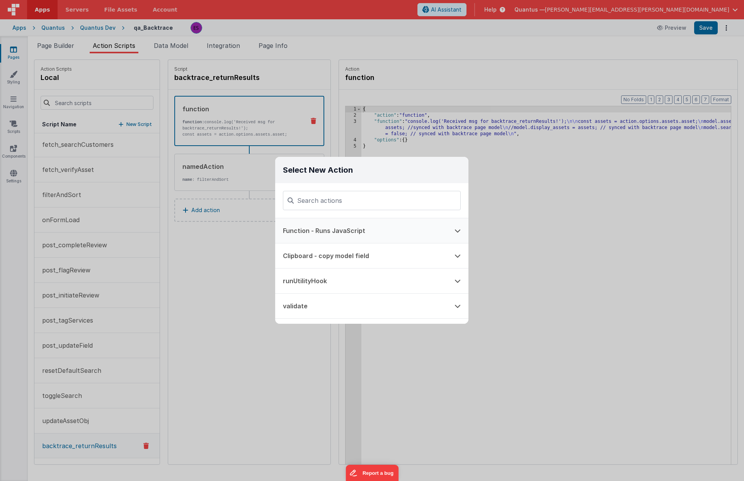
click at [383, 230] on button "Function - Runs JavaScript" at bounding box center [361, 230] width 172 height 25
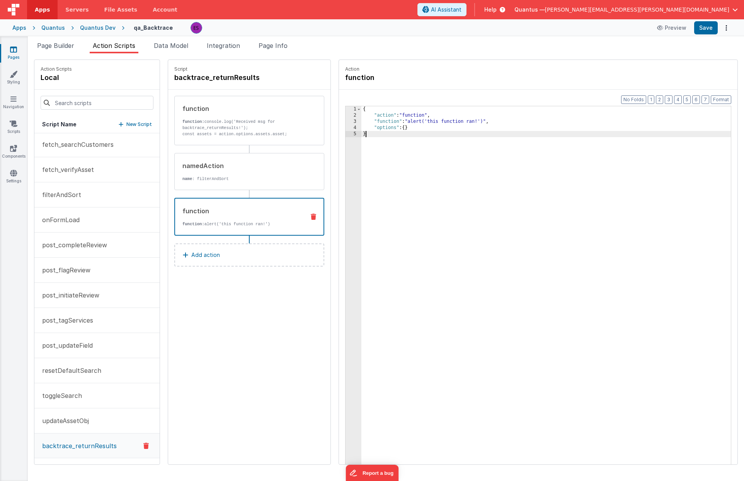
click at [388, 176] on div "{ "action" : "function" , "function" : "alert('this function ran!')" , "options…" at bounding box center [556, 303] width 390 height 395
click at [311, 169] on icon at bounding box center [313, 171] width 5 height 6
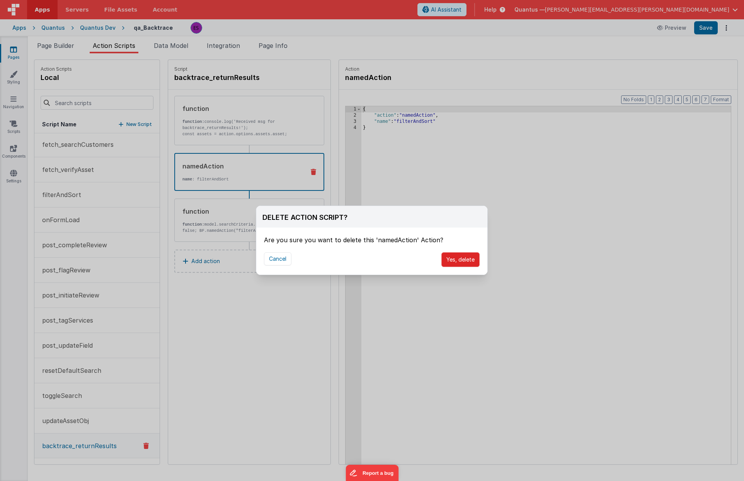
click at [451, 263] on button "Yes, delete" at bounding box center [460, 259] width 38 height 15
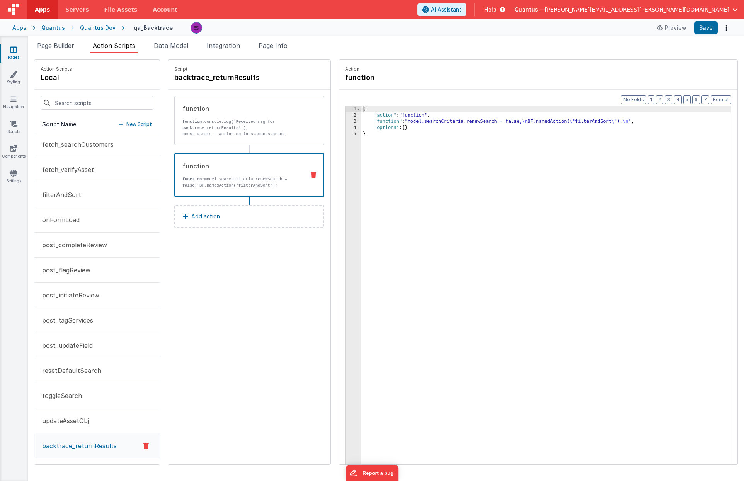
click at [233, 177] on p "function: model.searchCriteria.renewSearch = false; BF.namedAction("filterAndSo…" at bounding box center [240, 182] width 116 height 12
click at [86, 149] on p "fetch_searchCustomers" at bounding box center [75, 144] width 76 height 9
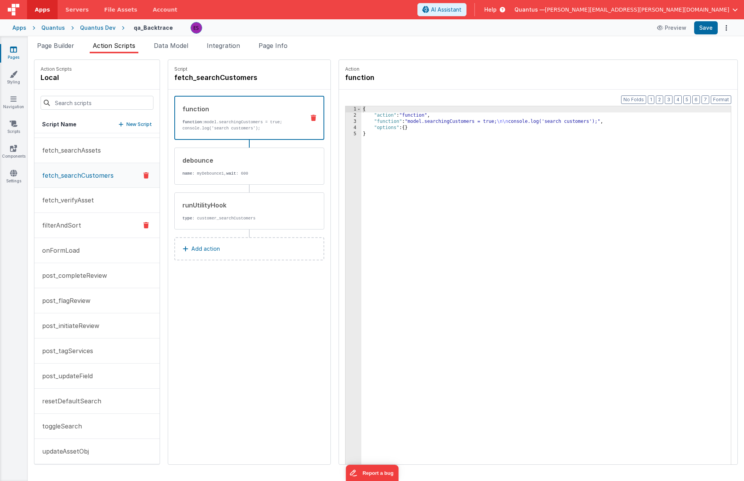
scroll to position [89, 0]
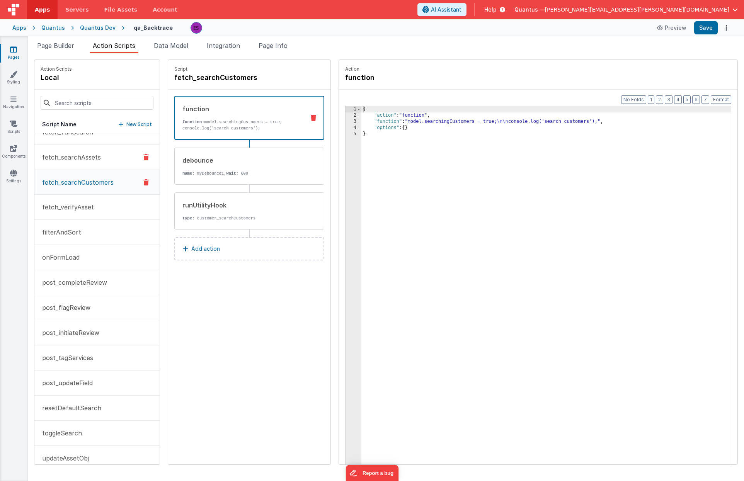
click at [88, 160] on p "fetch_searchAssets" at bounding box center [68, 157] width 63 height 9
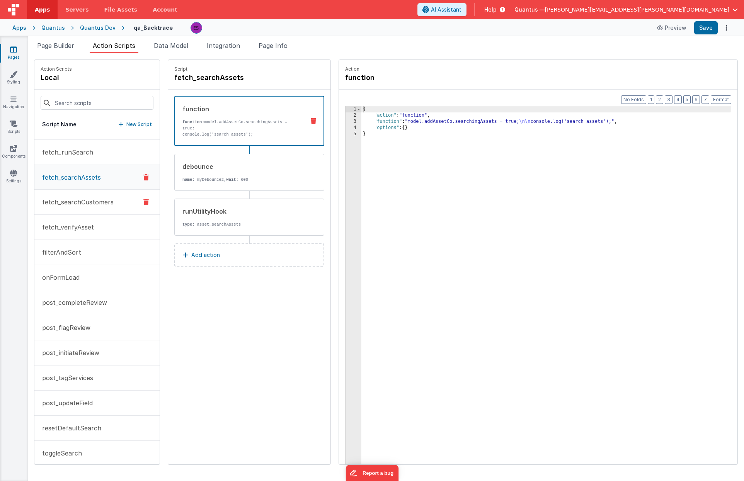
scroll to position [20, 0]
click at [71, 202] on p "fetch_runSearch" at bounding box center [65, 200] width 56 height 9
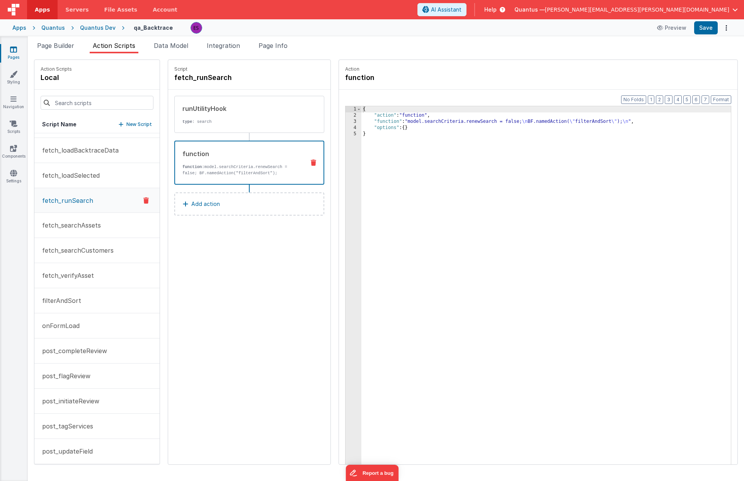
click at [271, 170] on p "function: model.searchCriteria.renewSearch = false; BF.namedAction("filterAndSo…" at bounding box center [240, 170] width 116 height 12
click at [345, 122] on div "3" at bounding box center [353, 122] width 16 height 6
click at [345, 121] on div "3" at bounding box center [353, 122] width 16 height 6
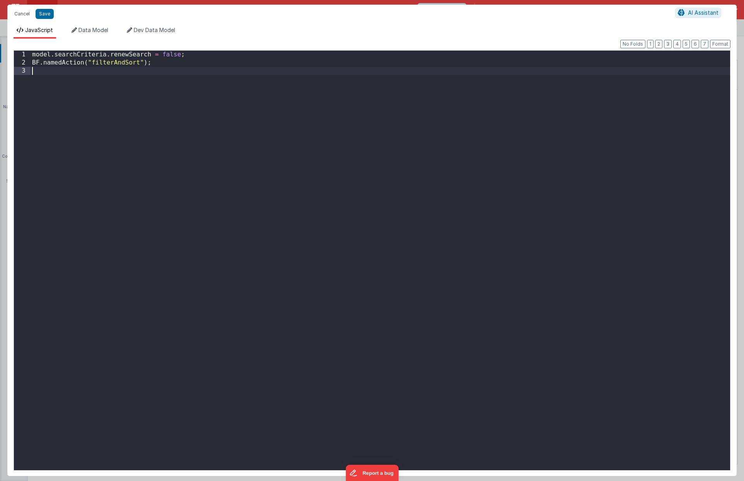
click at [291, 194] on div "model . searchCriteria . renewSearch = false ; BF . namedAction ( "filterAndSor…" at bounding box center [380, 269] width 699 height 436
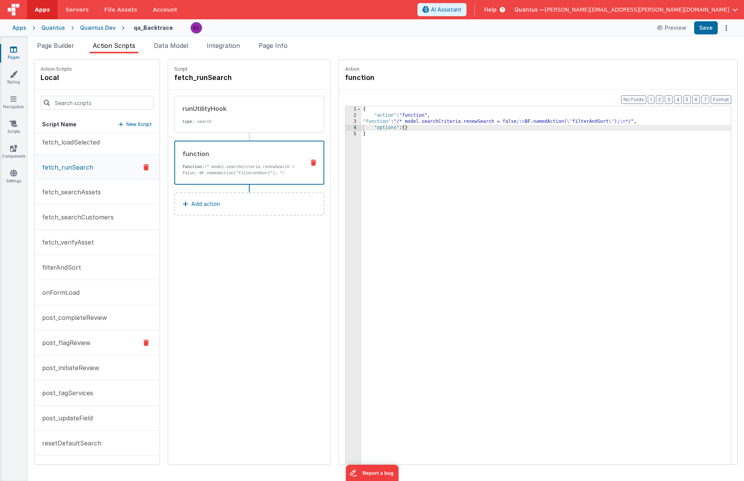
scroll to position [127, 0]
click at [53, 445] on p "backtrace_returnResults" at bounding box center [76, 445] width 79 height 9
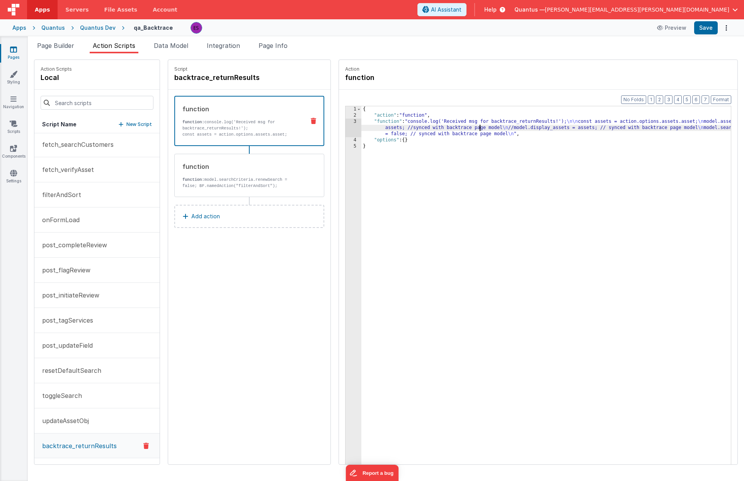
click at [458, 128] on div "{ "action" : "function" , "function" : "console.log('Received msg for backtrace…" at bounding box center [556, 303] width 390 height 395
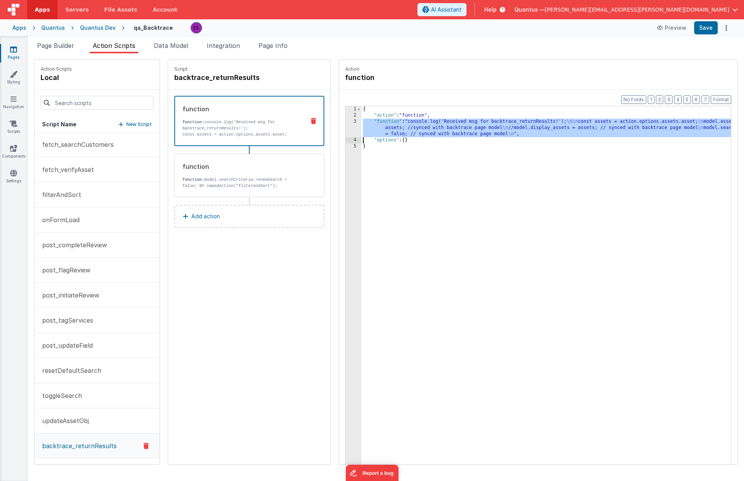
click at [345, 131] on div "3" at bounding box center [353, 128] width 16 height 19
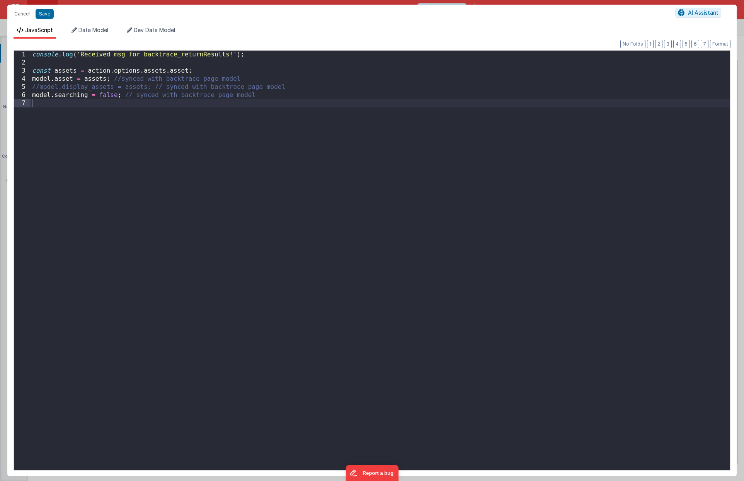
click at [80, 56] on div "console . log ( 'Received msg for backtrace_returnResults!' ) ; const assets = …" at bounding box center [380, 269] width 699 height 436
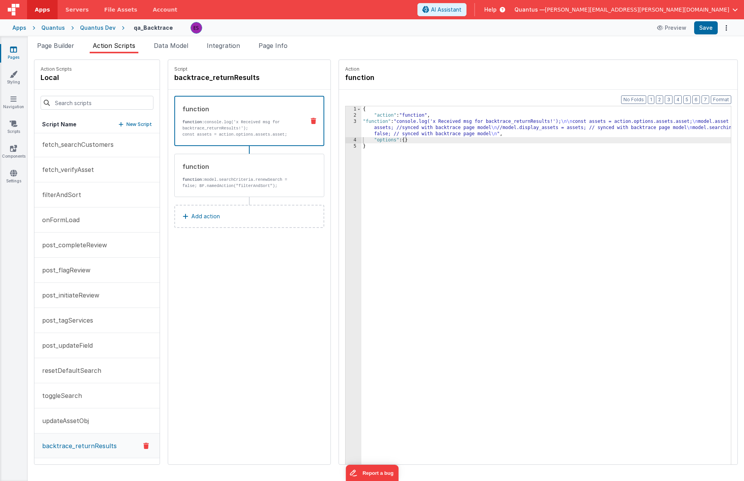
click at [411, 248] on div "{ "action" : "function" , "function" : "console.log('x Received msg for backtra…" at bounding box center [556, 303] width 390 height 395
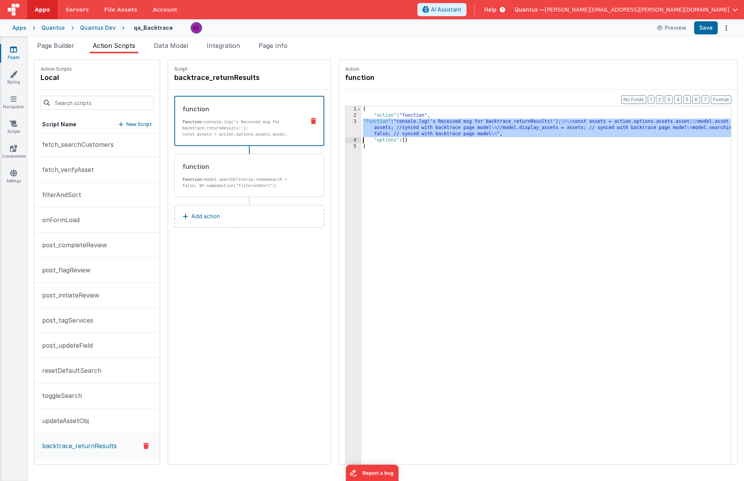
click at [345, 128] on div "3" at bounding box center [353, 128] width 16 height 19
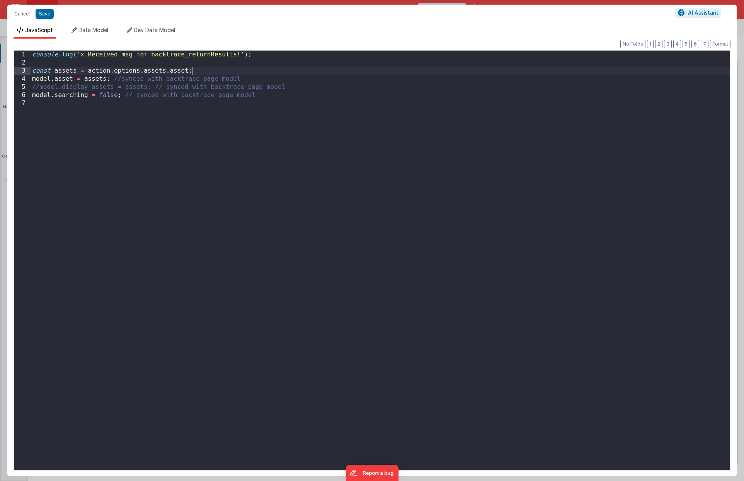
click at [202, 72] on div "console . log ( 'x Received msg for backtrace_returnResults!' ) ; const assets …" at bounding box center [380, 269] width 699 height 436
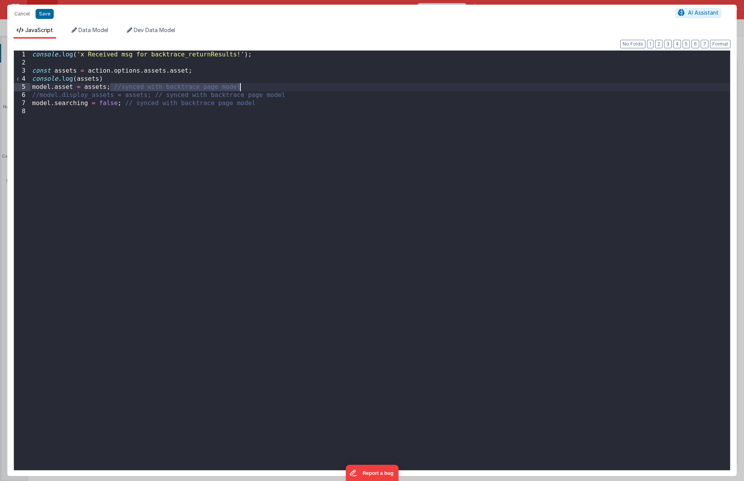
drag, startPoint x: 110, startPoint y: 87, endPoint x: 243, endPoint y: 88, distance: 132.9
click at [242, 88] on div "console . log ( 'x Received msg for backtrace_returnResults!' ) ; const assets …" at bounding box center [380, 269] width 699 height 436
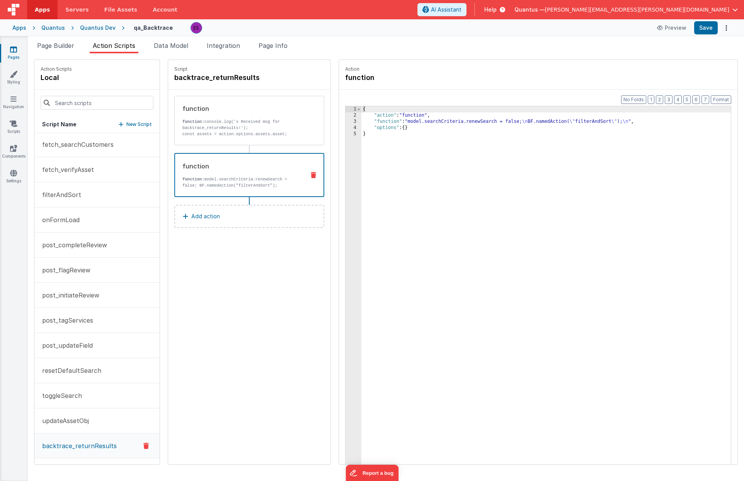
click at [345, 123] on div "3" at bounding box center [353, 122] width 16 height 6
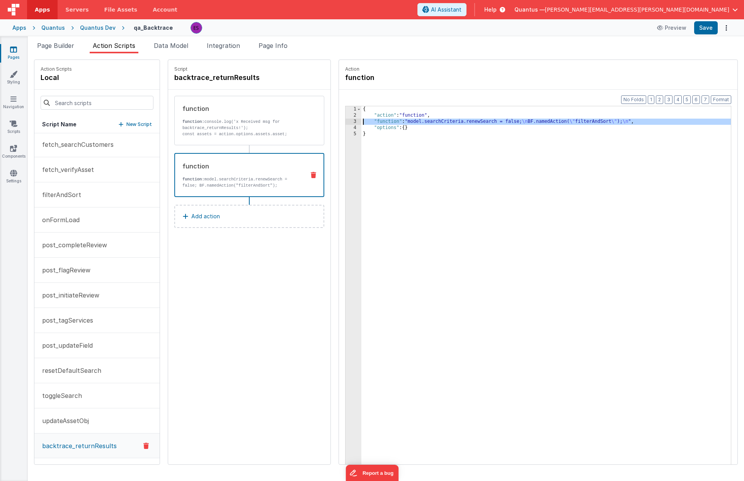
click at [345, 123] on div "3" at bounding box center [353, 122] width 16 height 6
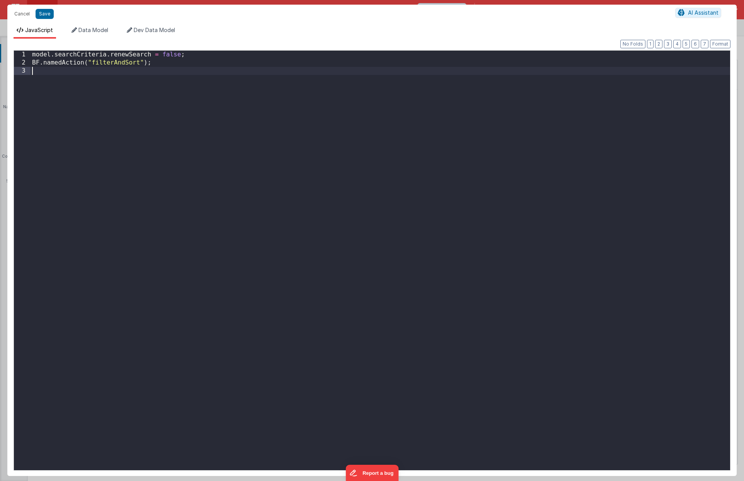
click at [236, 141] on div "model . searchCriteria . renewSearch = false ; BF . namedAction ( "filterAndSor…" at bounding box center [380, 269] width 699 height 436
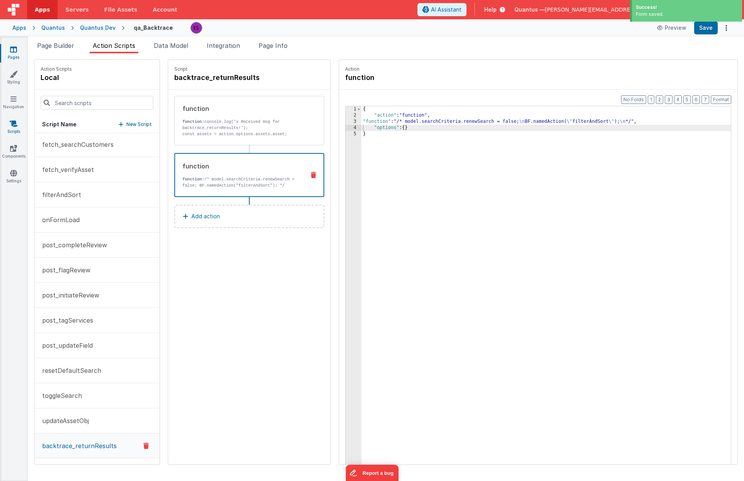
click at [8, 122] on link "Scripts" at bounding box center [14, 127] width 28 height 15
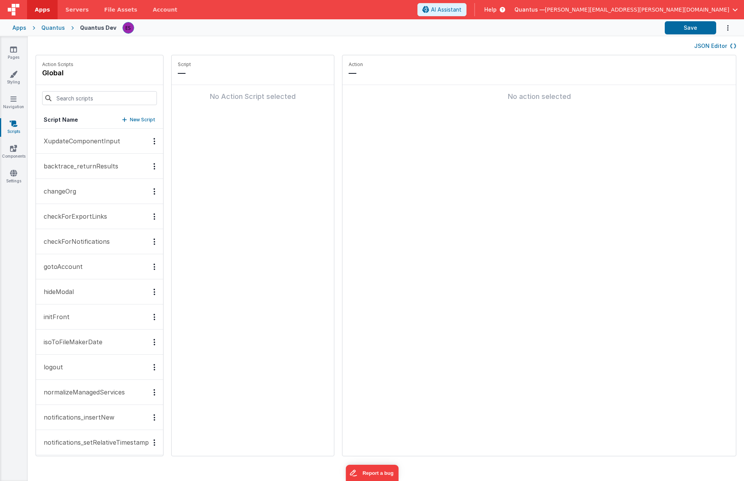
click at [76, 169] on p "backtrace_returnResults" at bounding box center [78, 166] width 79 height 9
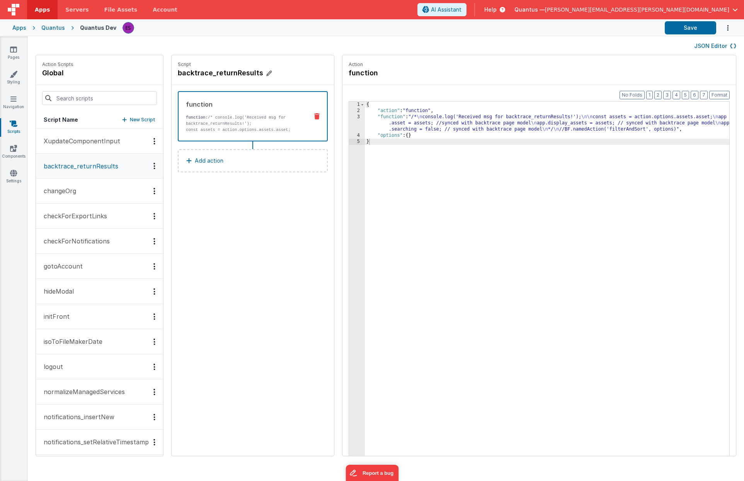
click at [192, 75] on h4 "backtrace_returnResults" at bounding box center [236, 73] width 116 height 11
drag, startPoint x: 178, startPoint y: 71, endPoint x: 174, endPoint y: 91, distance: 20.2
click at [178, 71] on input "backtrace_returnResults" at bounding box center [216, 73] width 77 height 11
type input "Xbacktrace_returnResults"
click at [11, 74] on icon at bounding box center [14, 74] width 8 height 8
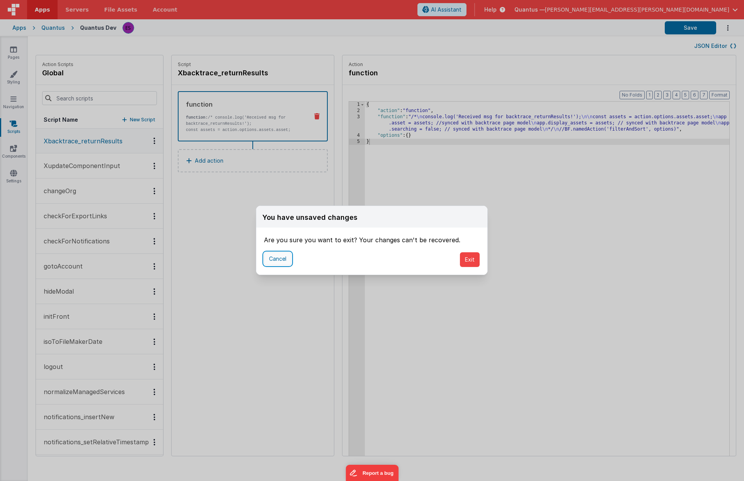
click at [283, 261] on button "Cancel" at bounding box center [277, 258] width 27 height 13
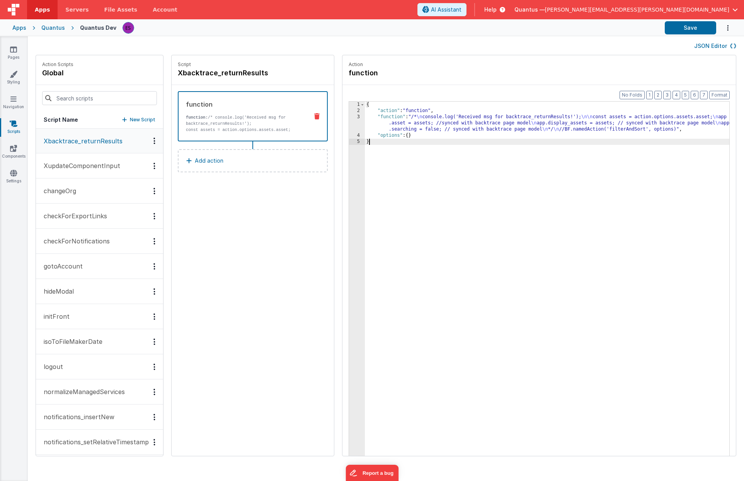
drag, startPoint x: 382, startPoint y: 239, endPoint x: 386, endPoint y: 238, distance: 4.4
click at [386, 238] on div "{ "action" : "function" , "function" : "/* \n console.log('Received msg for bac…" at bounding box center [548, 297] width 367 height 391
click at [14, 51] on icon at bounding box center [13, 50] width 7 height 8
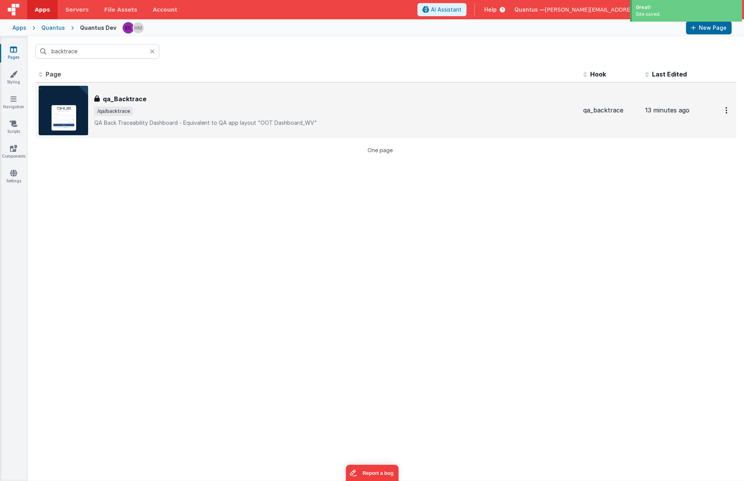
click at [158, 105] on div "qa_Backtrace qa_Backtrace /qa/backtrace QA Back Traceability Dashboard - Equiva…" at bounding box center [335, 110] width 483 height 32
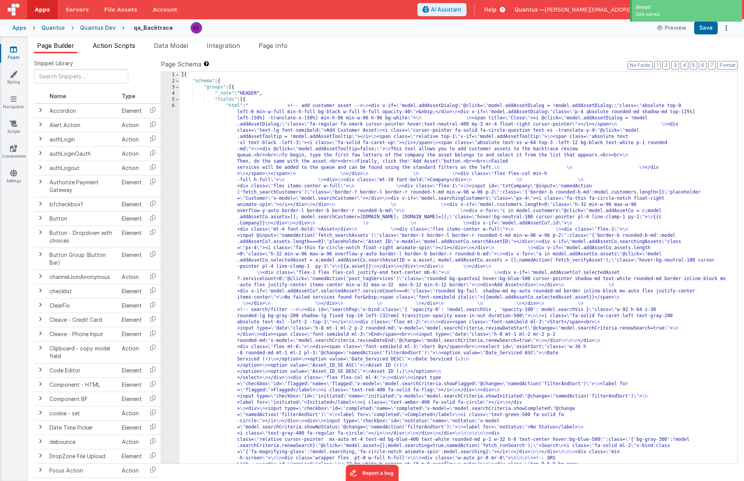
click at [108, 45] on span "Action Scripts" at bounding box center [114, 46] width 43 height 8
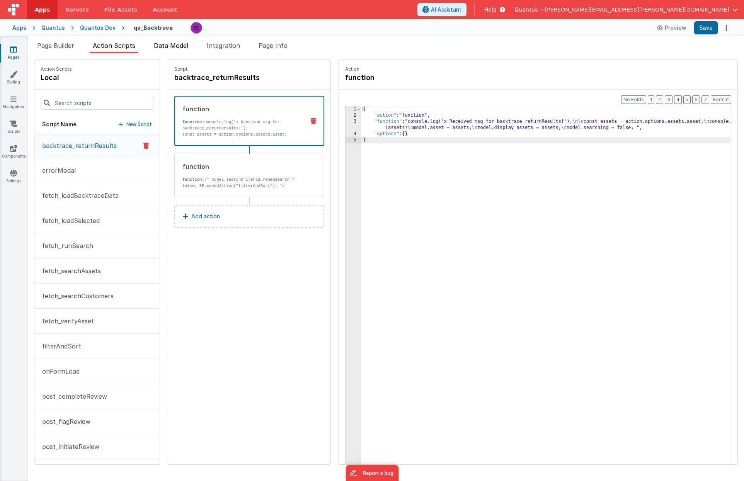
click at [174, 47] on span "Data Model" at bounding box center [171, 46] width 34 height 8
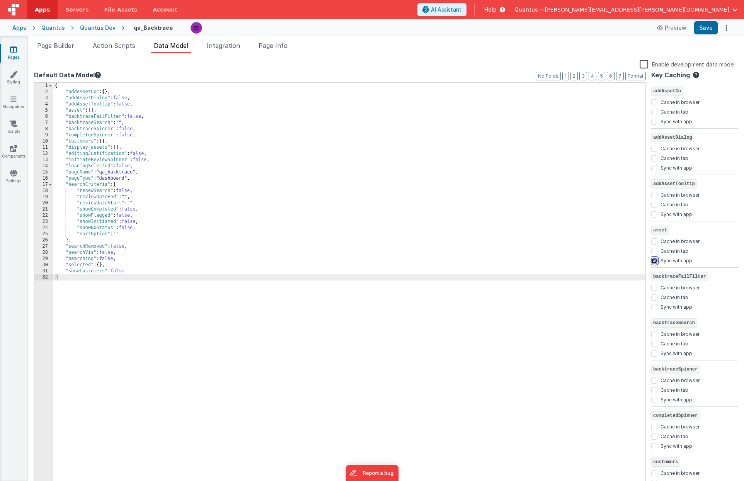
click at [655, 261] on input "Sync with app" at bounding box center [654, 261] width 6 height 6
checkbox input "false"
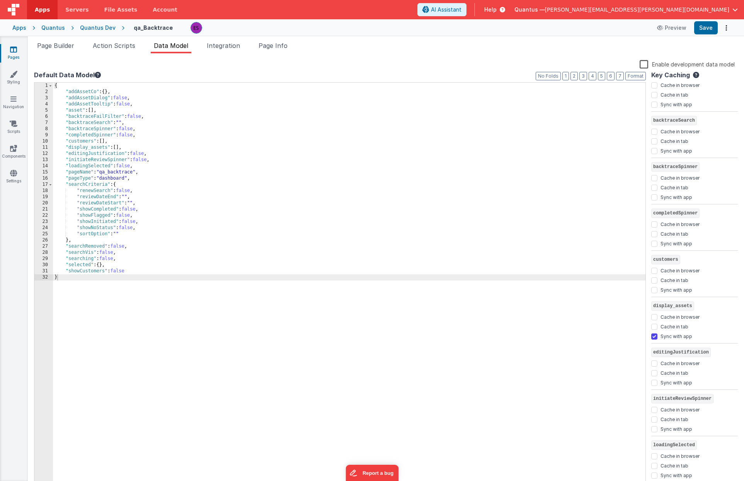
scroll to position [204, 0]
click at [654, 336] on input "Sync with app" at bounding box center [654, 335] width 6 height 6
checkbox input "false"
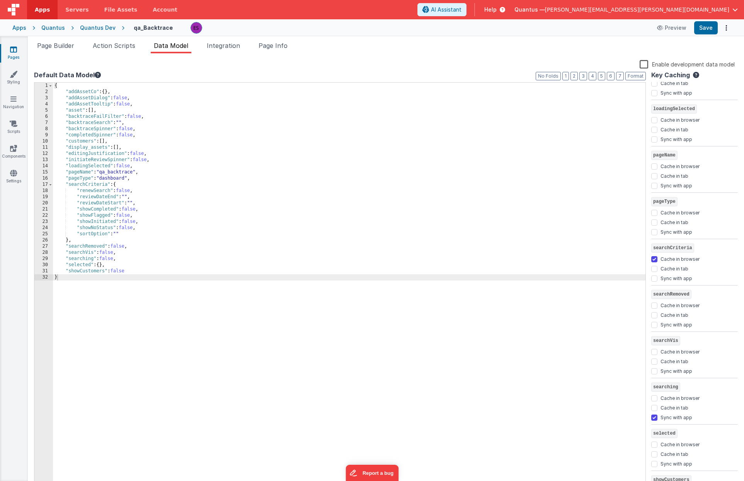
scroll to position [540, 0]
click at [655, 415] on input "Sync with app" at bounding box center [654, 416] width 6 height 6
checkbox input "false"
click at [65, 47] on span "Page Builder" at bounding box center [55, 46] width 37 height 8
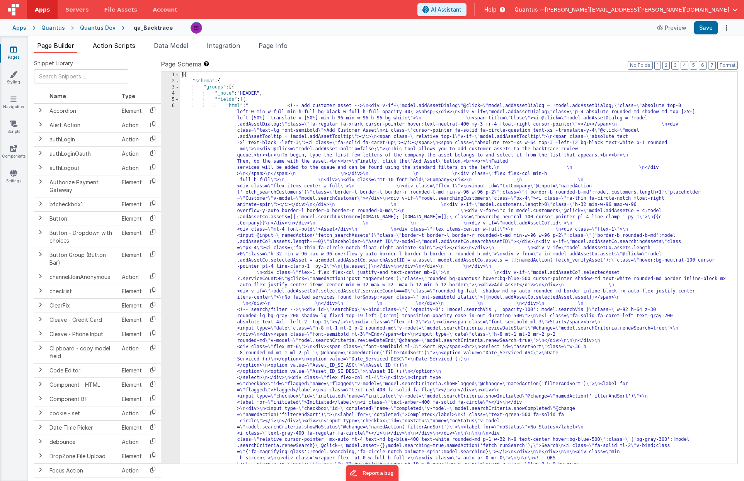
click at [112, 43] on span "Action Scripts" at bounding box center [114, 46] width 43 height 8
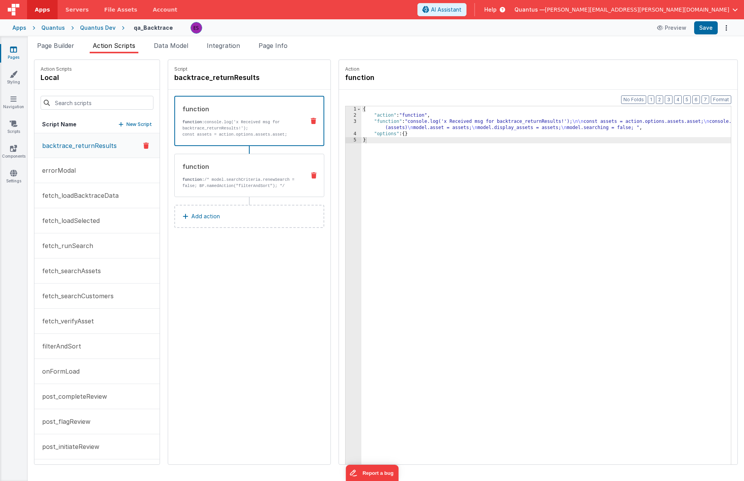
click at [243, 169] on div "function" at bounding box center [240, 166] width 117 height 9
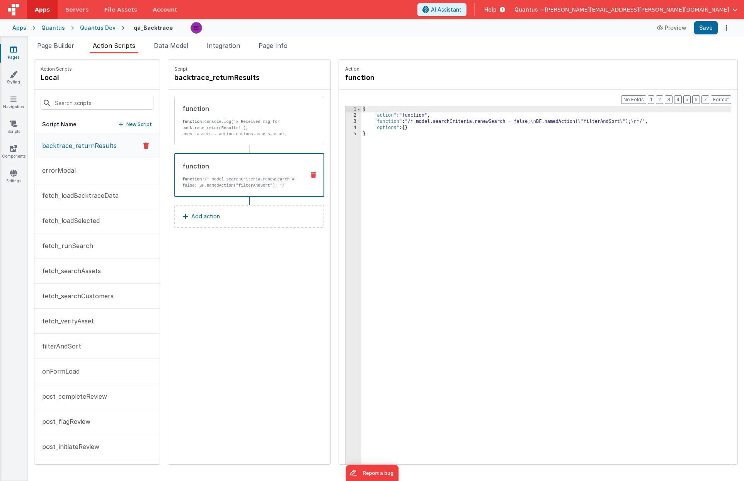
click at [345, 122] on div "3" at bounding box center [353, 122] width 16 height 6
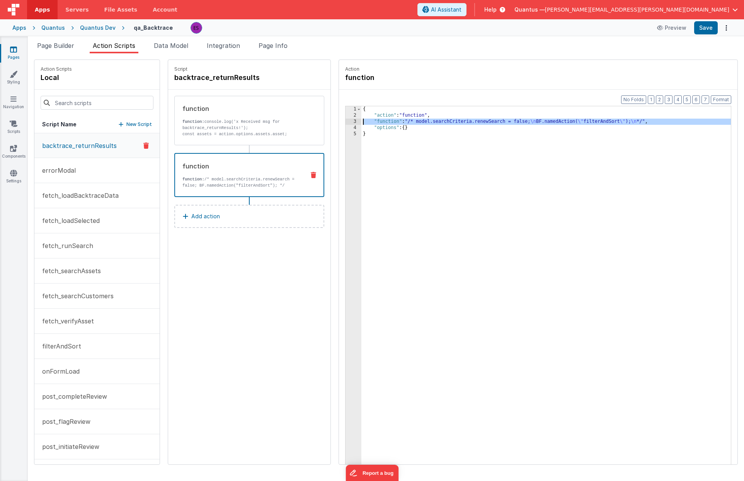
click at [345, 122] on div "3" at bounding box center [353, 122] width 16 height 6
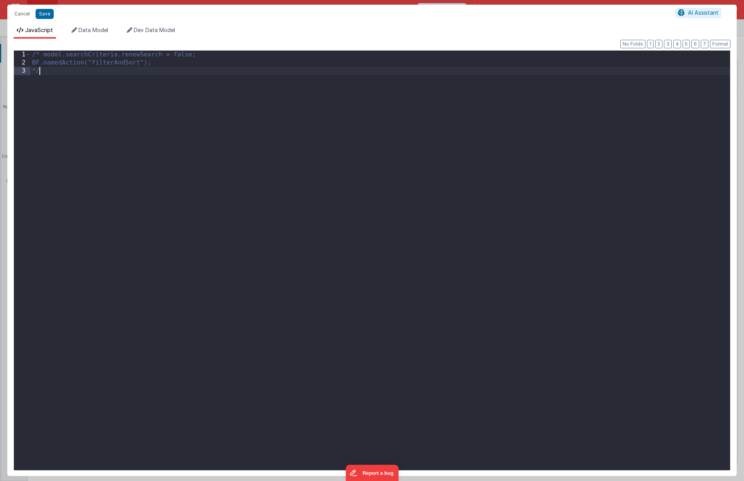
click at [350, 99] on div "/* model.searchCriteria.renewSearch = false; BF.namedAction("filterAndSort"); */" at bounding box center [380, 269] width 699 height 436
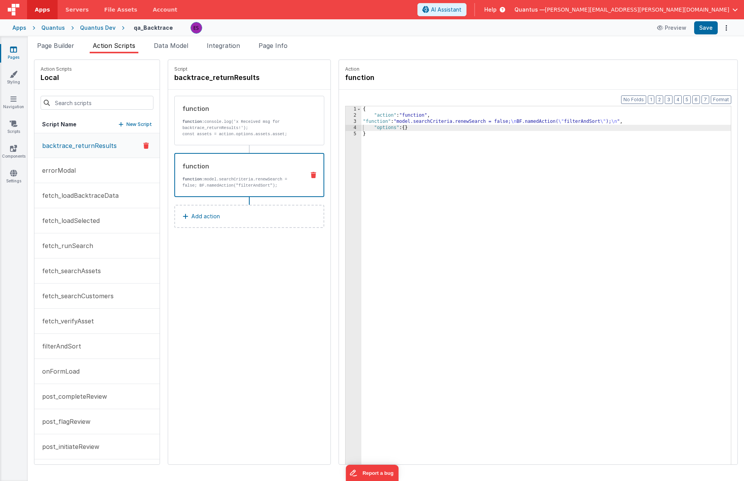
click at [248, 311] on div "Script backtrace_returnResults function function: console.log('x Received msg f…" at bounding box center [249, 262] width 162 height 405
click at [90, 250] on button "fetch_runSearch" at bounding box center [96, 245] width 125 height 25
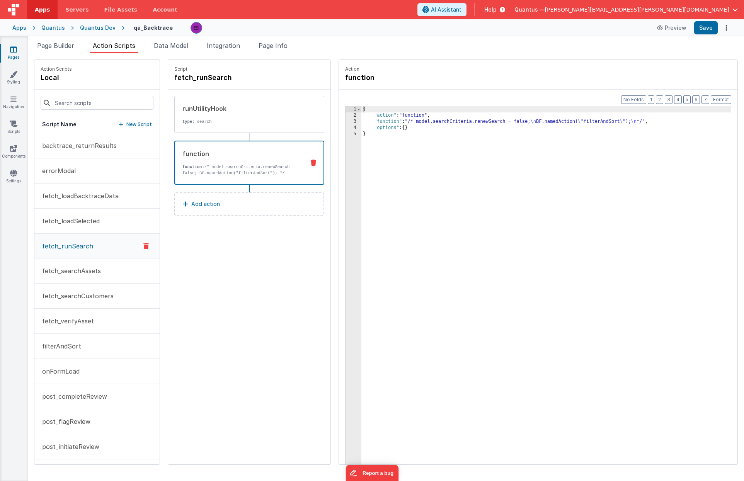
click at [233, 168] on p "function: /* model.searchCriteria.renewSearch = false; BF.namedAction("filterAn…" at bounding box center [240, 170] width 116 height 12
click at [345, 121] on div "3" at bounding box center [353, 122] width 16 height 6
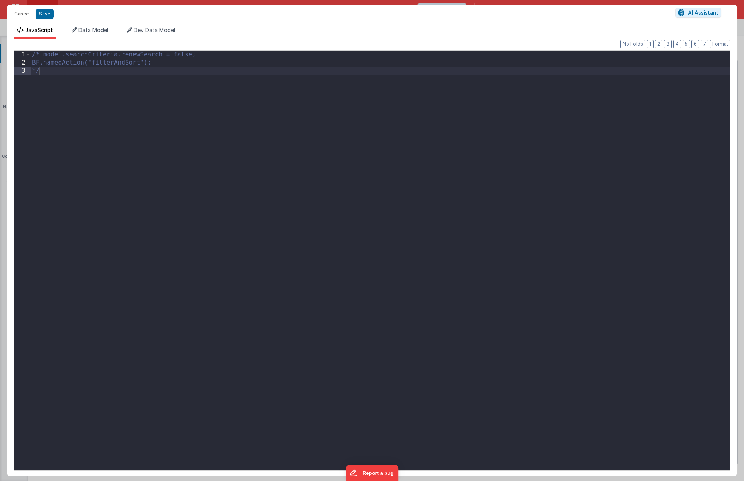
click at [196, 102] on div "/* model.searchCriteria.renewSearch = false; BF.namedAction("filterAndSort"); */" at bounding box center [380, 269] width 699 height 436
